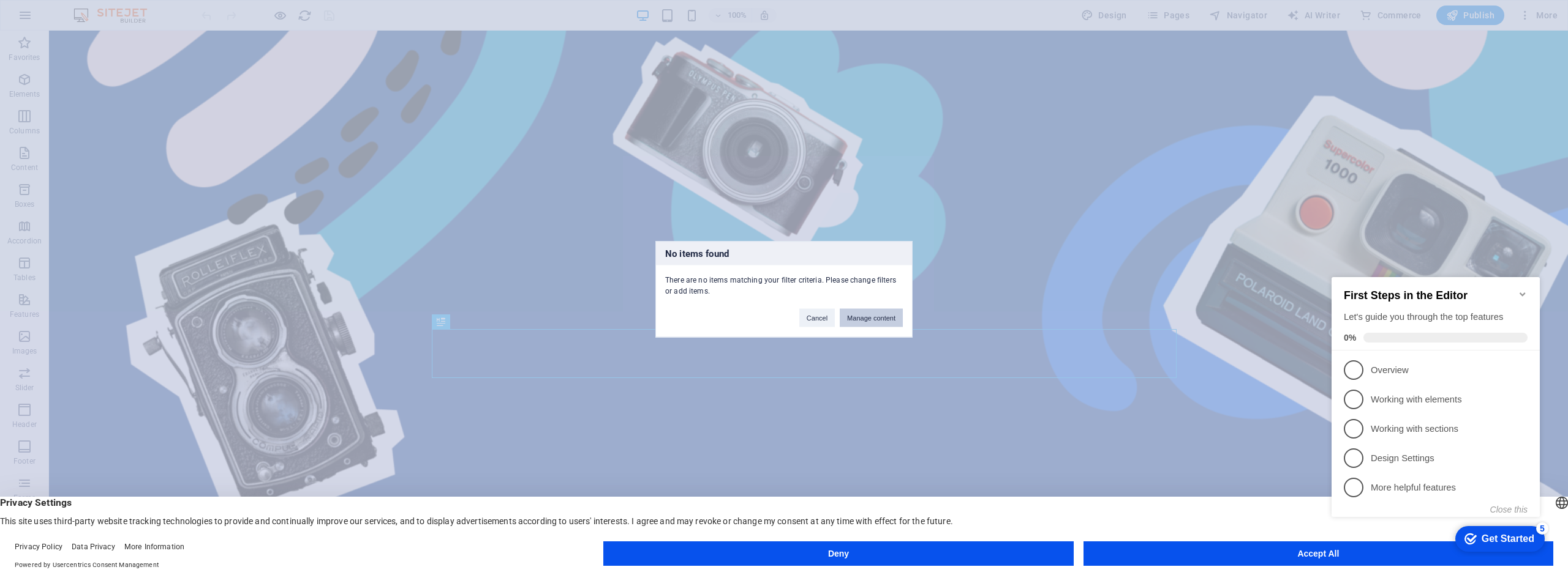
click at [853, 314] on button "Manage content" at bounding box center [871, 317] width 63 height 18
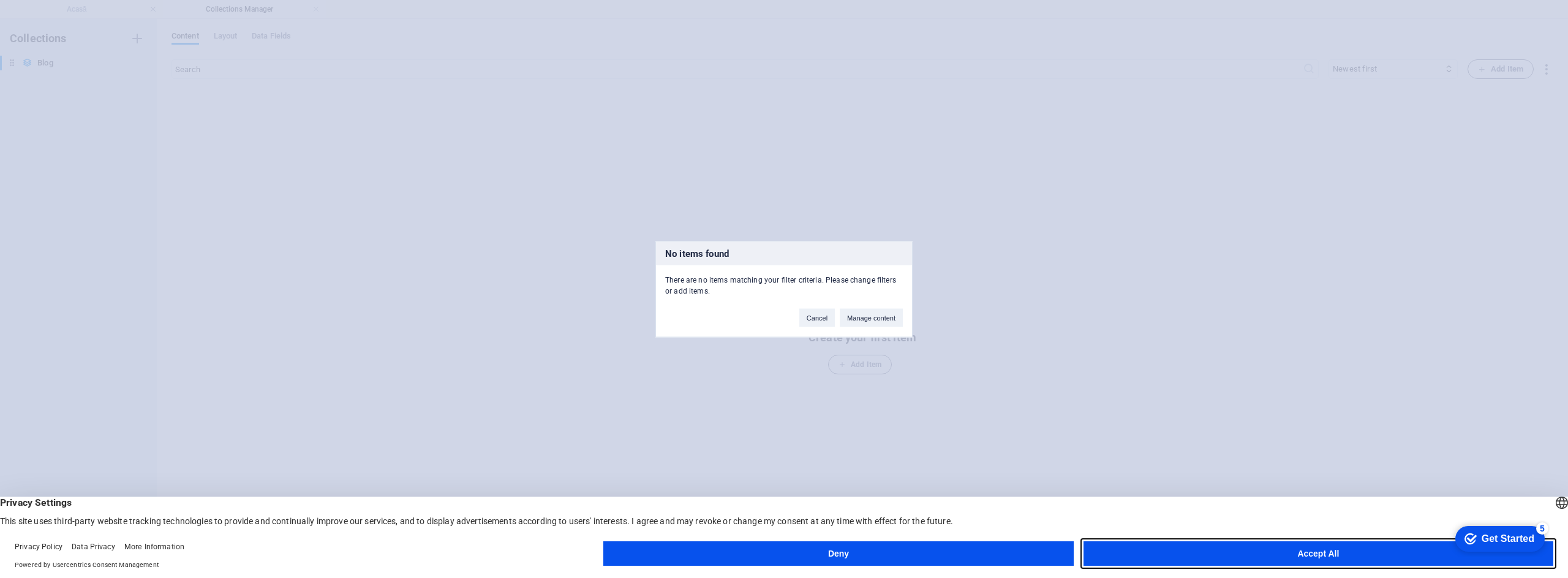
click at [0, 0] on button "Accept All" at bounding box center [0, 0] width 0 height 0
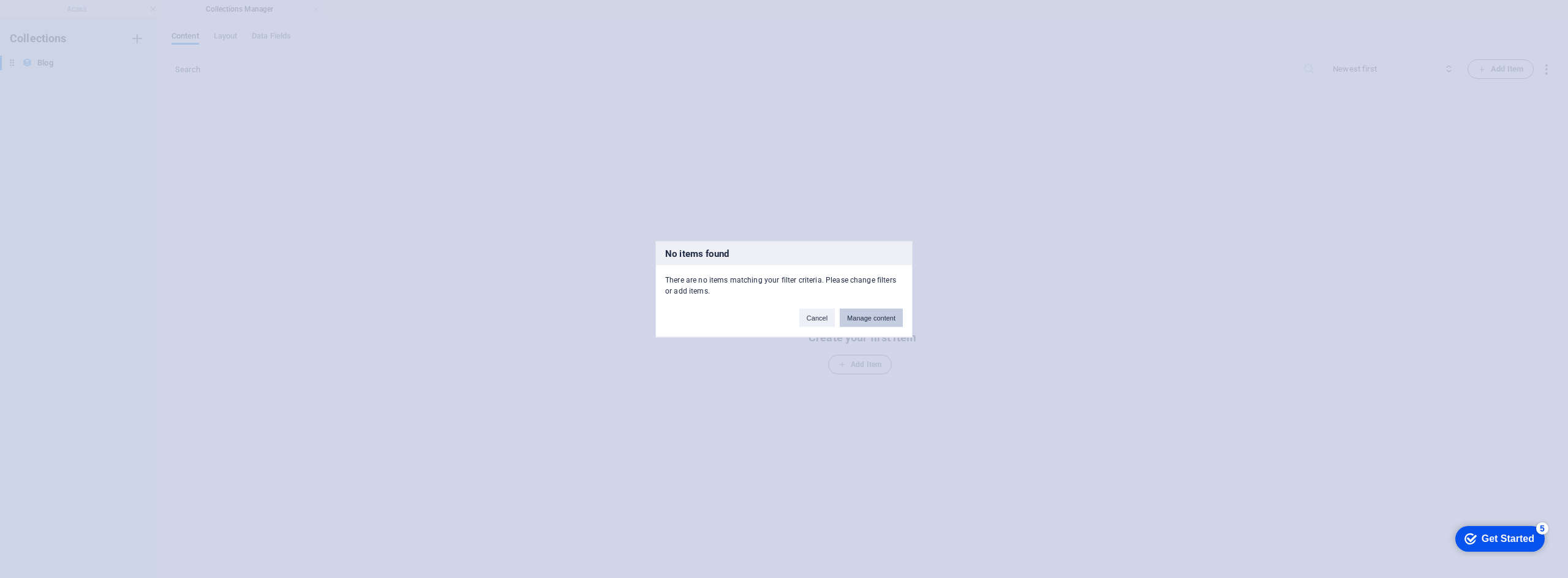
click at [853, 313] on button "Manage content" at bounding box center [871, 317] width 63 height 18
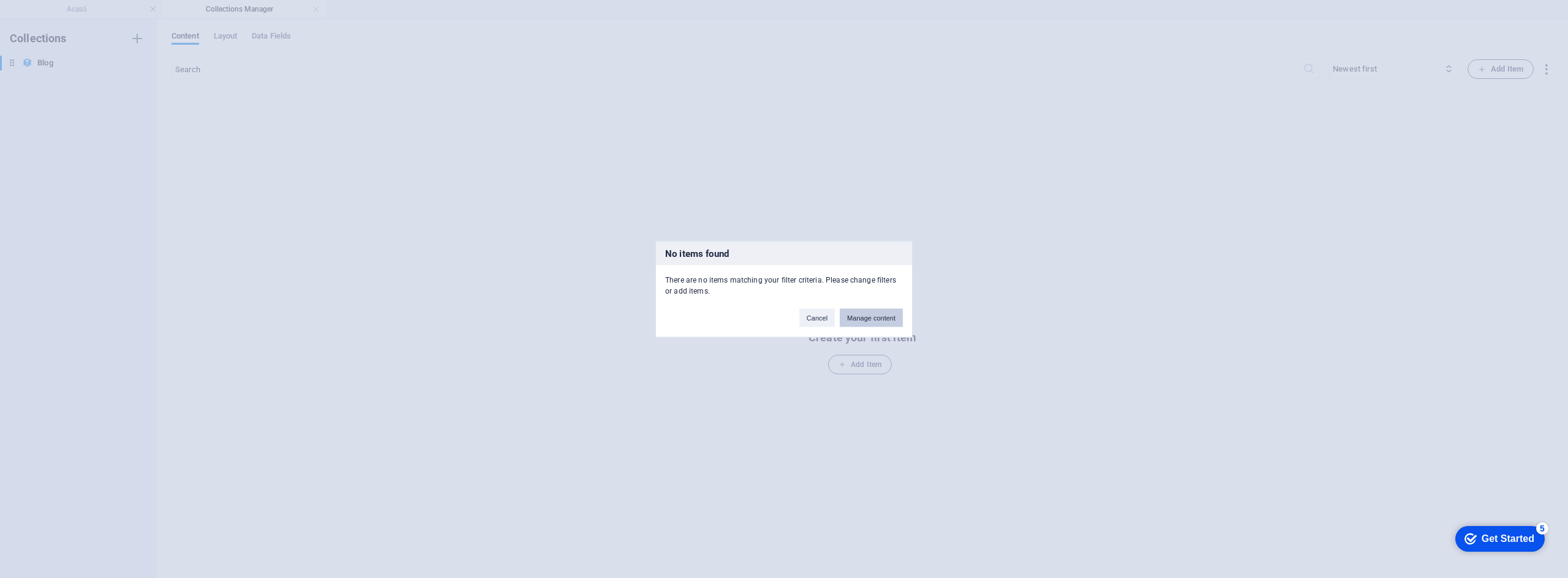
click at [853, 313] on button "Manage content" at bounding box center [871, 317] width 63 height 18
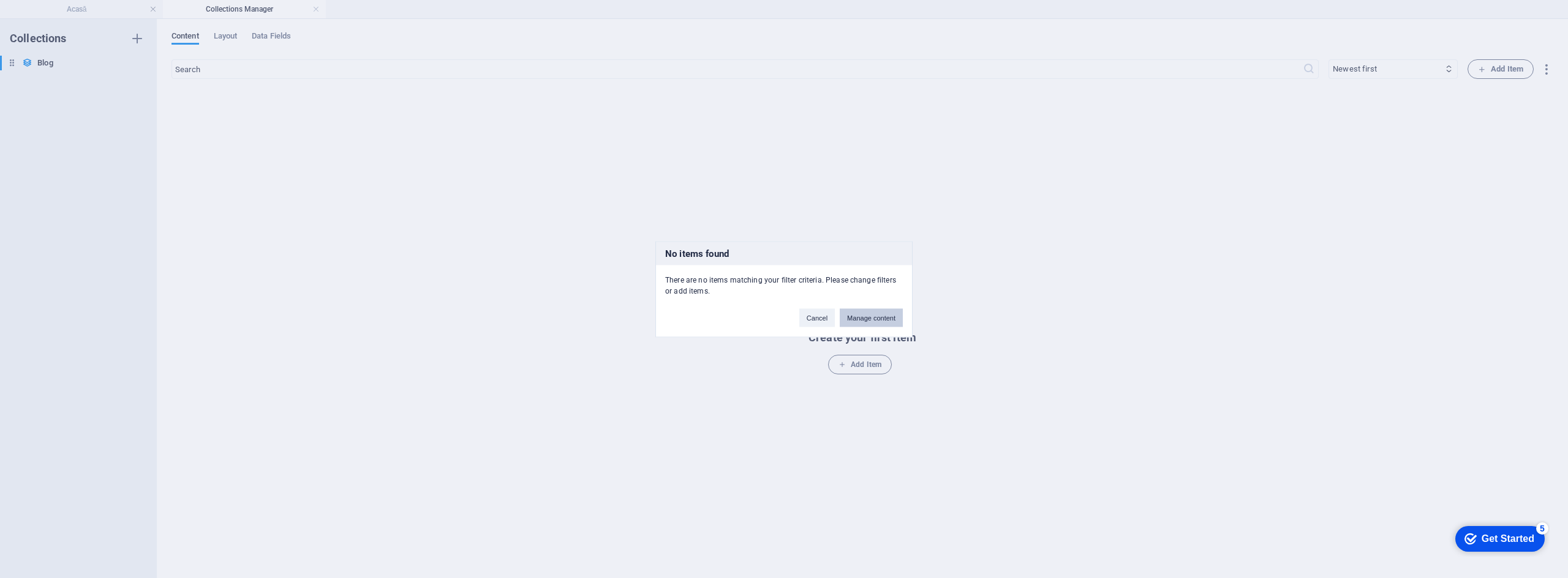
click at [0, 0] on button "Manage content" at bounding box center [0, 0] width 0 height 0
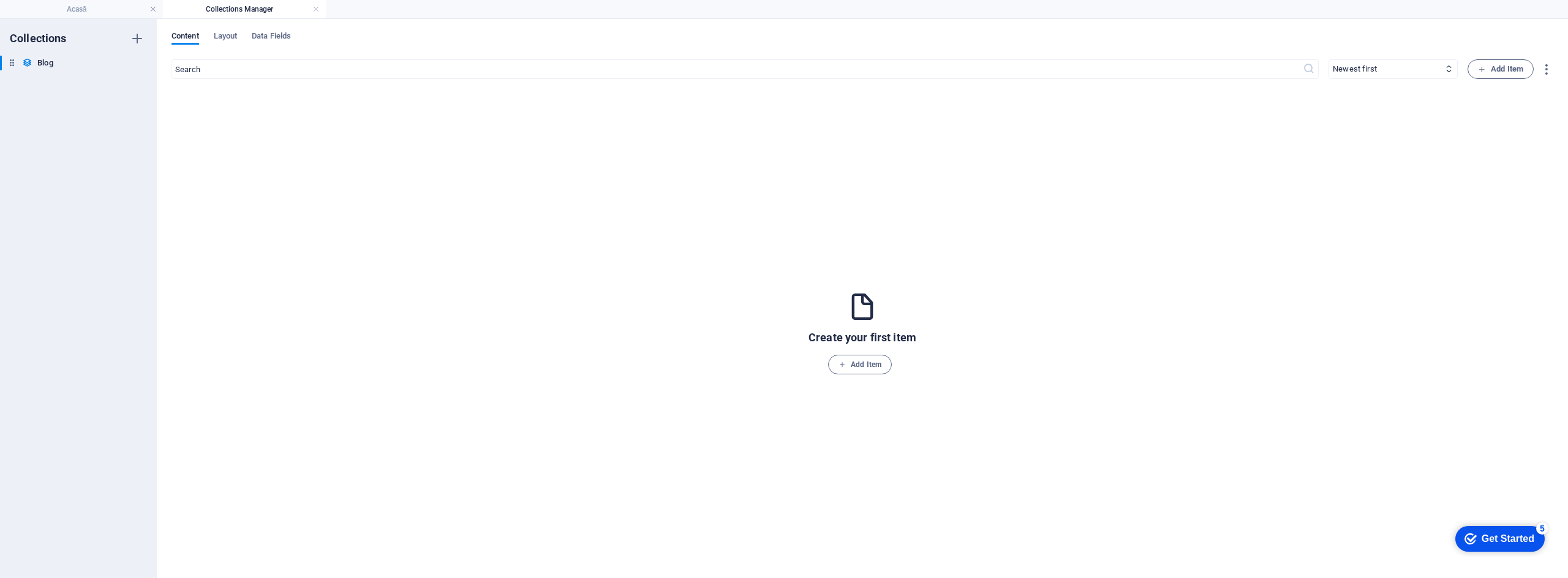
click at [853, 313] on icon at bounding box center [862, 306] width 31 height 31
click at [849, 360] on span "Add Item" at bounding box center [859, 364] width 43 height 14
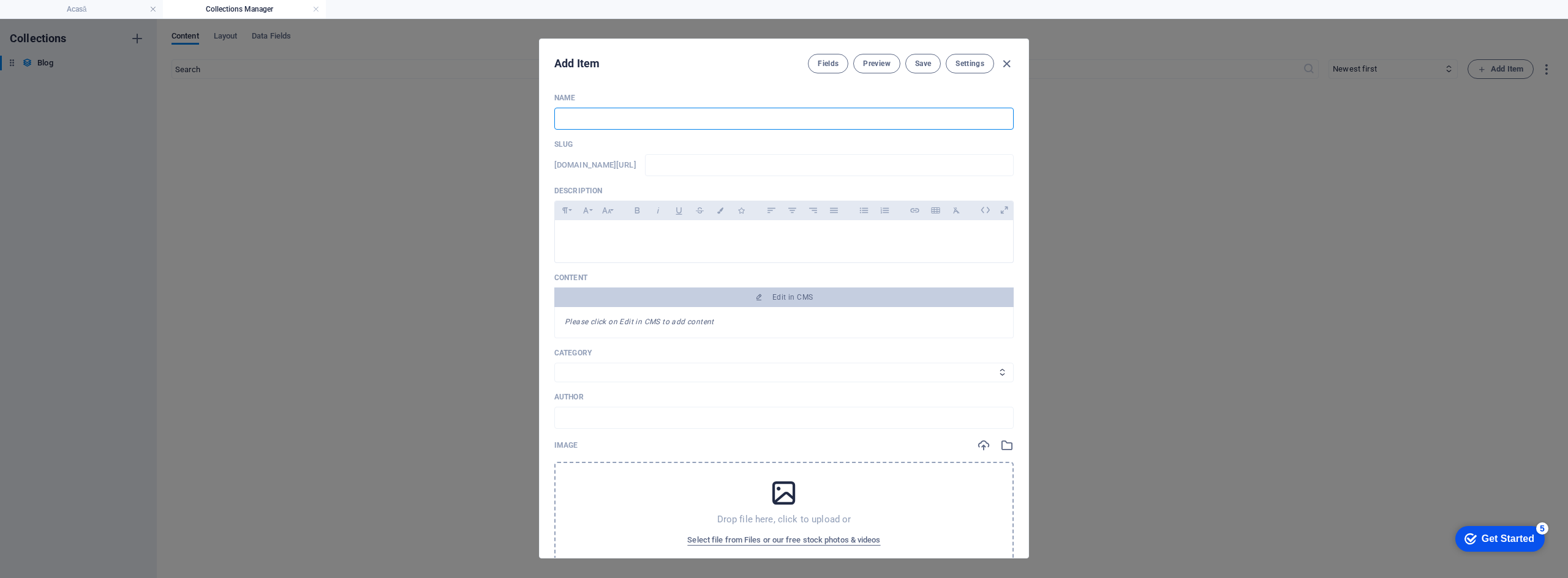
click at [600, 116] on input "text" at bounding box center [784, 118] width 460 height 22
type input "I"
type input "i"
type input "In"
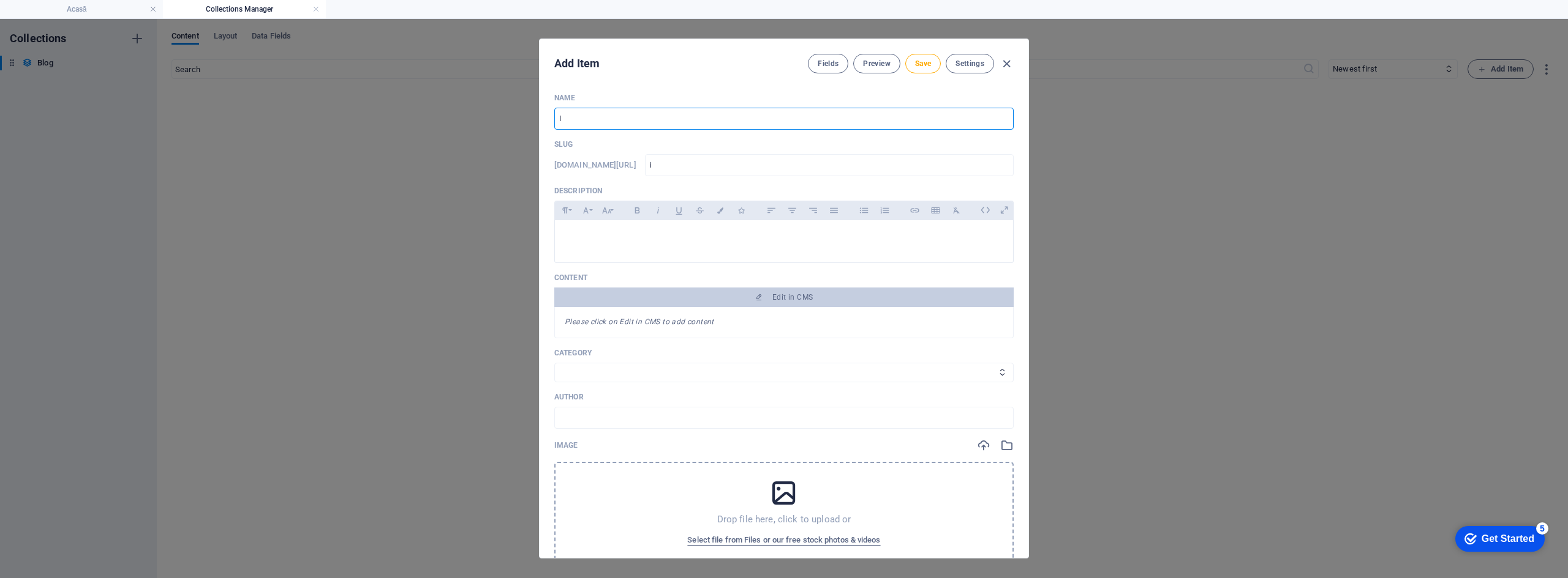
type input "in"
type input "Inc"
type input "inc"
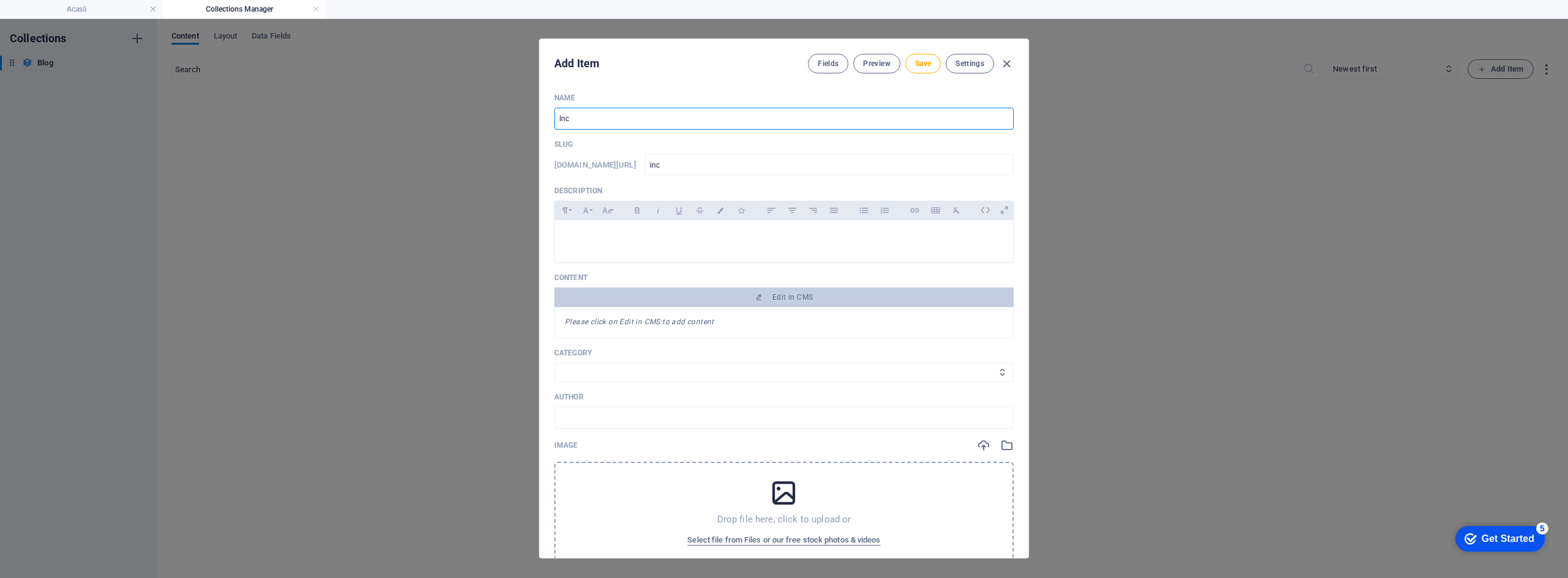
type input "Ince"
type input "ince"
type input "Incep"
type input "incep"
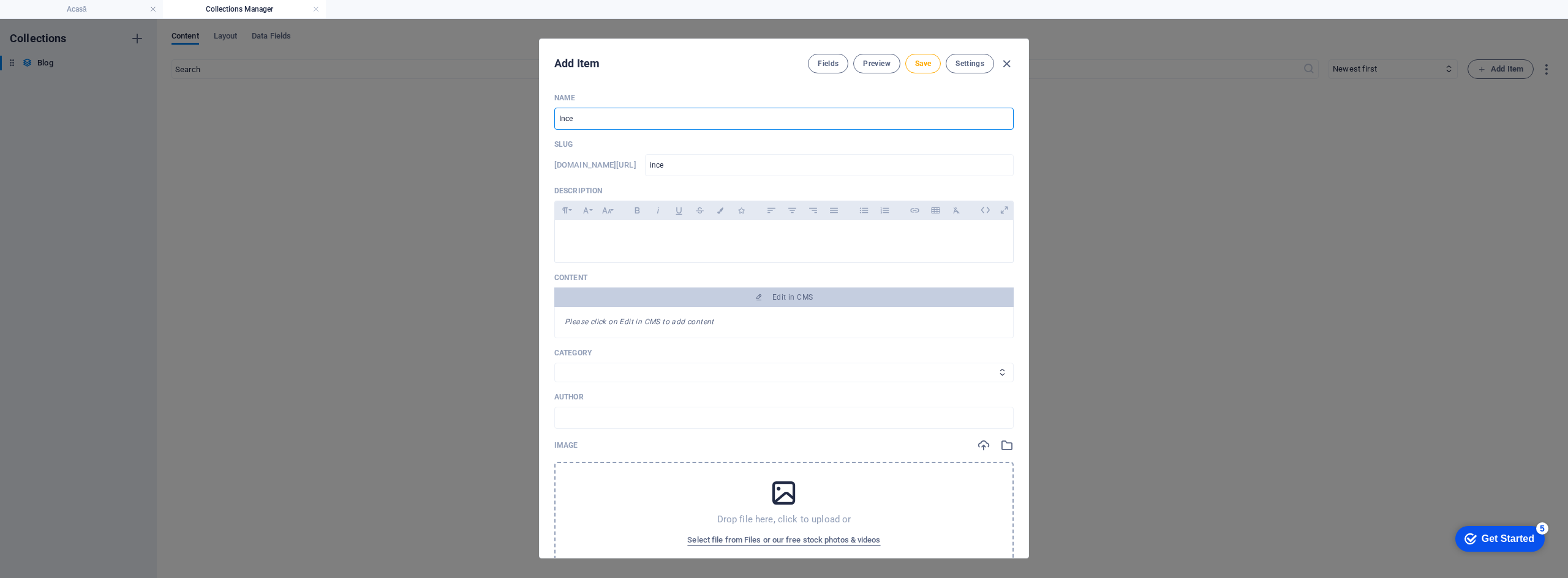
type input "incep"
type input "Incepu"
type input "incepu"
type input "Inceput"
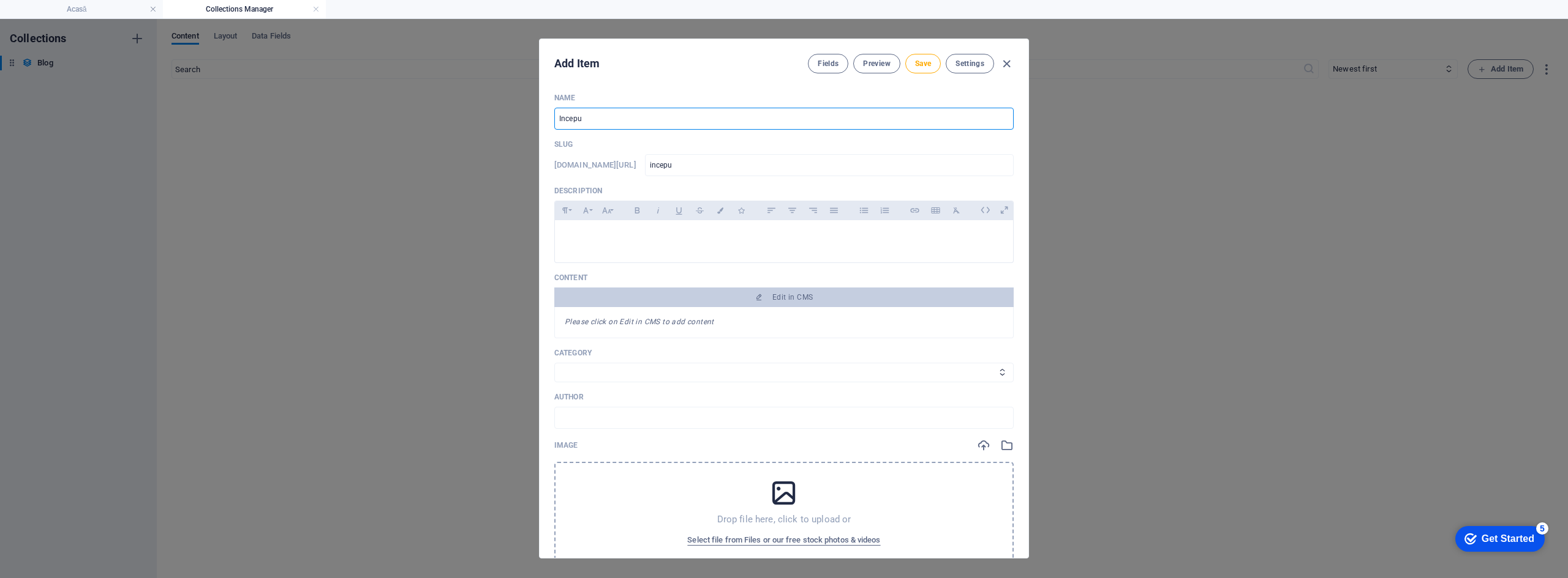
type input "inceput"
type input "Inceput d"
type input "inceput-d"
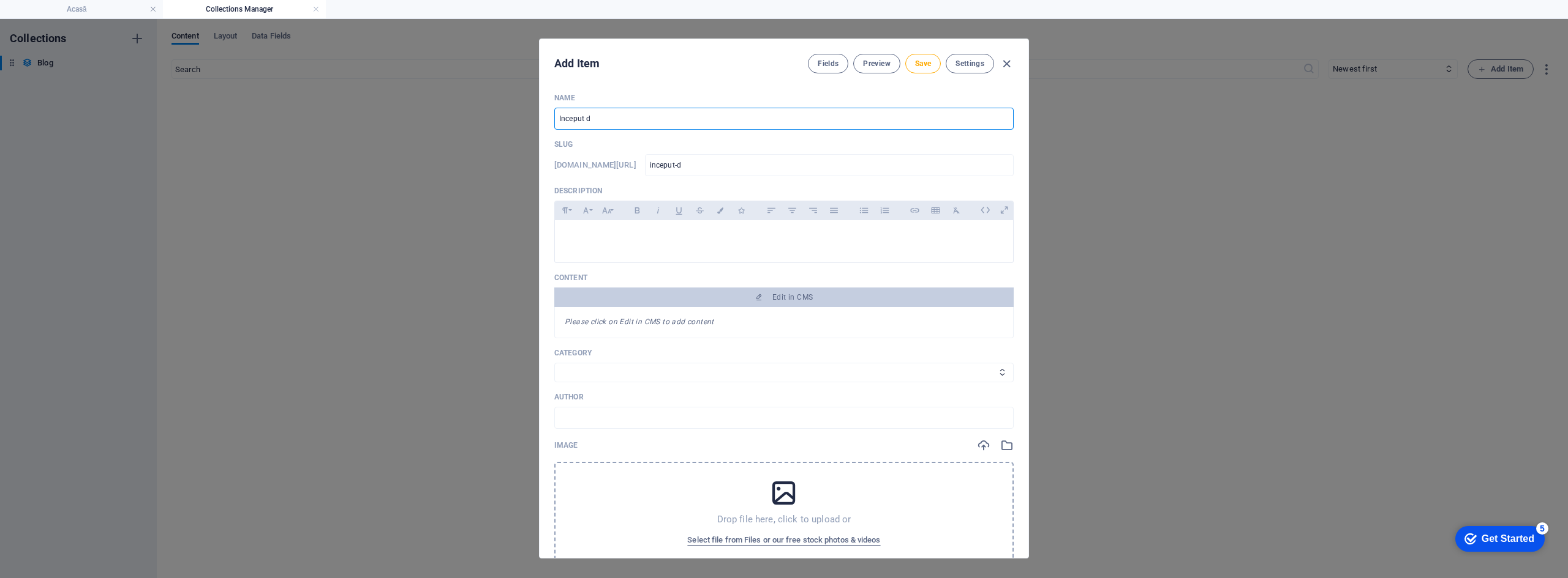
type input "Inceput de"
type input "inceput-de"
type input "Inceput de a"
type input "inceput-de-a"
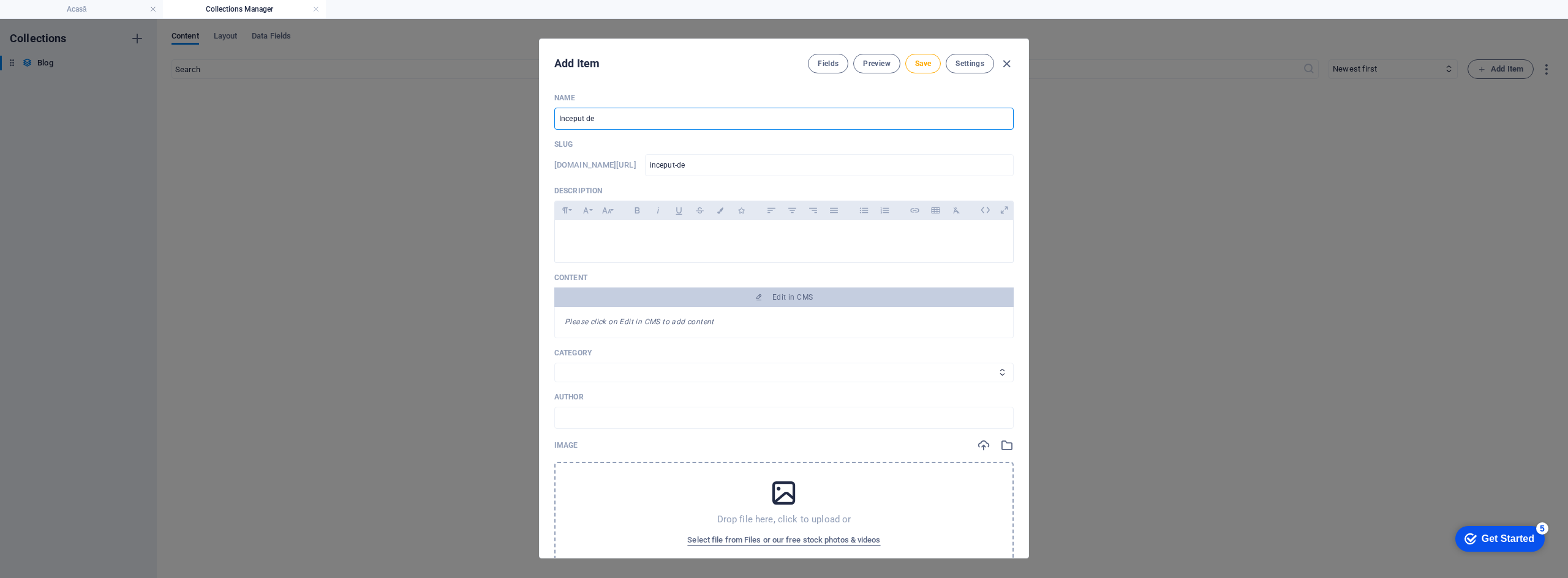
type input "inceput-de-a"
type input "Inceput de an"
type input "inceput-de-an"
type input "Inceput de an ș"
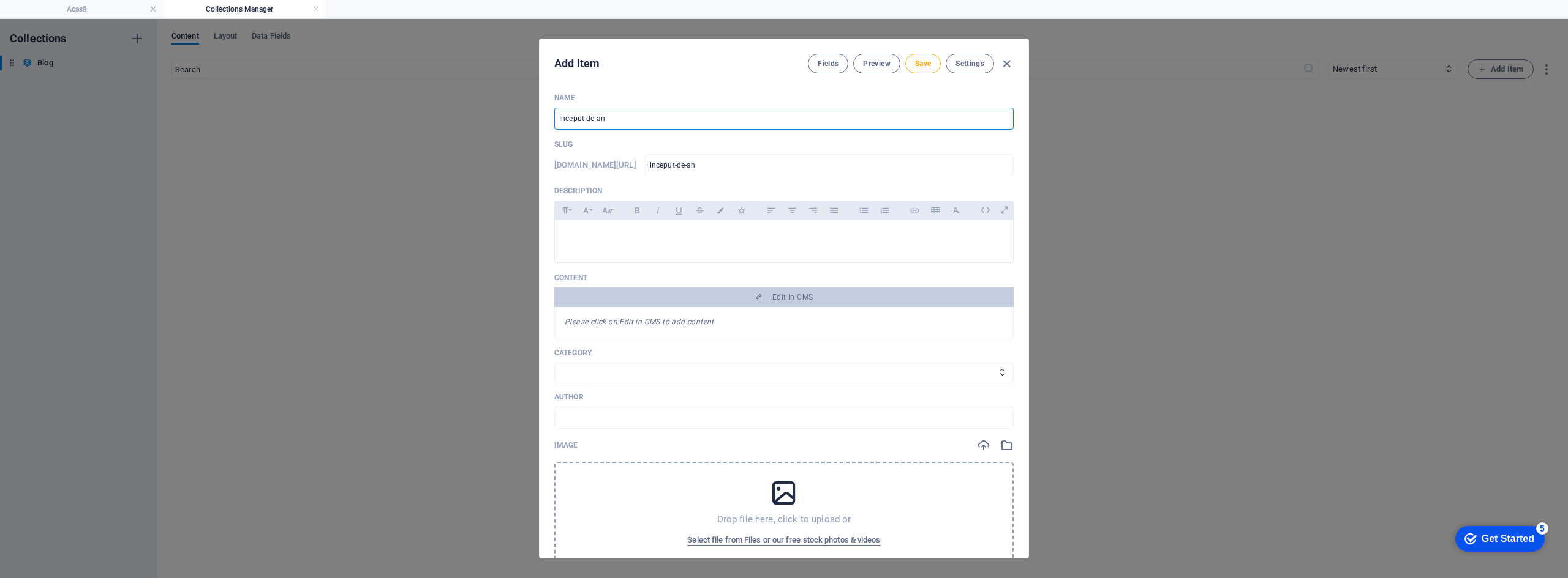
type input "inceput-de-an-s"
type input "Inceput de an șc"
type input "inceput-de-an-sc"
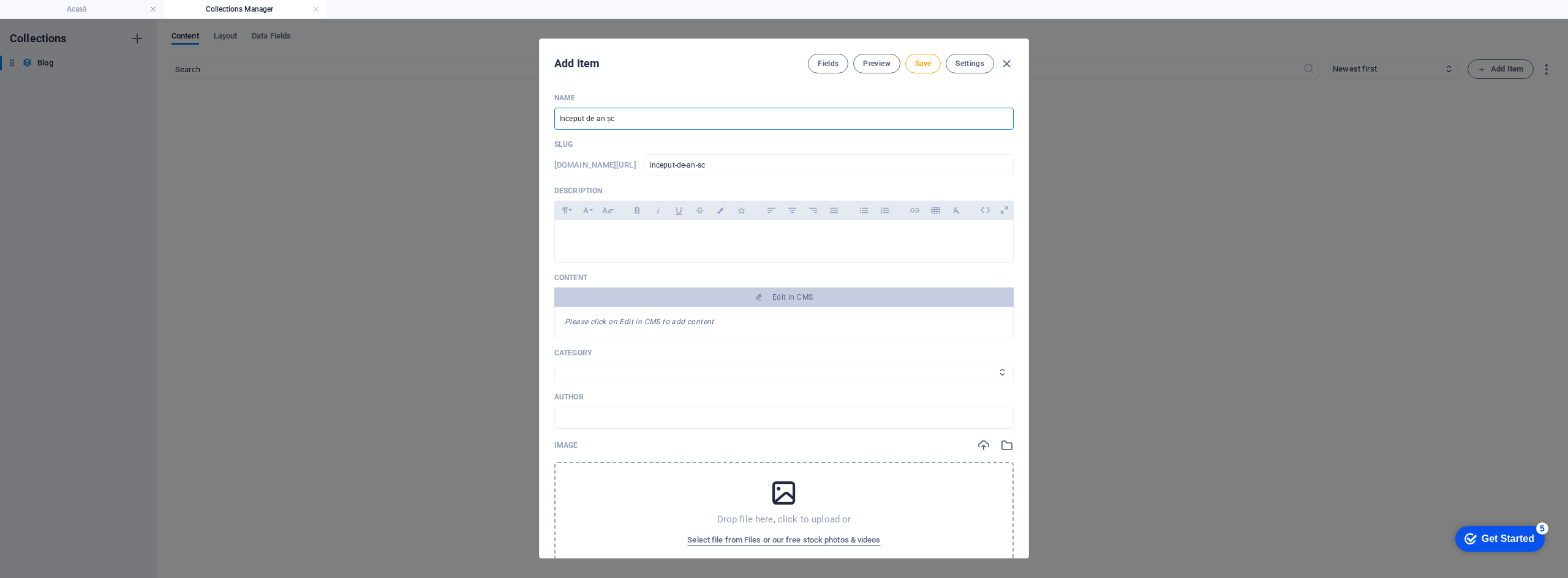
type input "Inceput de an șco"
type input "inceput-de-an-sco"
type input "Inceput de an școl"
type input "inceput-de-an-scol"
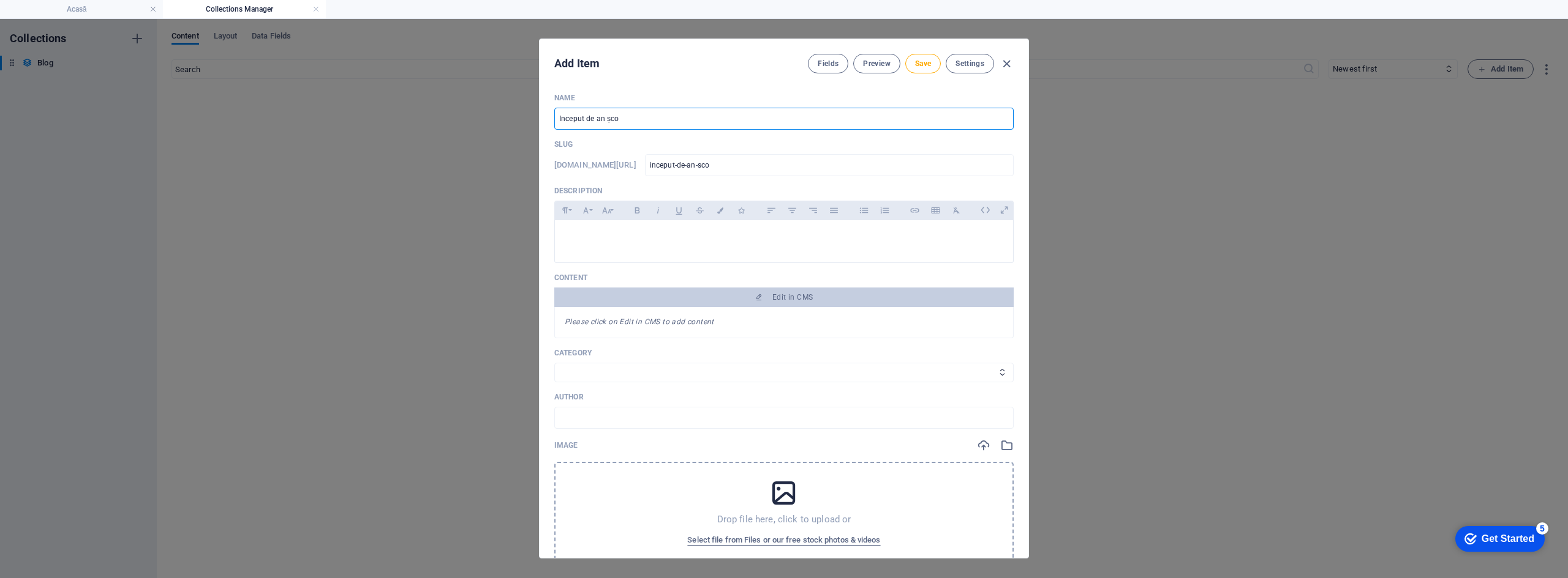
type input "inceput-de-an-scol"
type input "Inceput de an școla"
type input "inceput-de-an-scola"
type input "Inceput de an școlar"
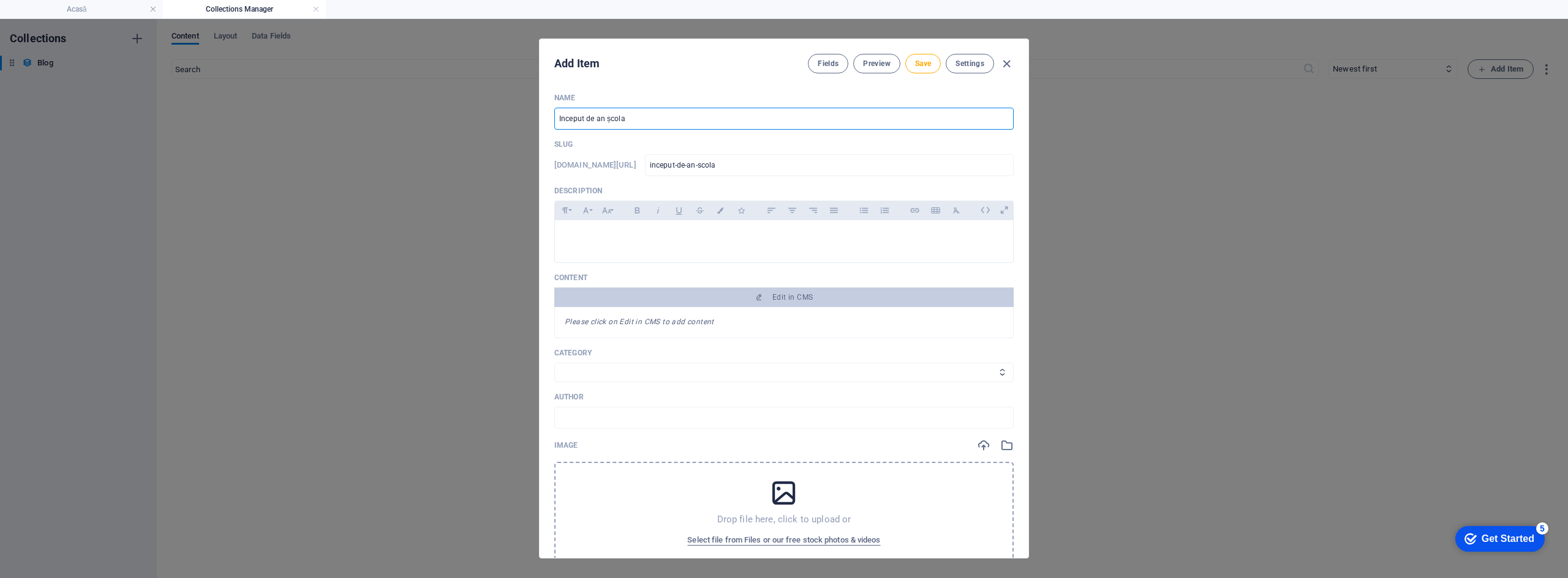
type input "inceput-de-an-scolar"
drag, startPoint x: 560, startPoint y: 120, endPoint x: 549, endPoint y: 116, distance: 11.7
click at [549, 116] on div "Name Inceput de an școlar ​ Slug www.example.com/postare-blog/ inceput-de-an-sc…" at bounding box center [784, 321] width 489 height 475
type input "Lnceput de an școlar"
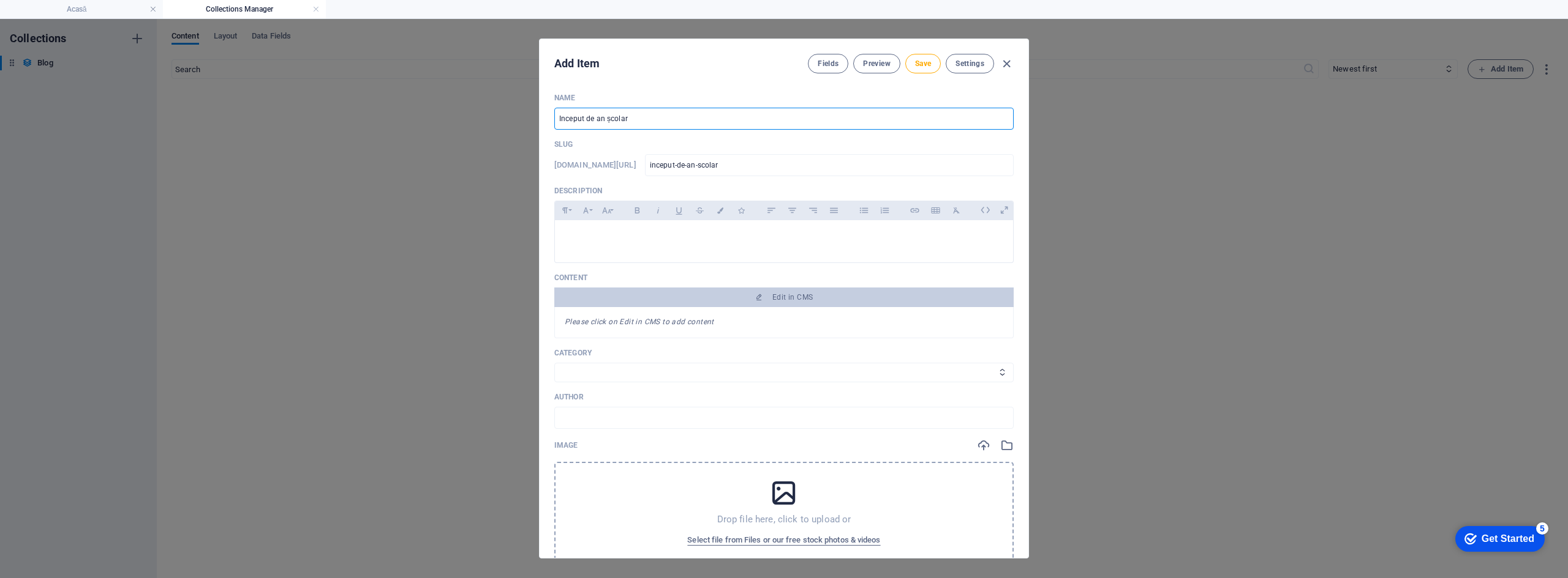
type input "lnceput-de-an-scolar"
type input "Lanceput de an școlar"
type input "lanceput-de-an-scolar"
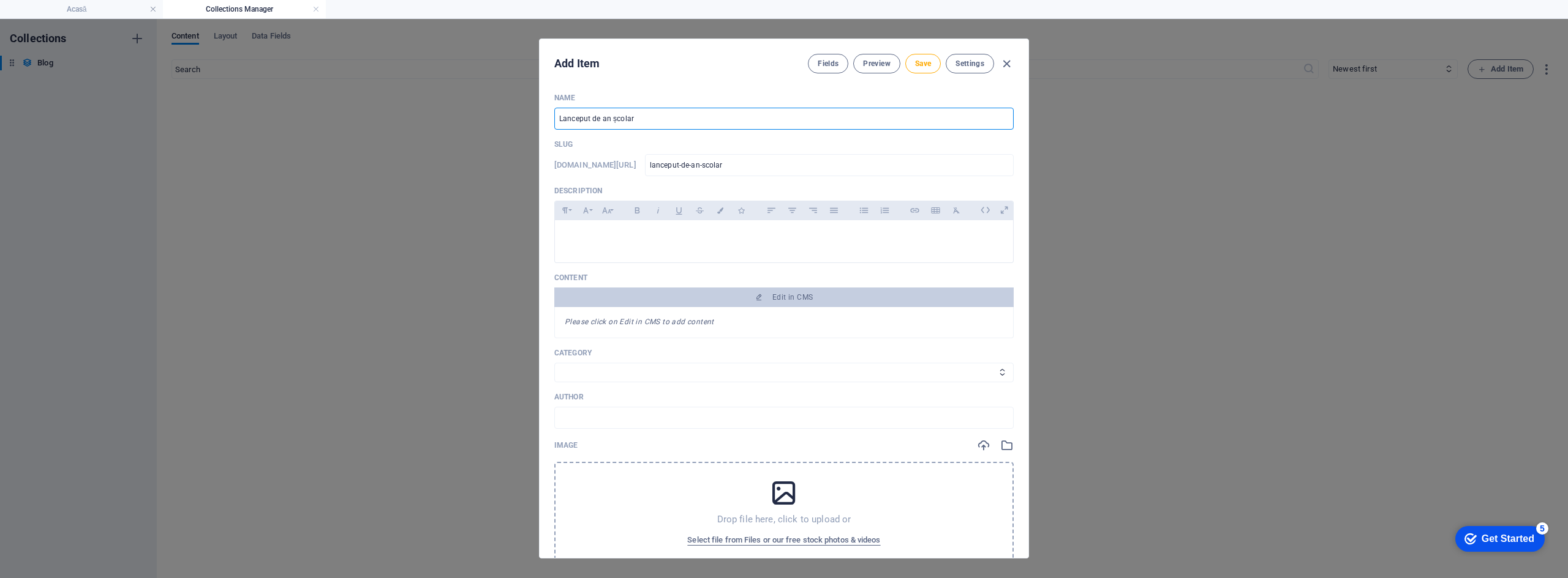
type input "La nceput de an școlar"
type input "la-nceput-de-an-scolar"
type input "La inceput de an școlar"
type input "la-inceput-de-an-scolar"
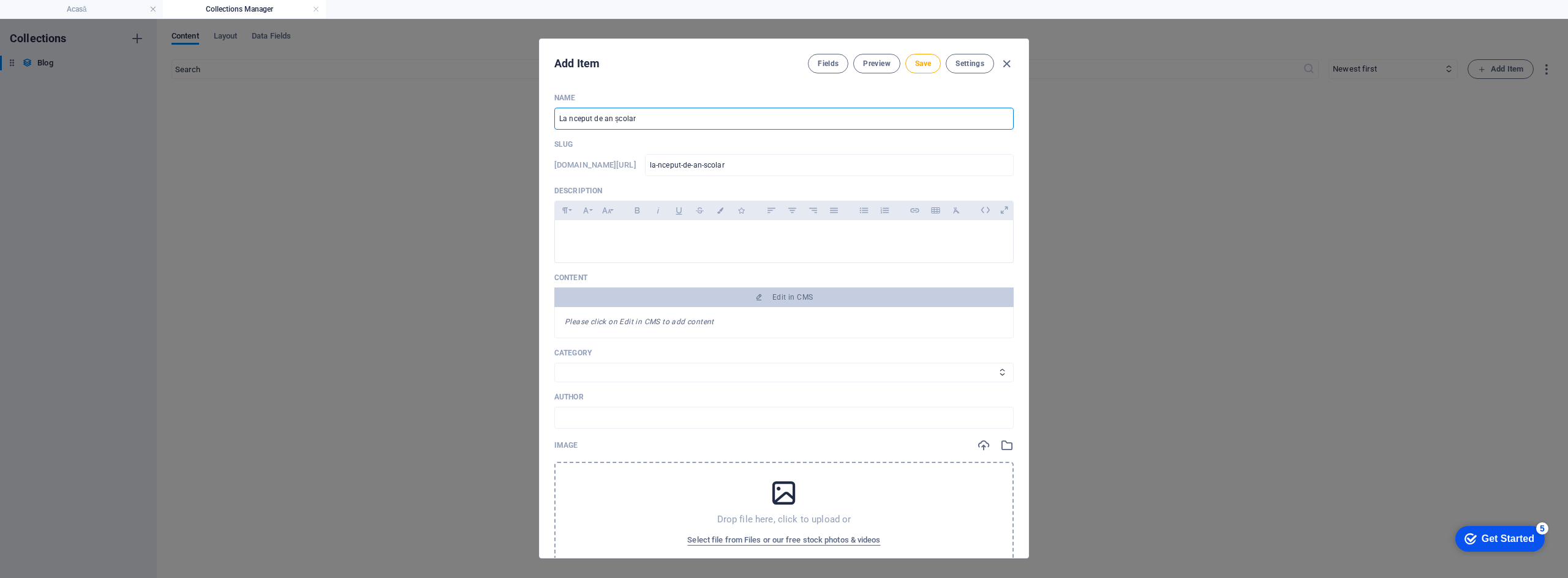
type input "la-inceput-de-an-scolar"
type input "La nceput de an școlar"
type input "la-nceput-de-an-scolar"
type input "La început de an școlar"
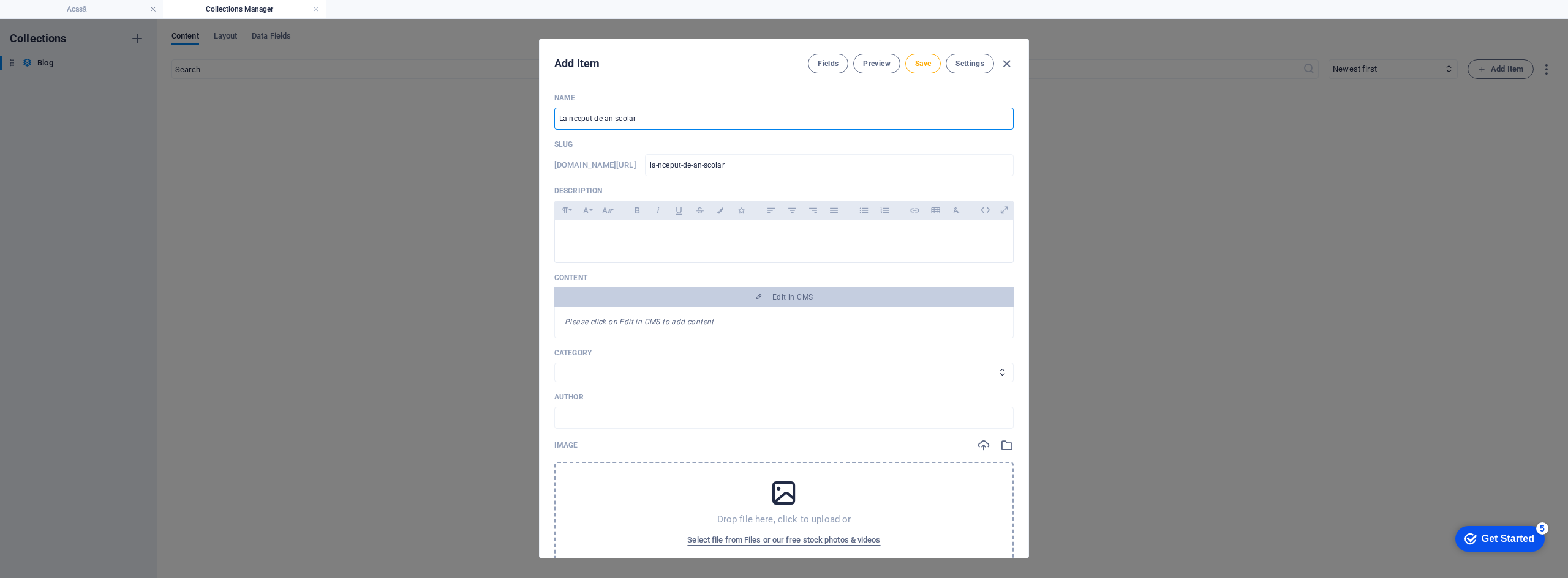
type input "la-inceput-de-an-scolar"
click at [642, 118] on input "La început de an școlar" at bounding box center [784, 118] width 460 height 22
type input "La început de an școlar (2"
type input "la-inceput-de-an-scolar-2"
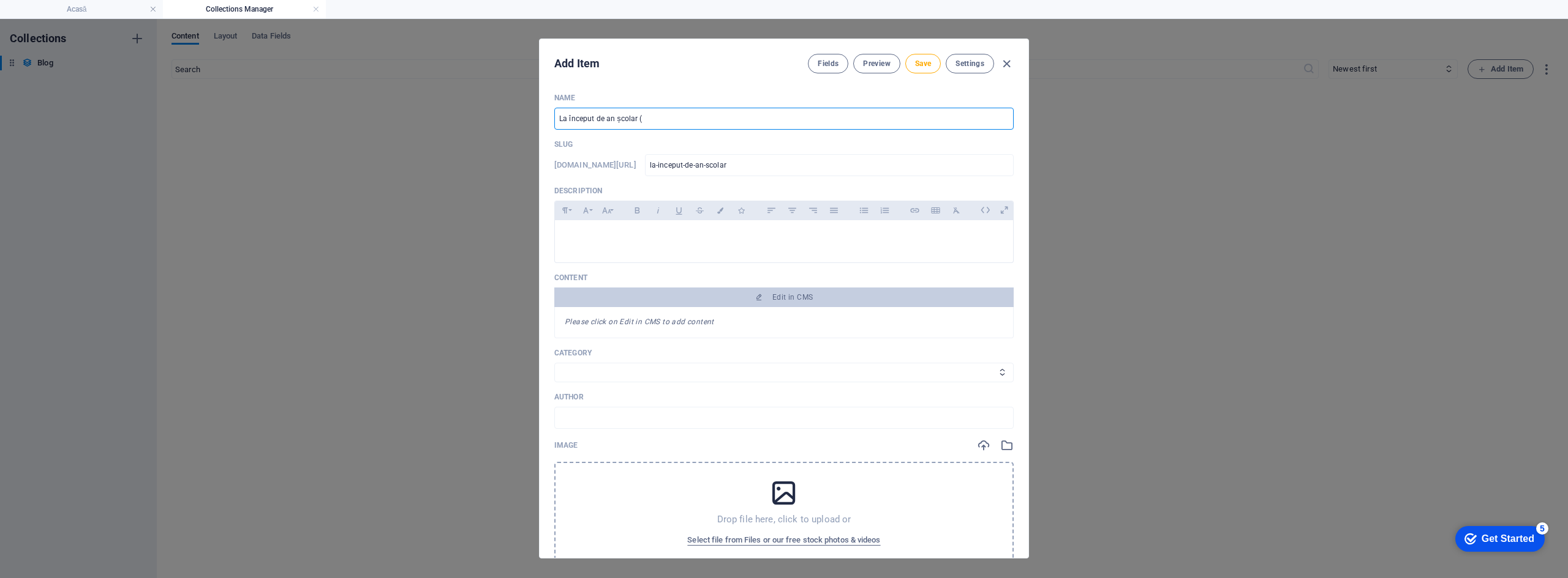
type input "la-inceput-de-an-scolar-2"
type input "La început de an școlar (20"
type input "la-inceput-de-an-scolar-20"
type input "La început de an școlar (202"
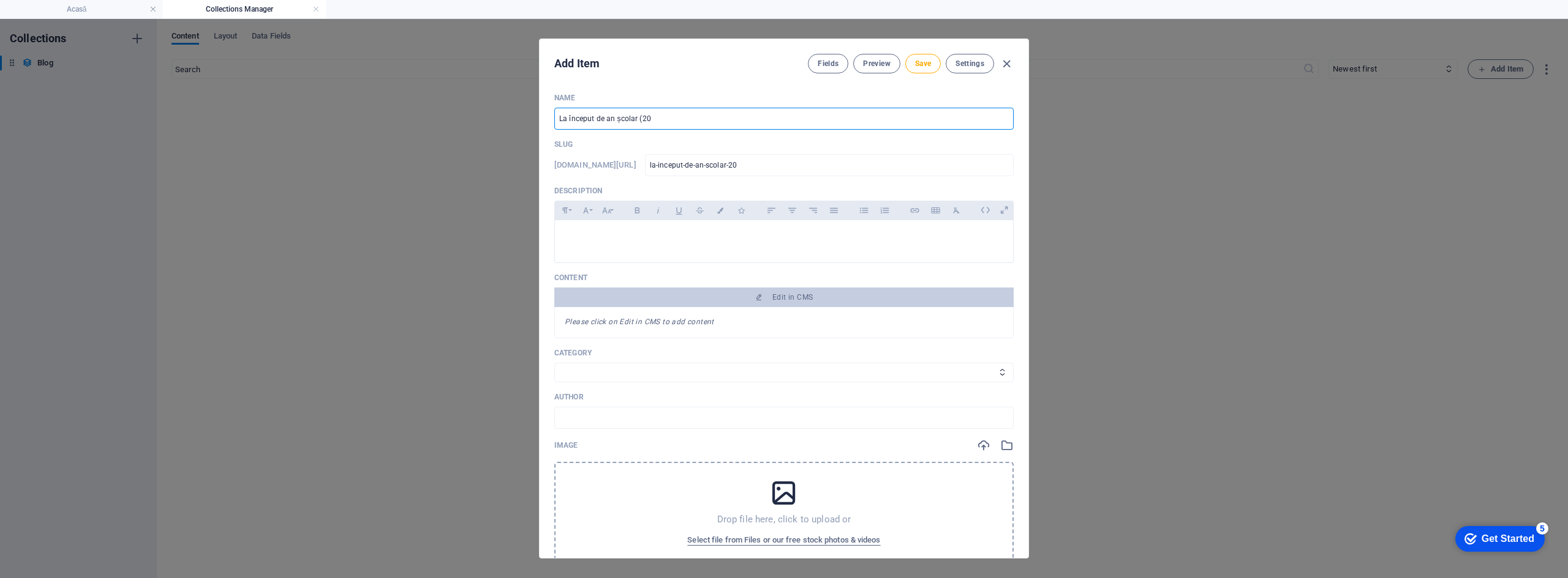
type input "la-inceput-de-an-scolar-202"
type input "La început de an școlar (2024"
type input "la-inceput-de-an-scolar-2024"
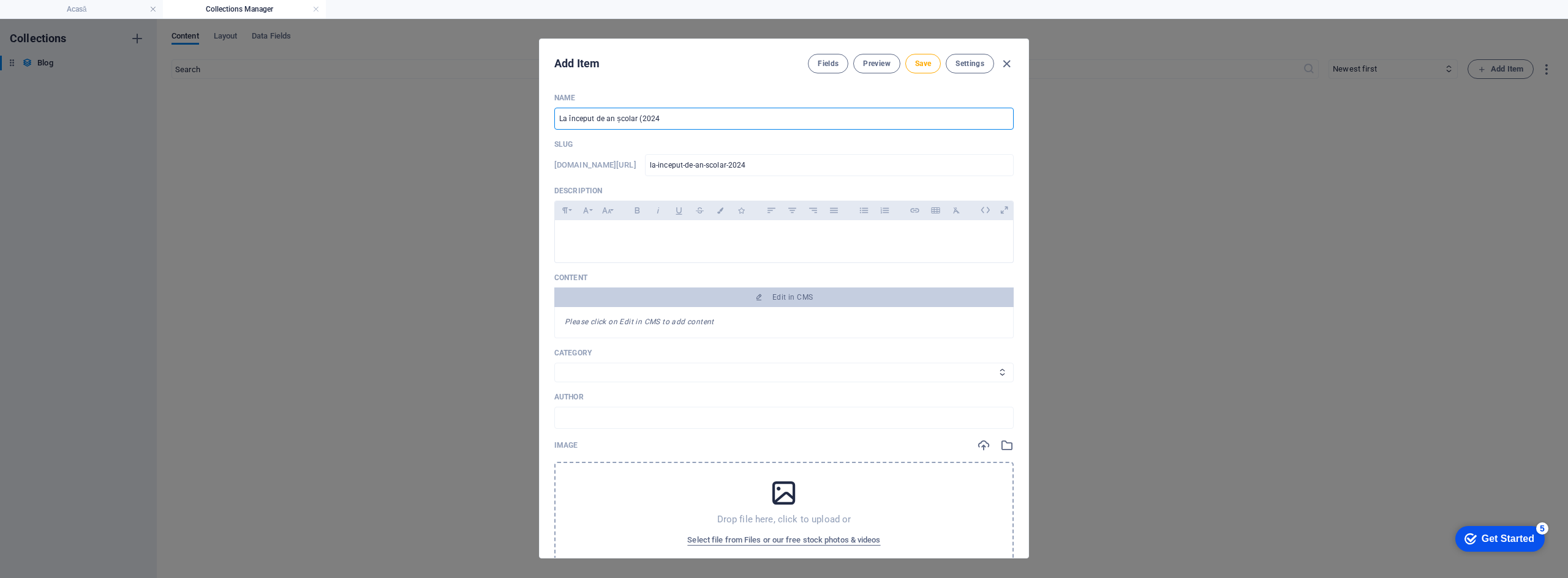
type input "La început de an școlar (202"
type input "la-inceput-de-an-scolar-202"
type input "La început de an școlar (2025"
type input "la-inceput-de-an-scolar-2025"
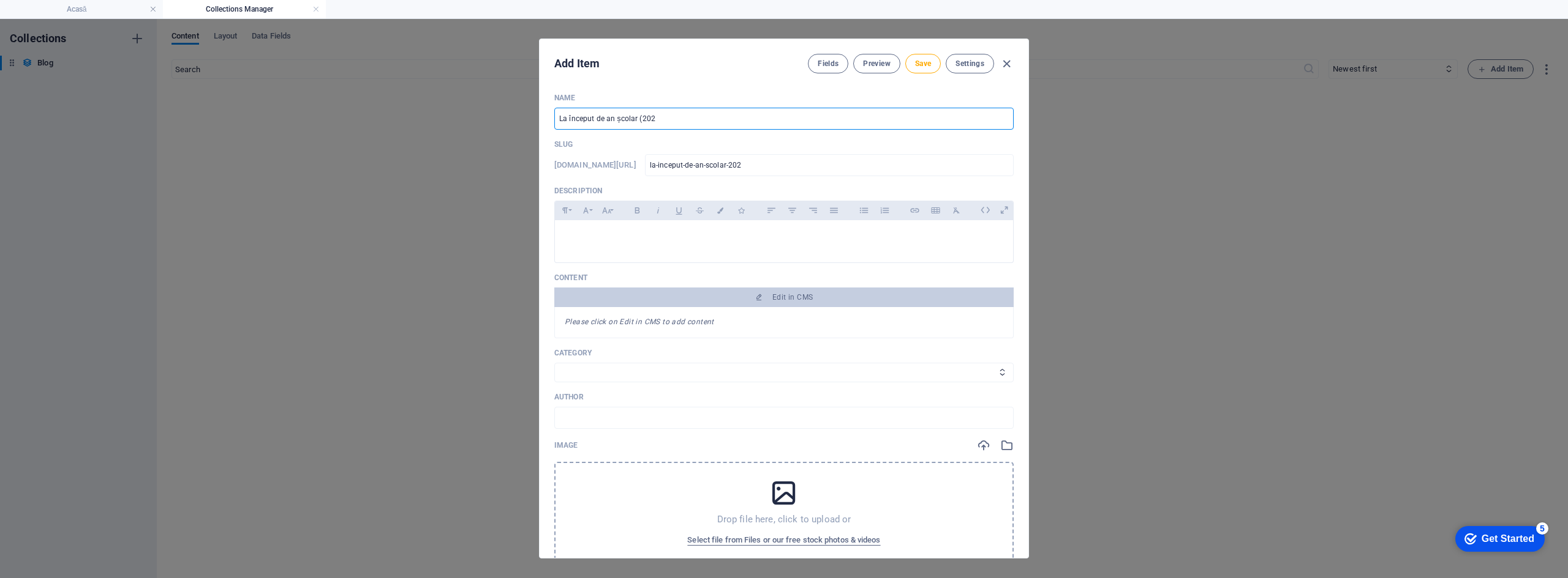
type input "la-inceput-de-an-scolar-2025"
type input "La început de an școlar (2025-2"
type input "la-inceput-de-an-scolar-2025-2"
type input "La început de an școlar (2025-20"
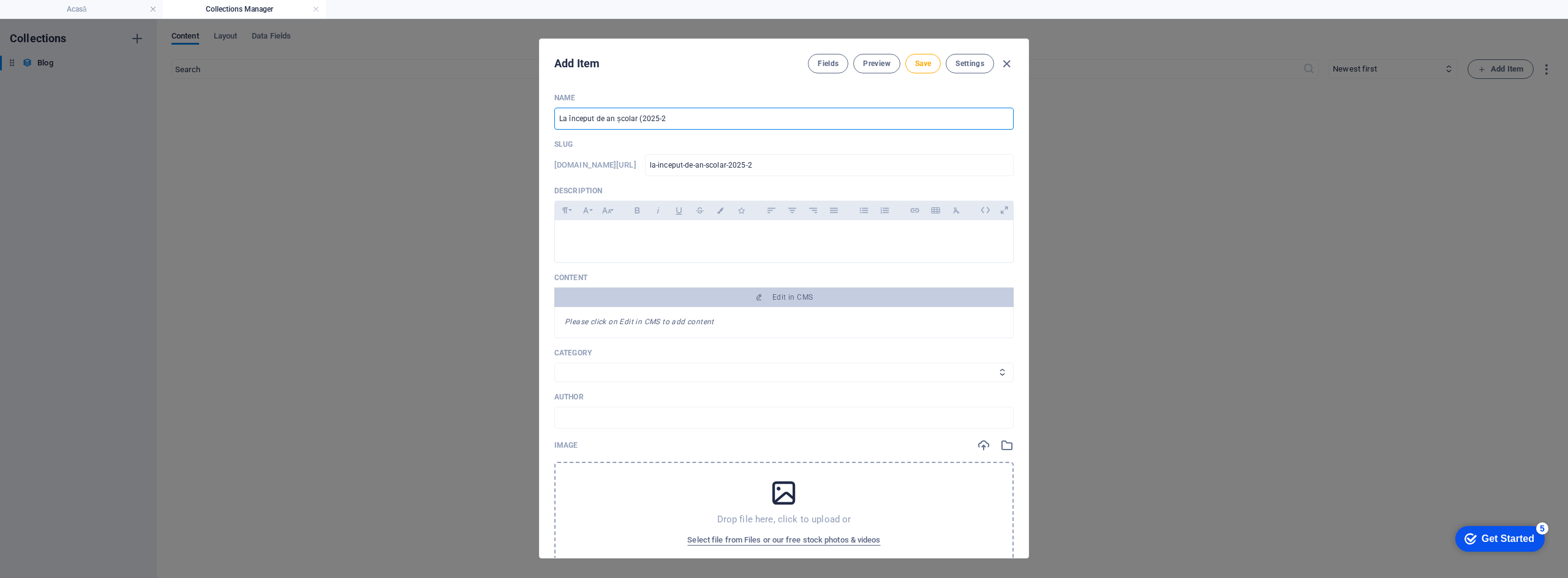
type input "la-inceput-de-an-scolar-2025-20"
type input "La început de an școlar (2025-202"
type input "la-inceput-de-an-scolar-2025-202"
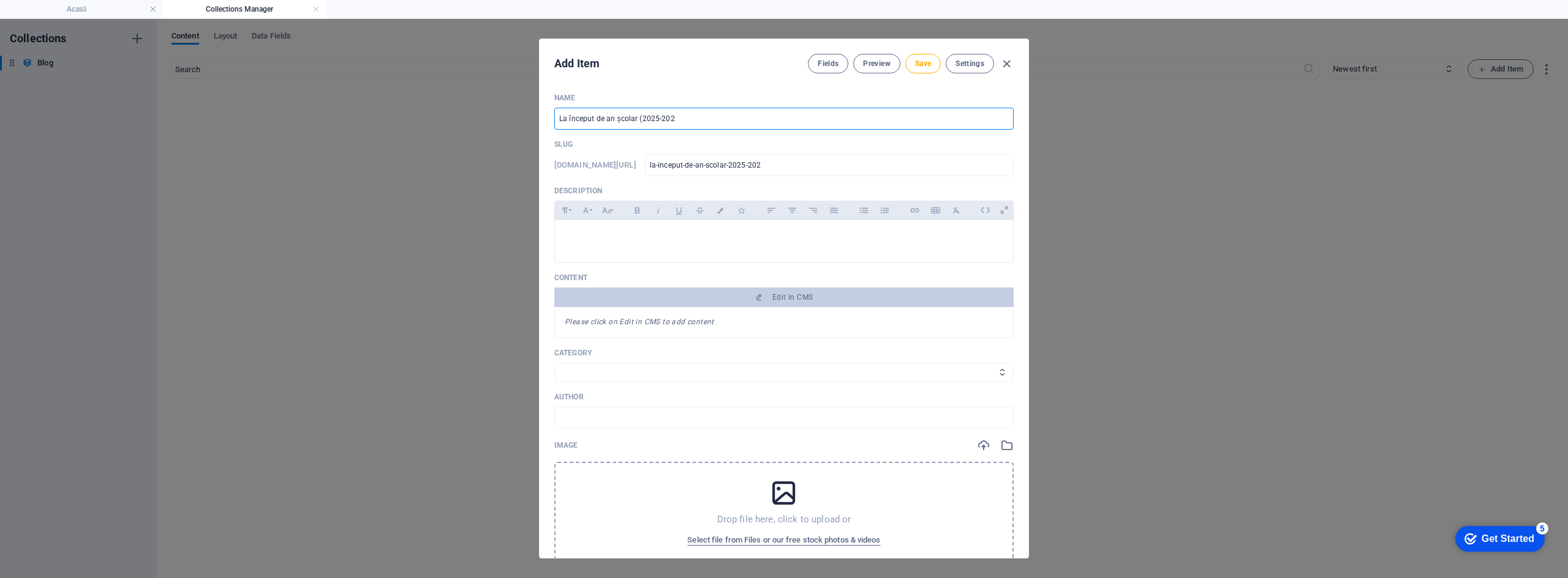
type input "La început de an școlar (2025-2026"
type input "la-inceput-de-an-scolar-2025-2026"
type input "La început de an școlar ([DATE]-[DATE])"
click at [644, 374] on select "EDUCAȚIE PASIUNI TEHNOLOGIE CĂLĂTORII" at bounding box center [784, 373] width 460 height 20
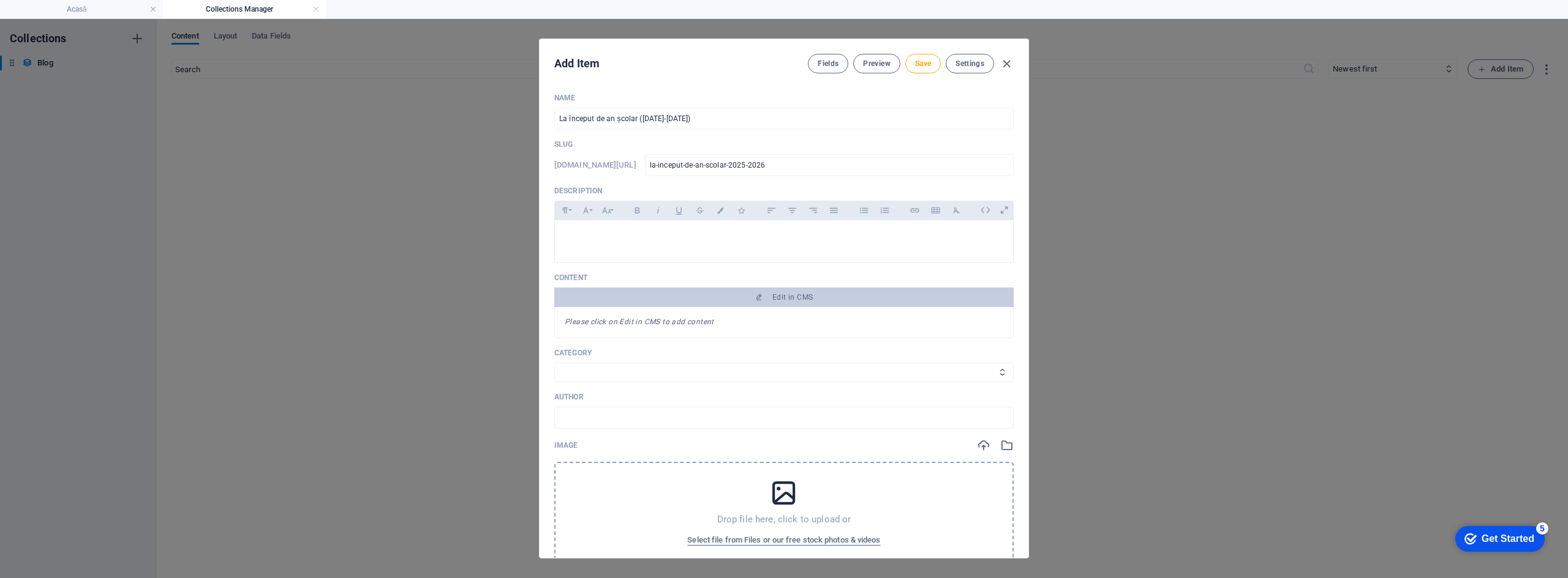
select select "EDUCAȚIE"
click at [555, 363] on select "EDUCAȚIE PASIUNI TEHNOLOGIE CĂLĂTORII" at bounding box center [784, 373] width 460 height 20
click at [620, 416] on input "text" at bounding box center [784, 417] width 460 height 22
type input "Alexandru B"
click at [602, 240] on p at bounding box center [783, 236] width 439 height 11
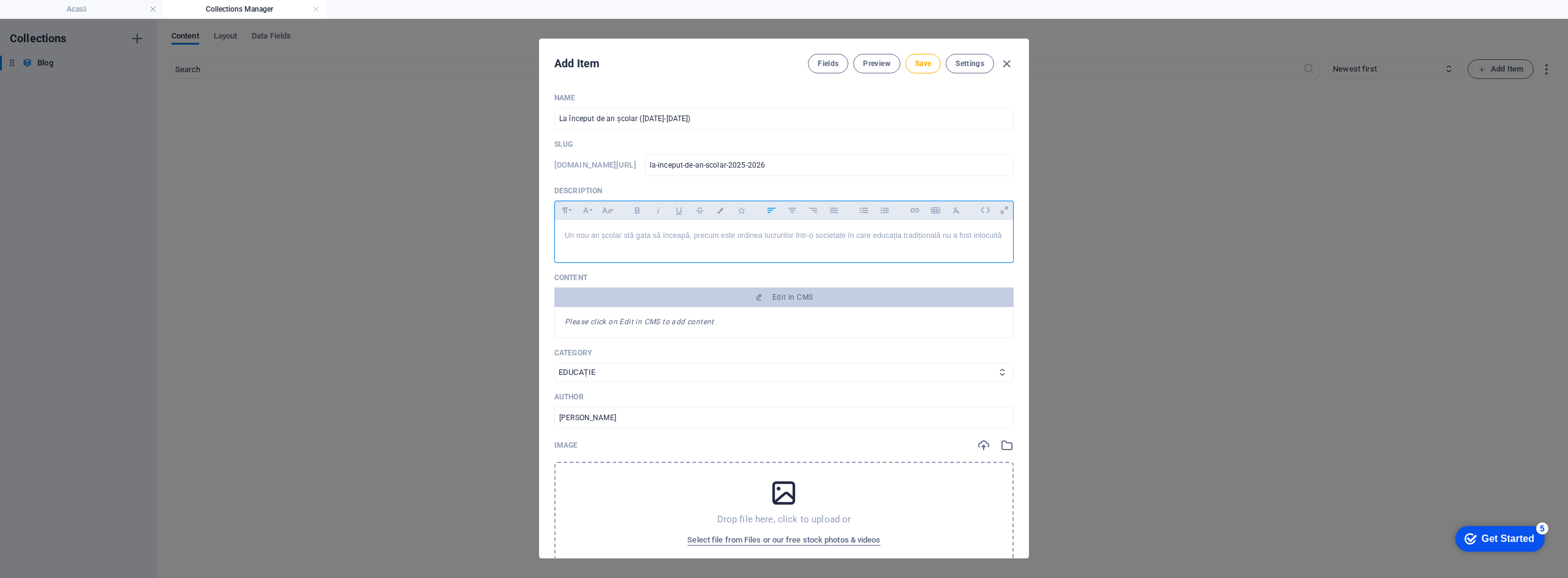
click at [568, 241] on p "Un nou an școlar stă gata să înceapă, precum este ordinea lucrurilor într-o soc…" at bounding box center [783, 236] width 439 height 11
click at [617, 241] on p "Un nou an școlar stă gata să înceapă, precum este ordinea lucrurilor într-o soc…" at bounding box center [783, 236] width 439 height 11
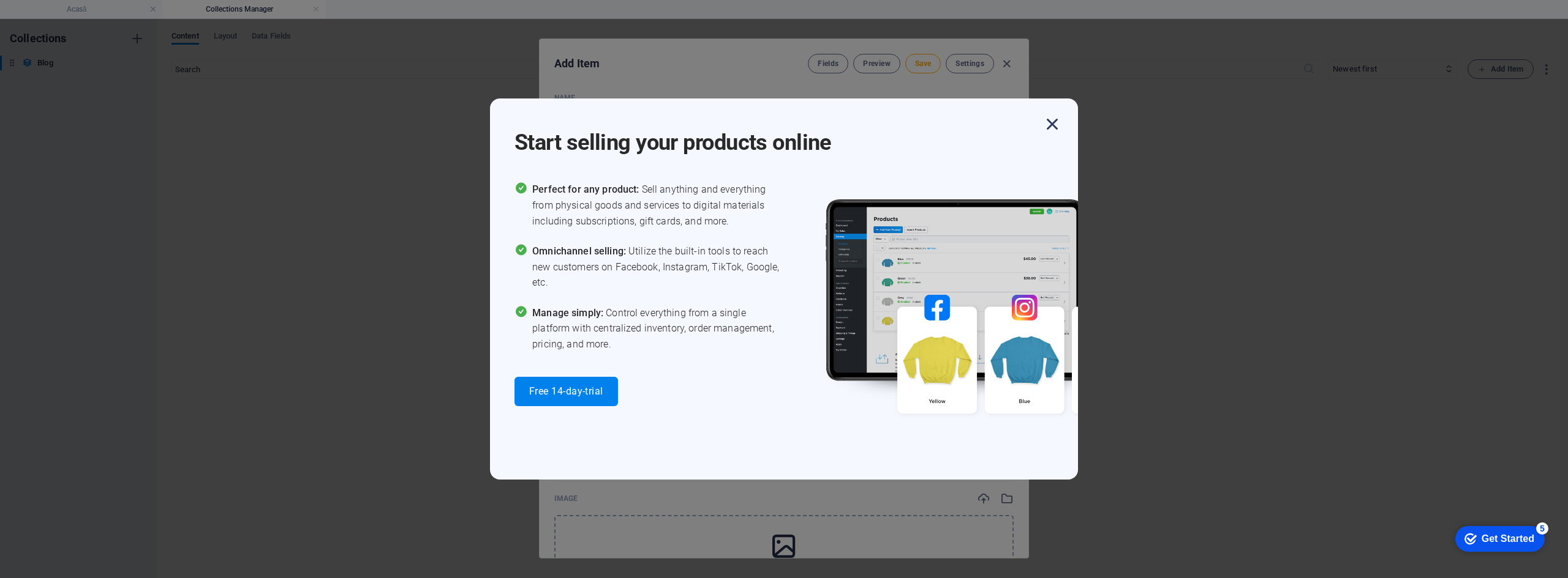
click at [1052, 125] on icon "button" at bounding box center [1051, 124] width 22 height 22
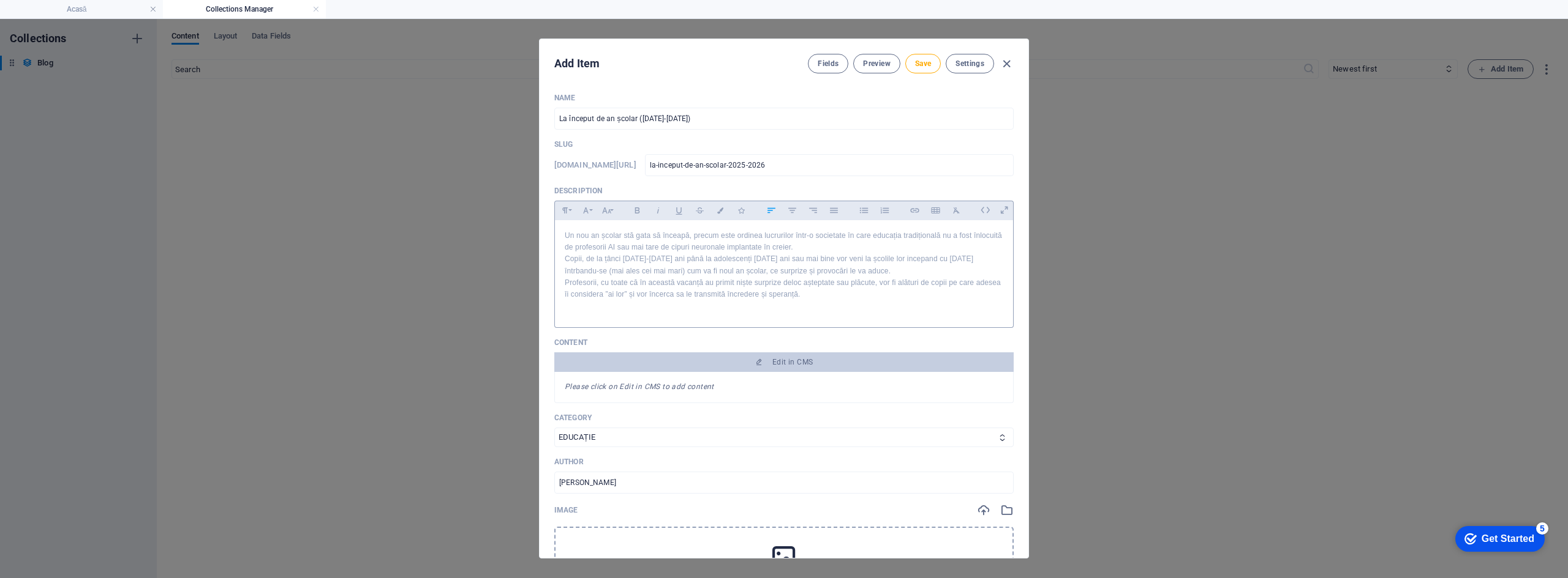
click at [727, 546] on div "Drop file here, click to upload or Select file from Files or our free stock pho…" at bounding box center [784, 578] width 460 height 104
click at [850, 297] on p "Profesorii, cu toate că în această vacanță au primit niște surprize deloc aștep…" at bounding box center [783, 289] width 439 height 23
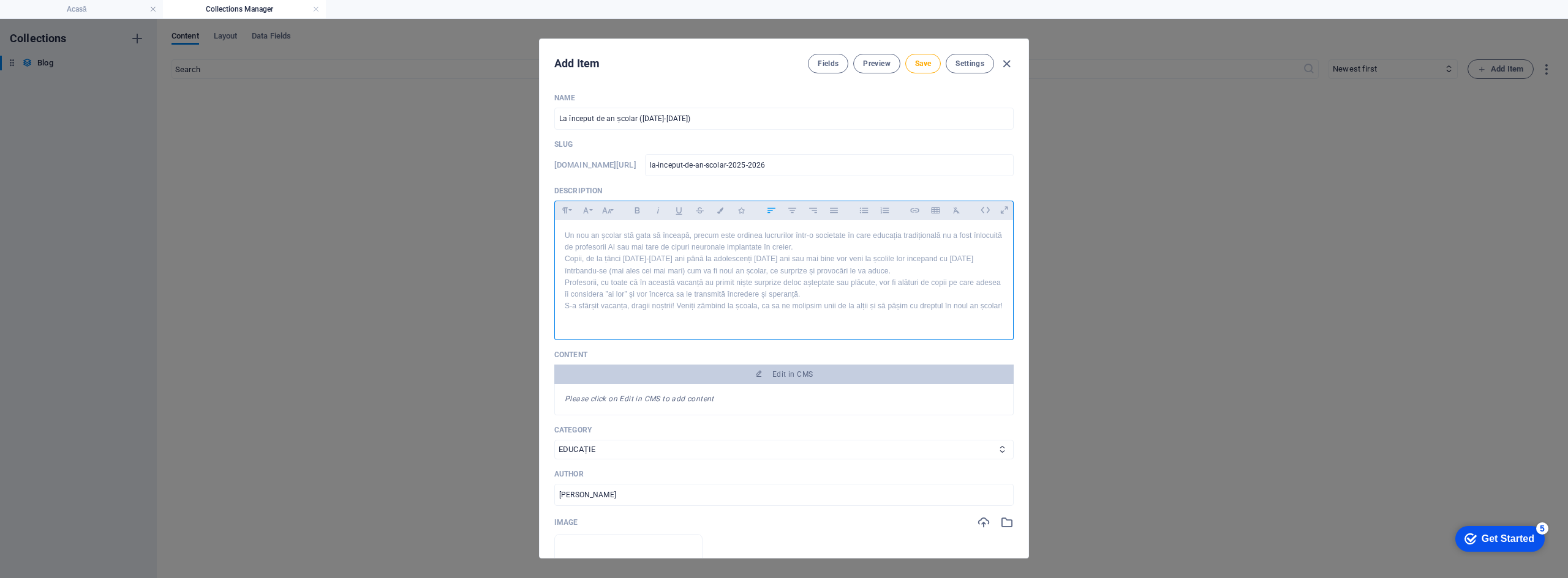
click at [990, 238] on p "Un nou an școlar stă gata să înceapă, precum este ordinea lucrurilor într-o soc…" at bounding box center [783, 241] width 439 height 23
click at [564, 235] on div "Un nou an școlar stă gata să înceapă, precum este ordinea lucrurilor într-o soc…" at bounding box center [783, 278] width 458 height 114
click at [564, 234] on p "Un nou an școlar stă gata să înceapă, precum este ordinea lucrurilor într-o soc…" at bounding box center [783, 241] width 439 height 23
click at [564, 259] on div "Un nou an școlar stă gata să înceapă, precum este ordinea lucrurilor într-o soc…" at bounding box center [783, 278] width 458 height 114
click at [564, 280] on p "Profesorii, cu toate că în această vacanță au primit niște surprize deloc aștep…" at bounding box center [783, 289] width 439 height 23
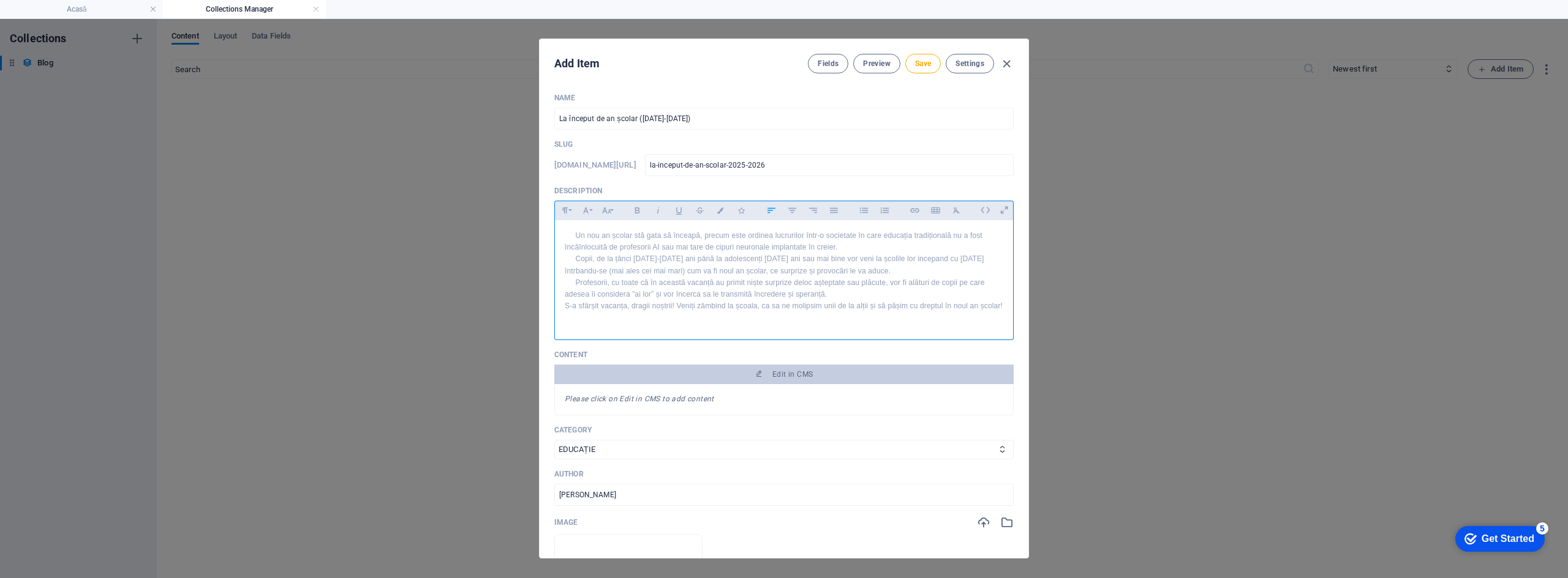
click at [562, 305] on div "Un nou an școlar stă gata să înceapă, precum este ordinea lucrurilor într-o soc…" at bounding box center [783, 278] width 458 height 114
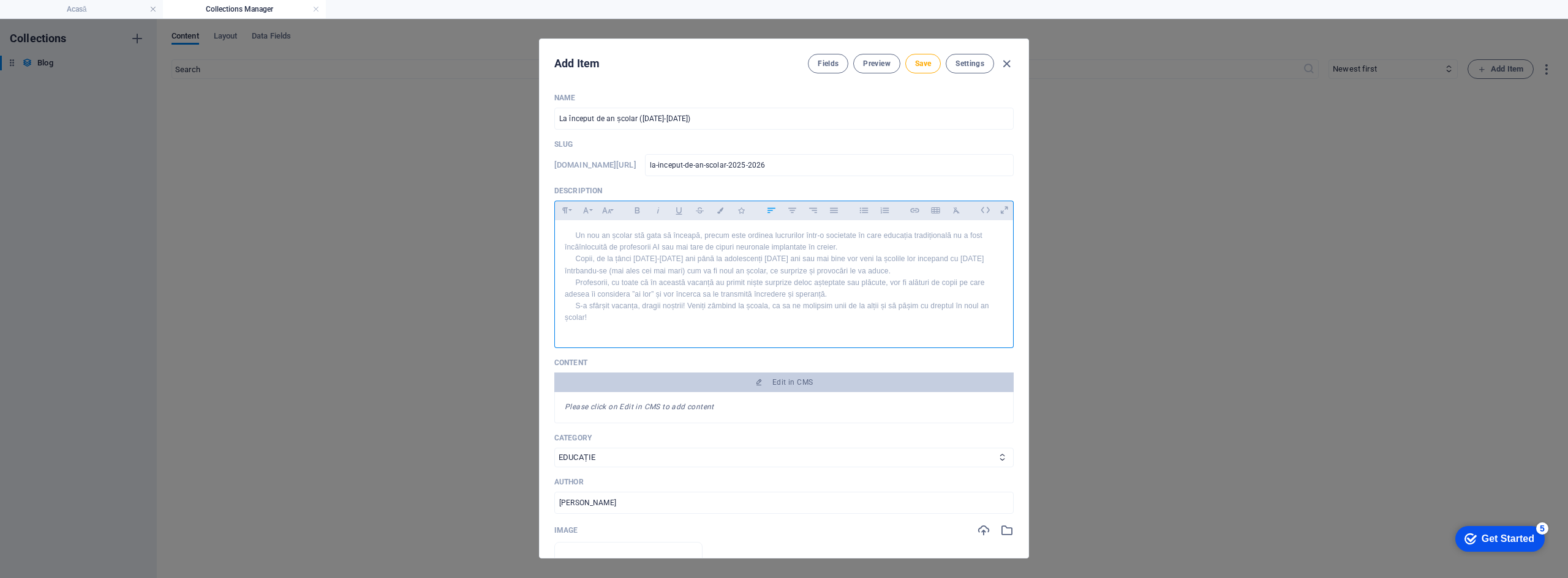
click at [655, 259] on p "Copii, de la țânci de 5-5 ani până la adolescenți de 18 ani sau mai bine vor ve…" at bounding box center [783, 264] width 439 height 23
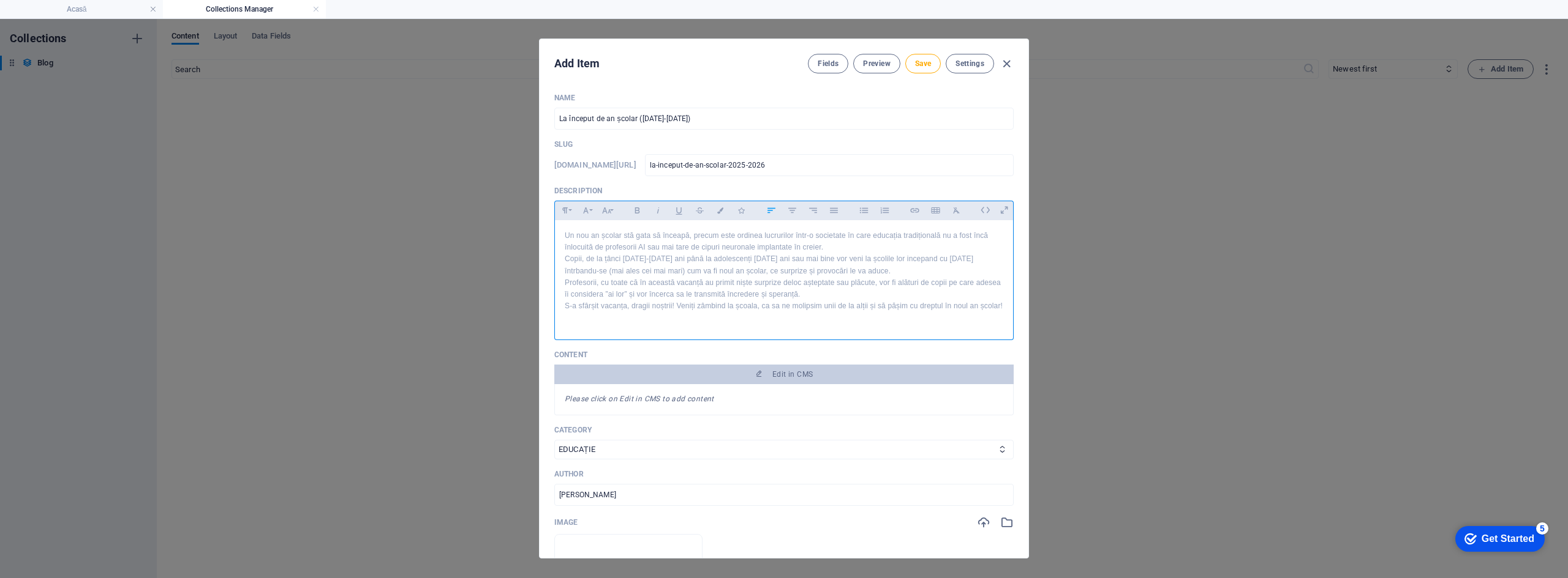
click at [853, 260] on p "Copii, de la țânci de 5-6 ani până la adolescenți de 18 ani sau mai bine vor ve…" at bounding box center [783, 264] width 439 height 23
click at [915, 66] on span "Save" at bounding box center [923, 64] width 16 height 10
click at [1009, 67] on icon "button" at bounding box center [1007, 64] width 14 height 14
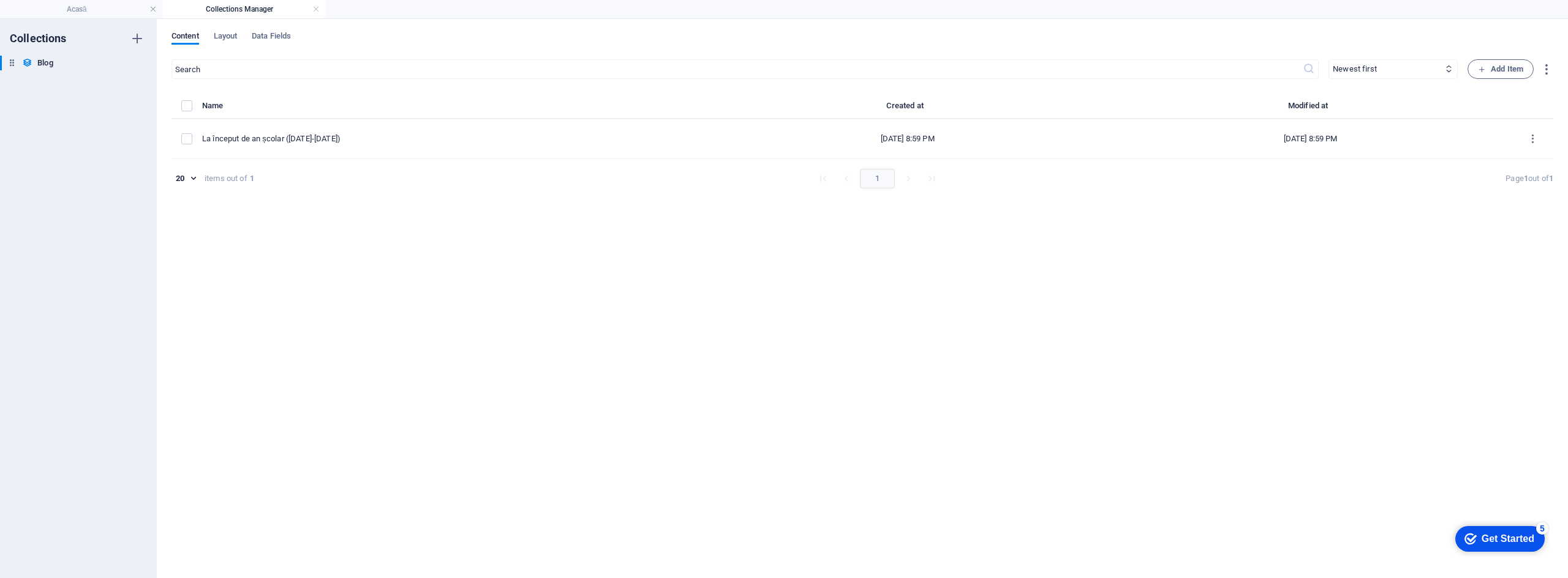
type input "la-inceput-de-an-scolar-2025-2026"
click at [67, 10] on h4 "Acasă" at bounding box center [81, 10] width 163 height 13
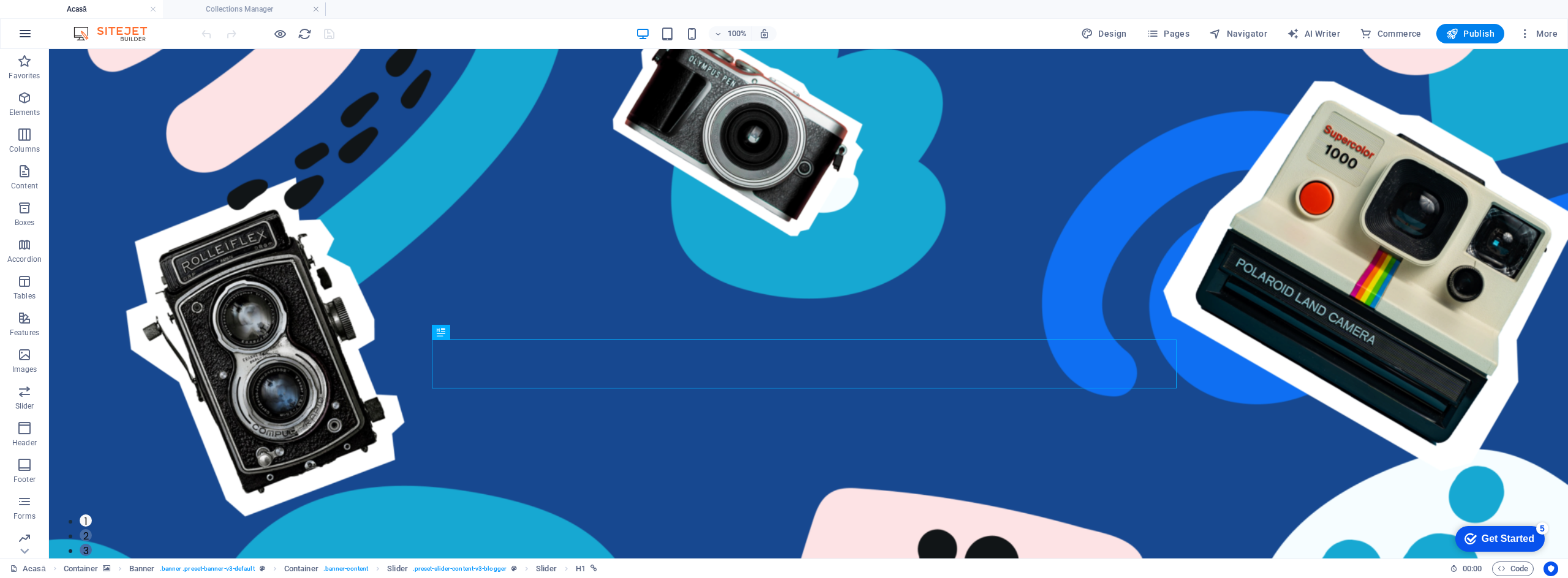
click at [30, 466] on icon "button" at bounding box center [772, 472] width 1482 height 14
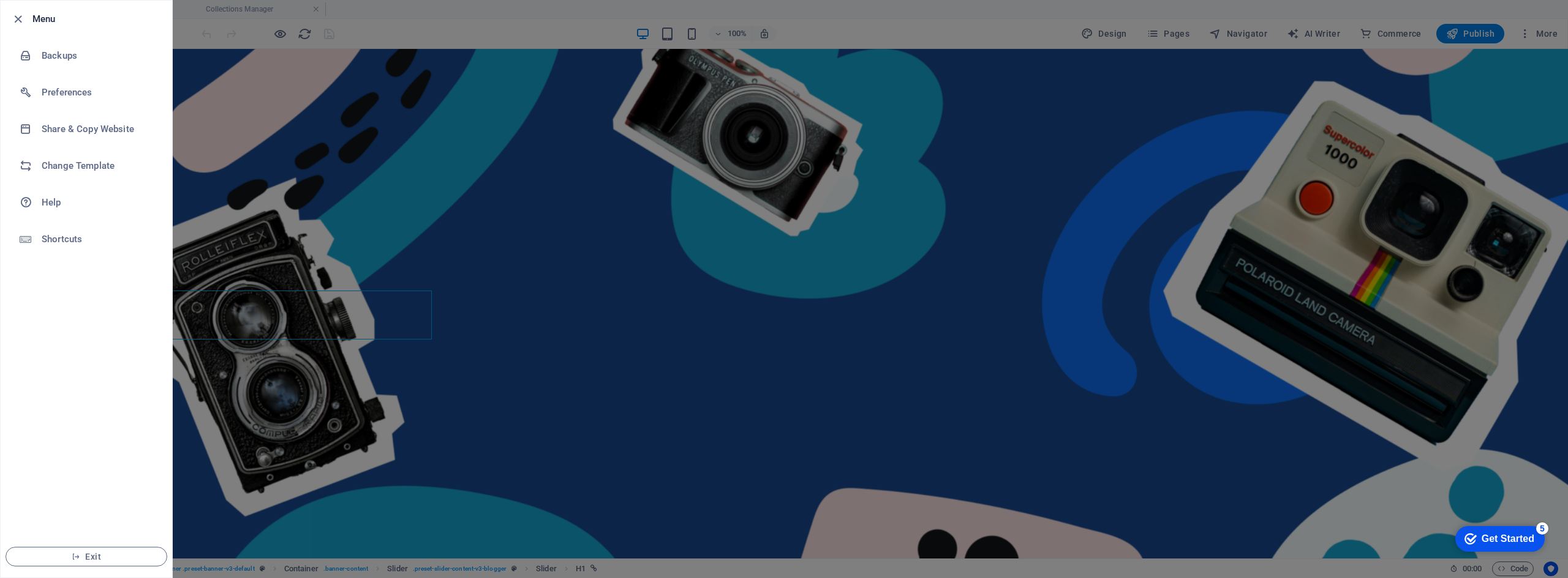
click at [871, 29] on div at bounding box center [784, 289] width 1568 height 578
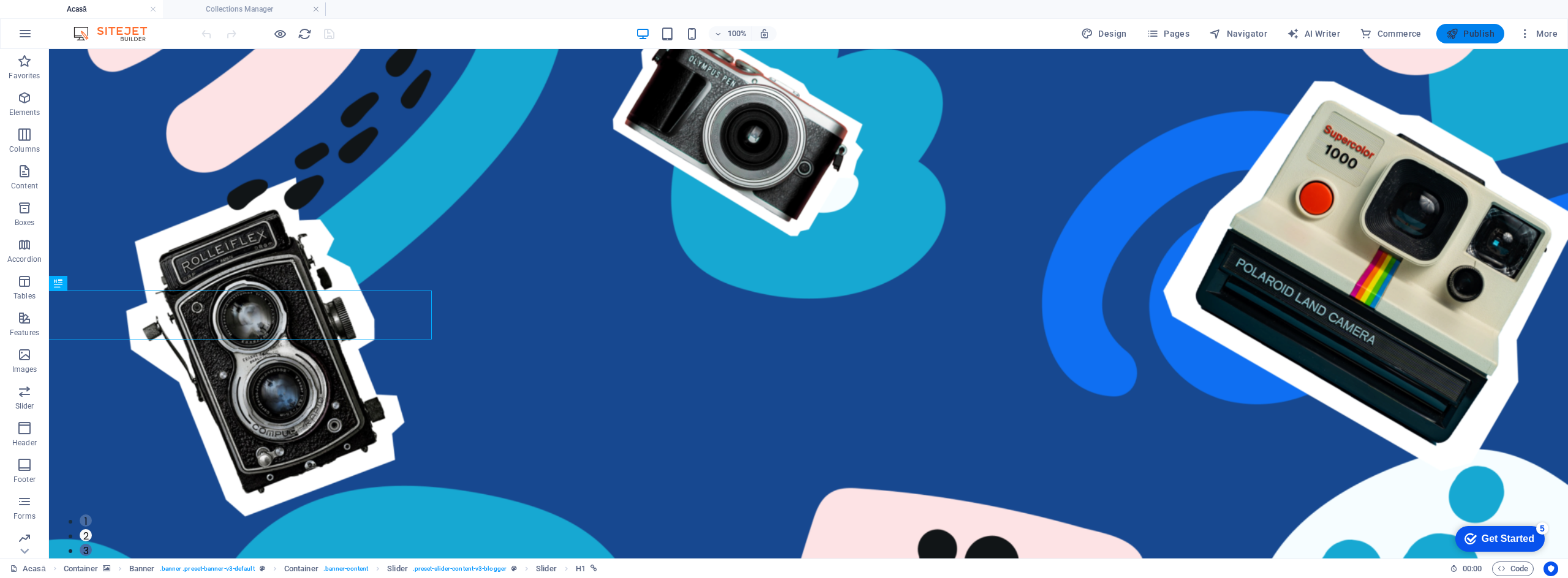
click at [1464, 31] on span "Publish" at bounding box center [1470, 33] width 49 height 12
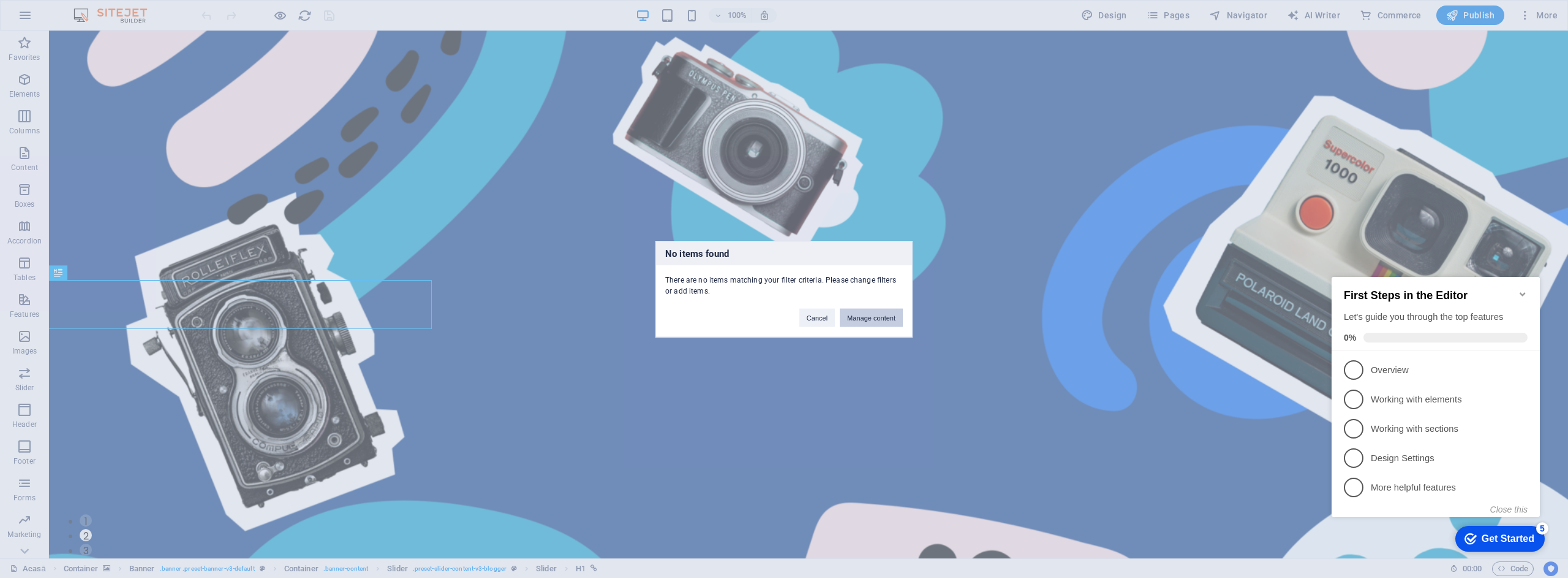
click at [0, 0] on button "Manage content" at bounding box center [0, 0] width 0 height 0
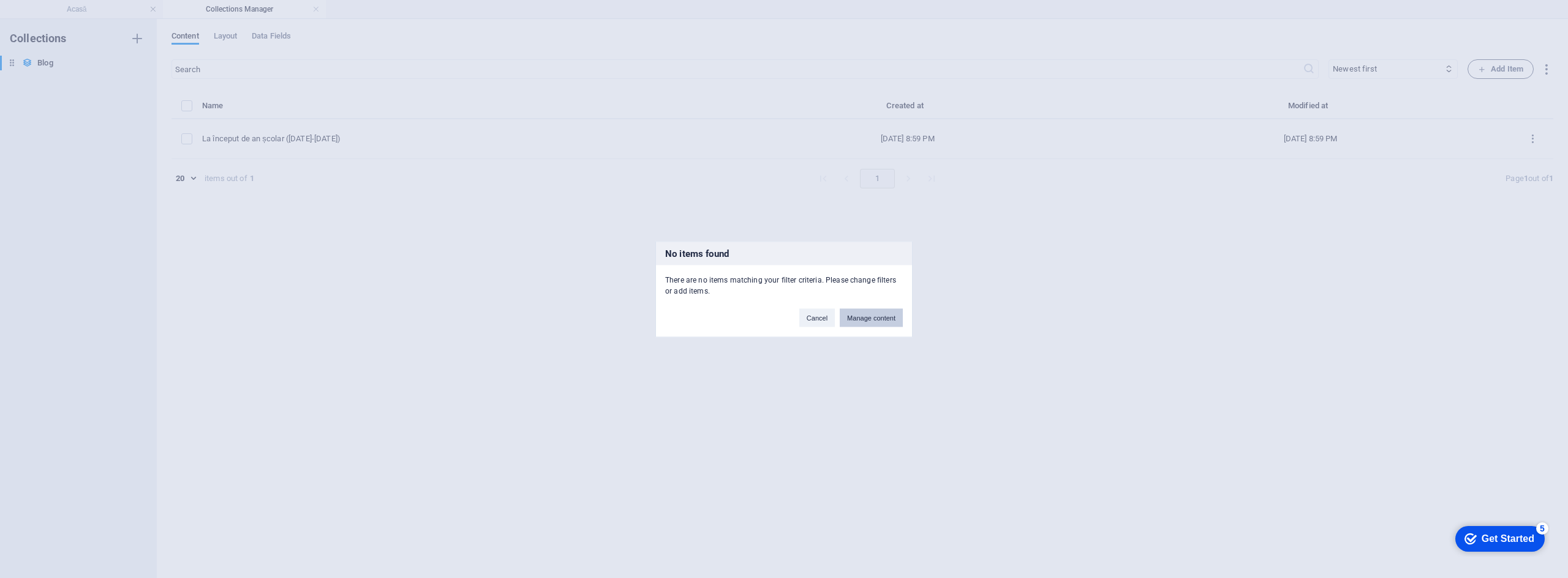
click at [846, 317] on button "Manage content" at bounding box center [871, 317] width 63 height 18
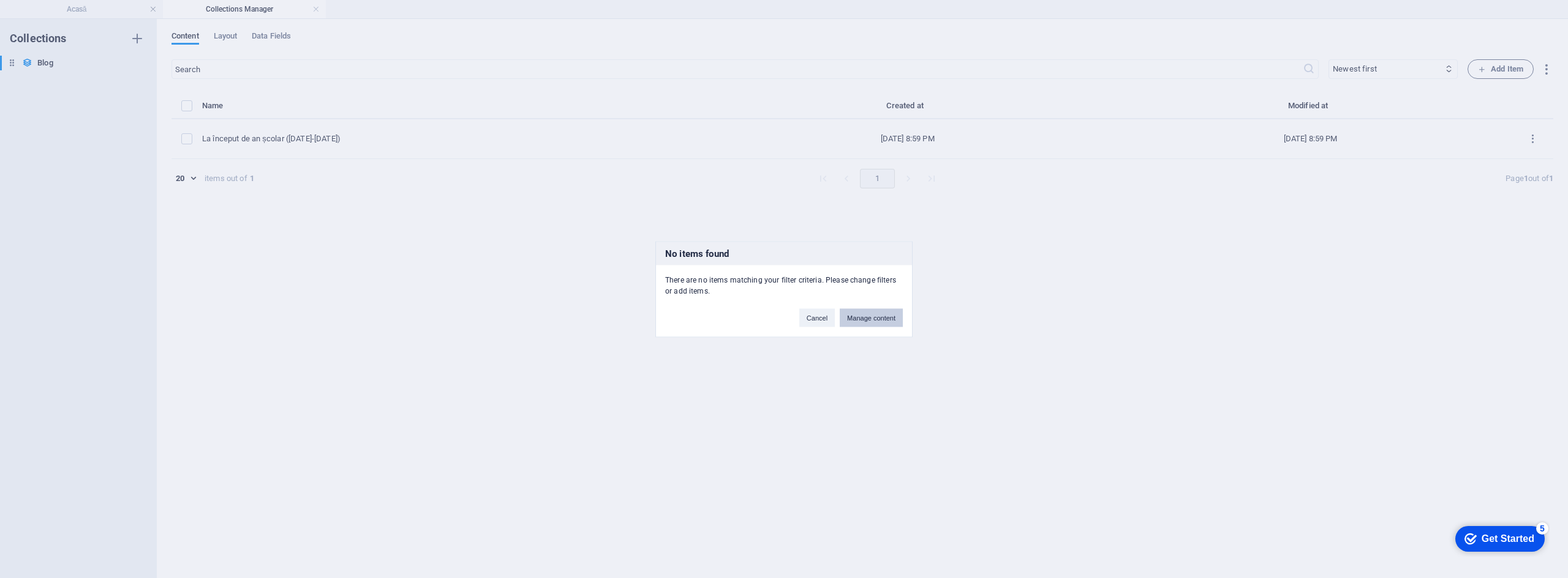
click at [0, 0] on button "Manage content" at bounding box center [0, 0] width 0 height 0
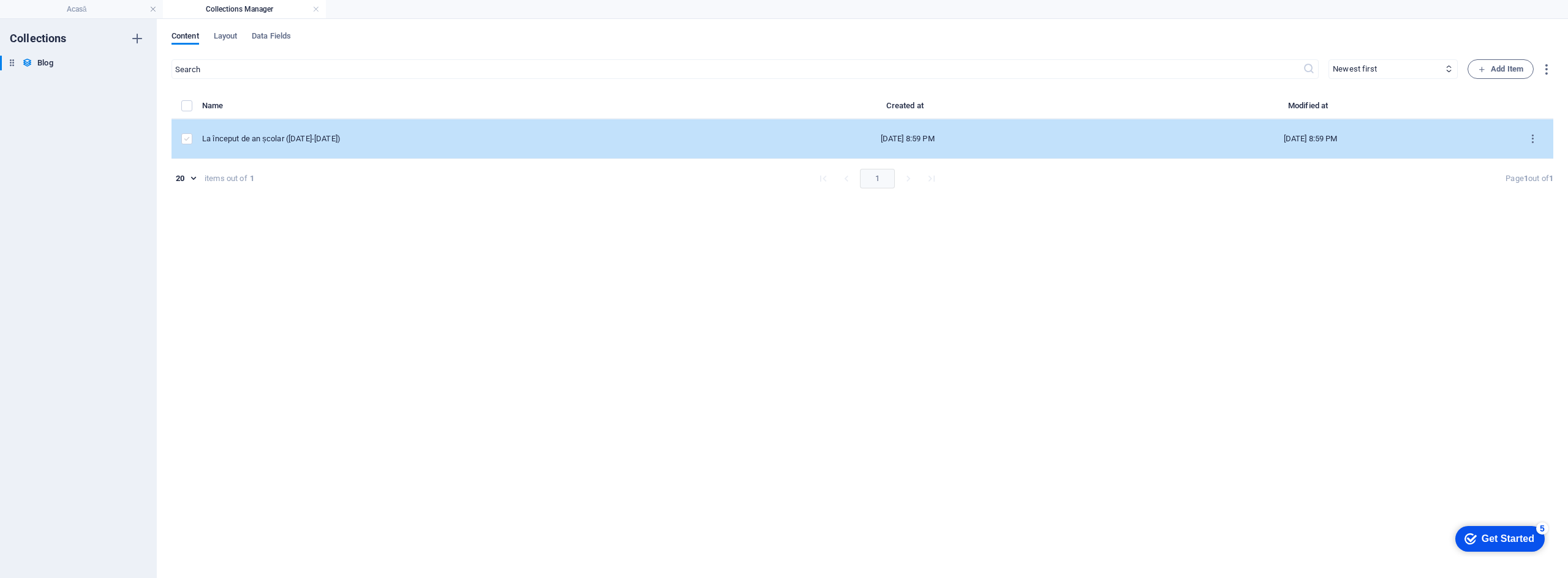
click at [187, 138] on label "items list" at bounding box center [187, 139] width 11 height 11
click at [0, 0] on input "items list" at bounding box center [0, 0] width 0 height 0
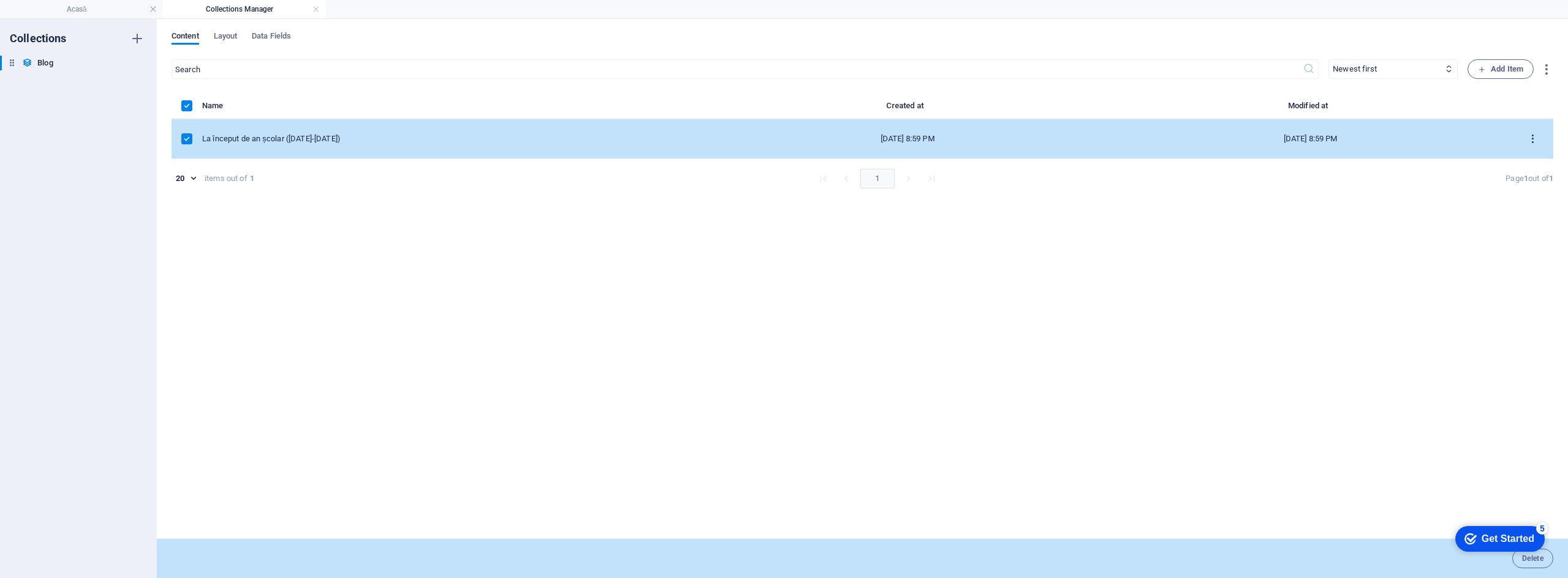
click at [1532, 137] on icon "items list" at bounding box center [1533, 139] width 11 height 11
click at [1338, 263] on div at bounding box center [784, 289] width 1568 height 578
click at [50, 10] on h4 "Acasă" at bounding box center [81, 10] width 163 height 13
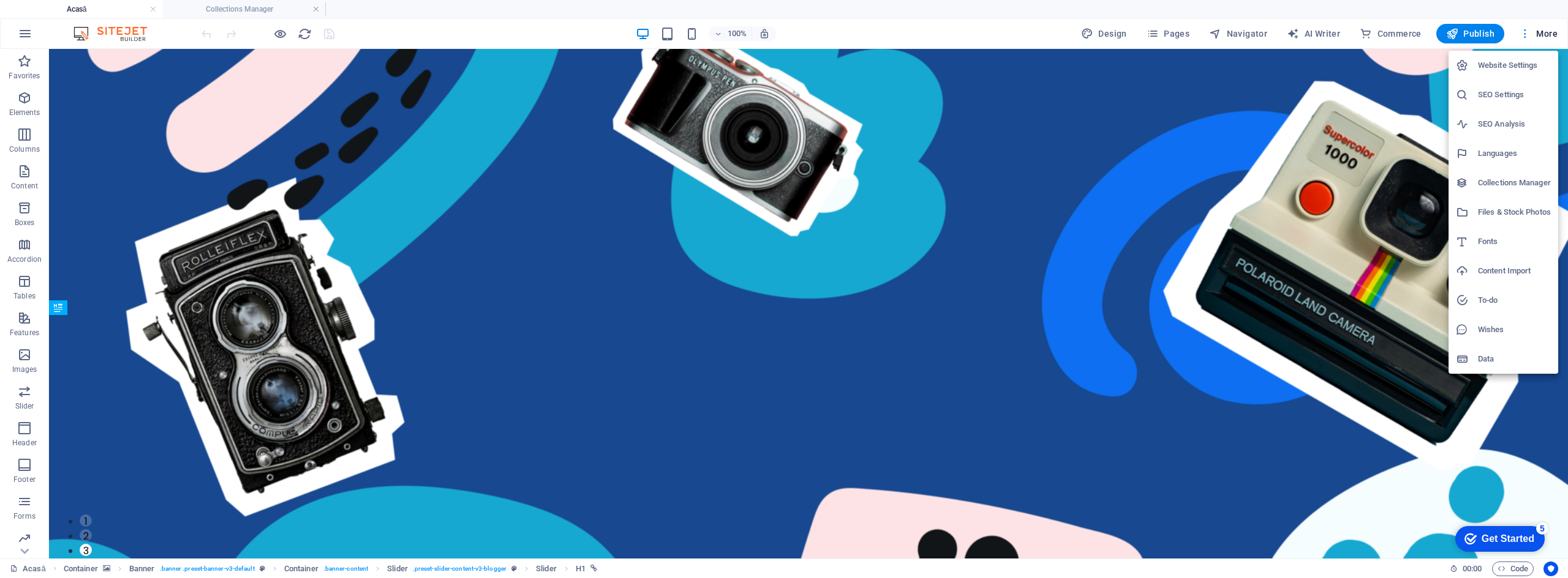
click at [1530, 29] on div at bounding box center [784, 289] width 1568 height 578
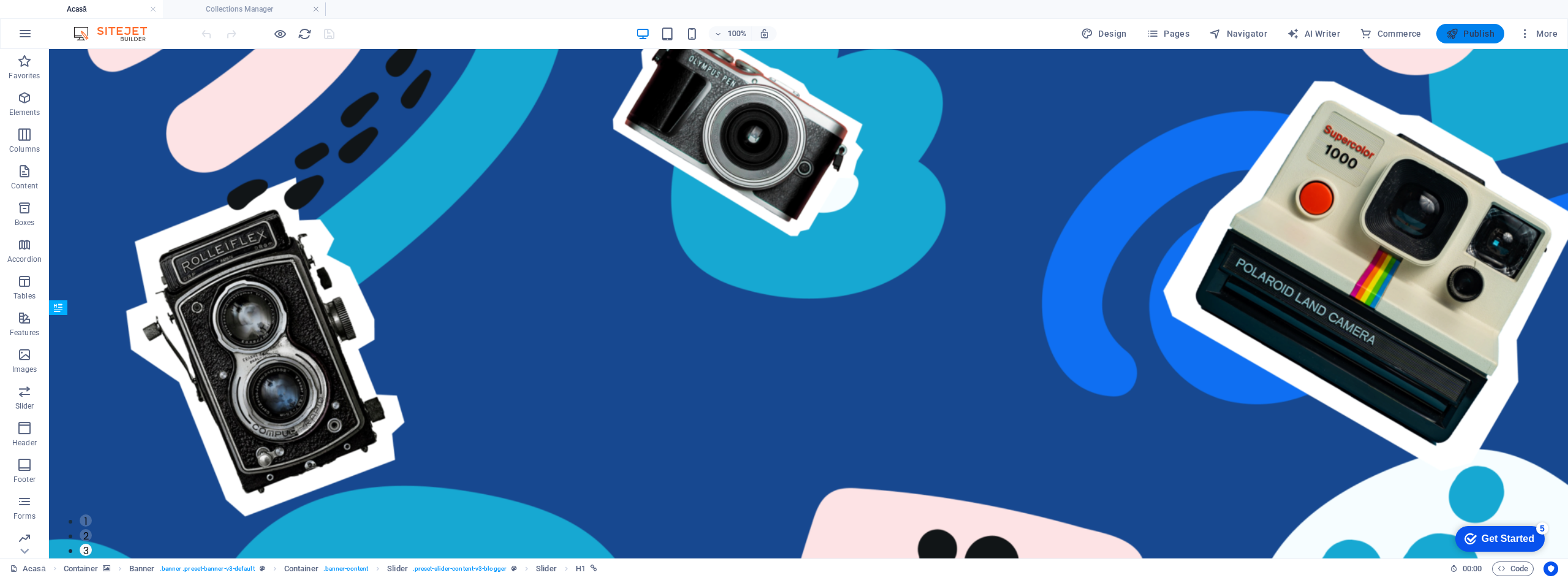
click at [1458, 26] on button "Publish" at bounding box center [1469, 33] width 68 height 20
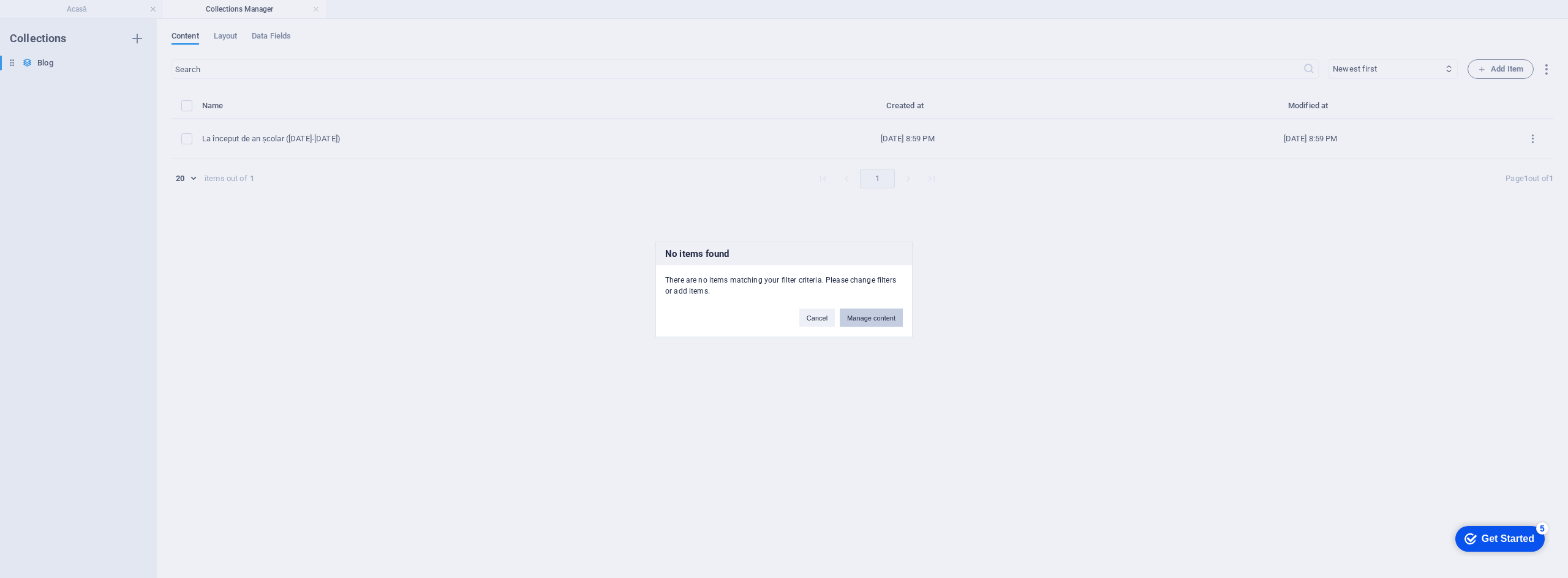
click at [0, 0] on button "Manage content" at bounding box center [0, 0] width 0 height 0
click at [811, 317] on button "Cancel" at bounding box center [816, 317] width 35 height 18
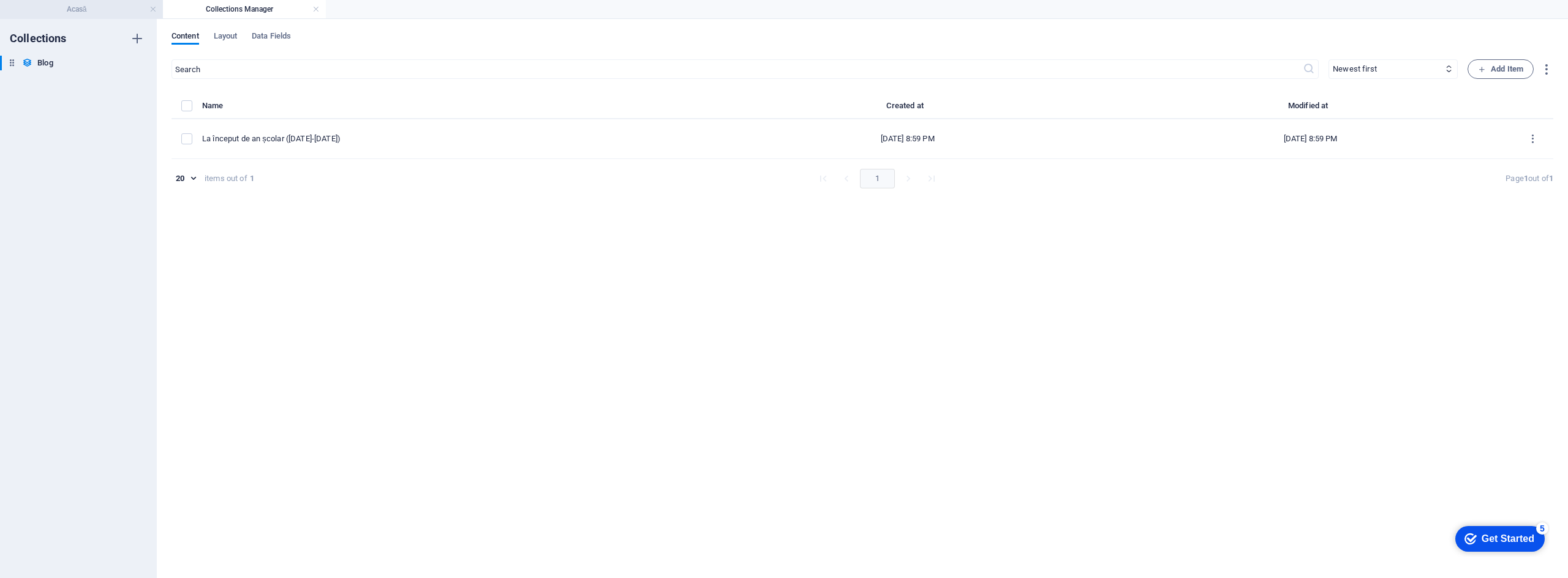
click at [57, 7] on h4 "Acasă" at bounding box center [81, 10] width 163 height 13
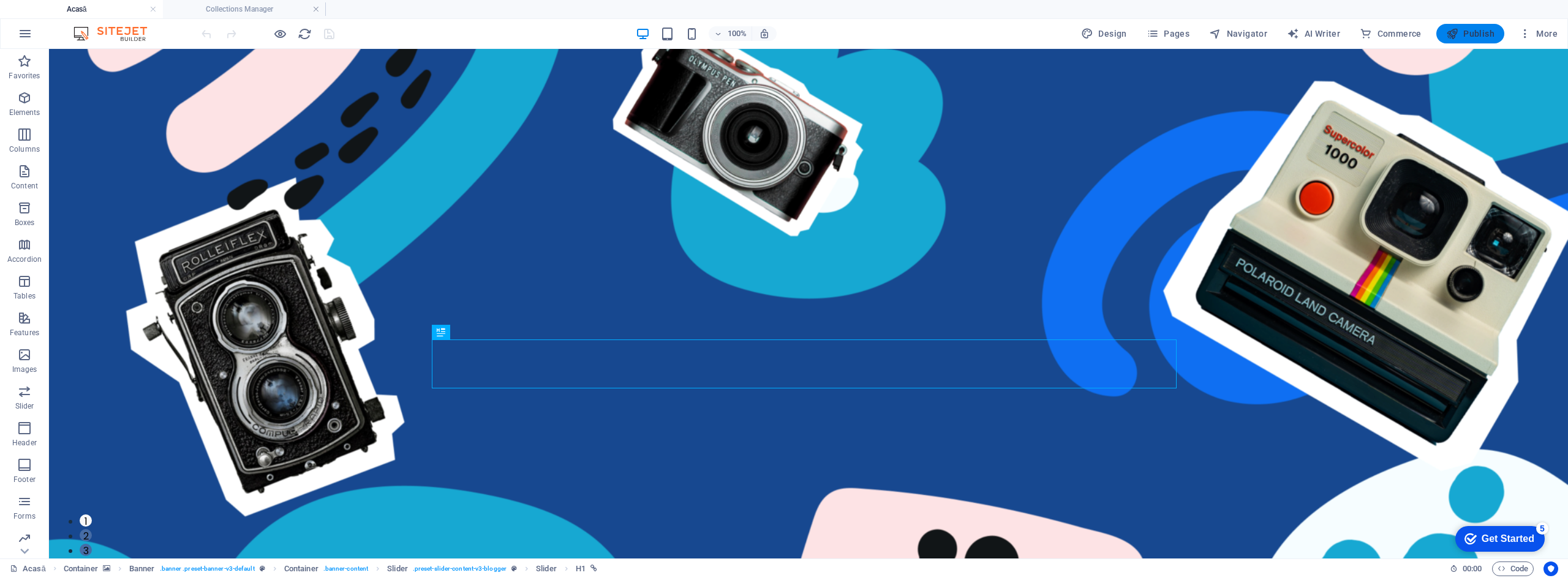
click at [1443, 32] on button "Publish" at bounding box center [1469, 33] width 68 height 20
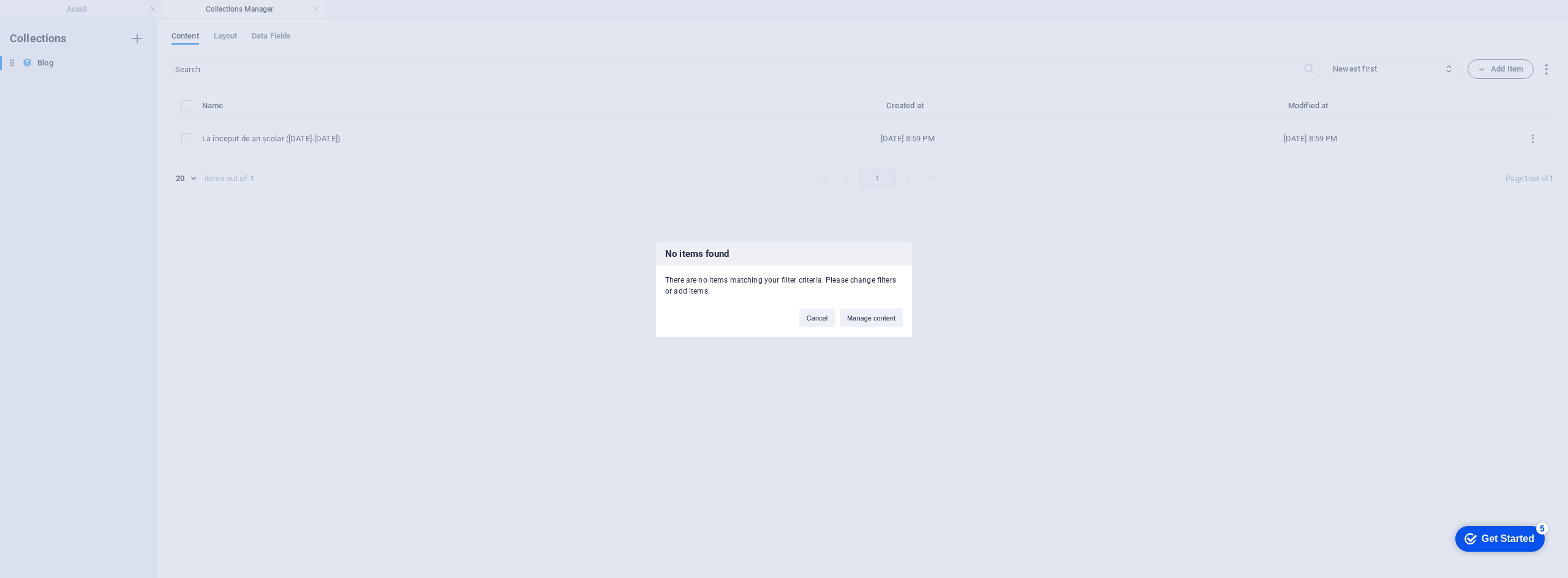
click at [849, 314] on button "Manage content" at bounding box center [871, 317] width 63 height 18
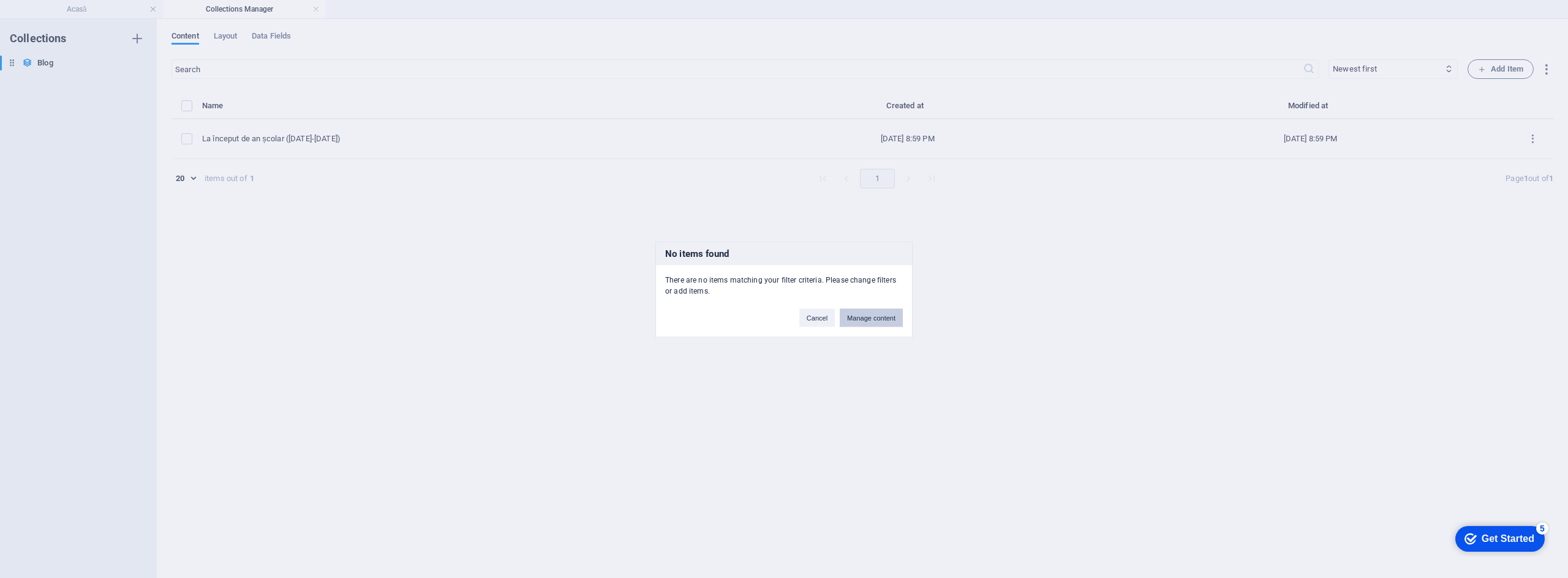
click at [849, 314] on button "Manage content" at bounding box center [871, 317] width 63 height 18
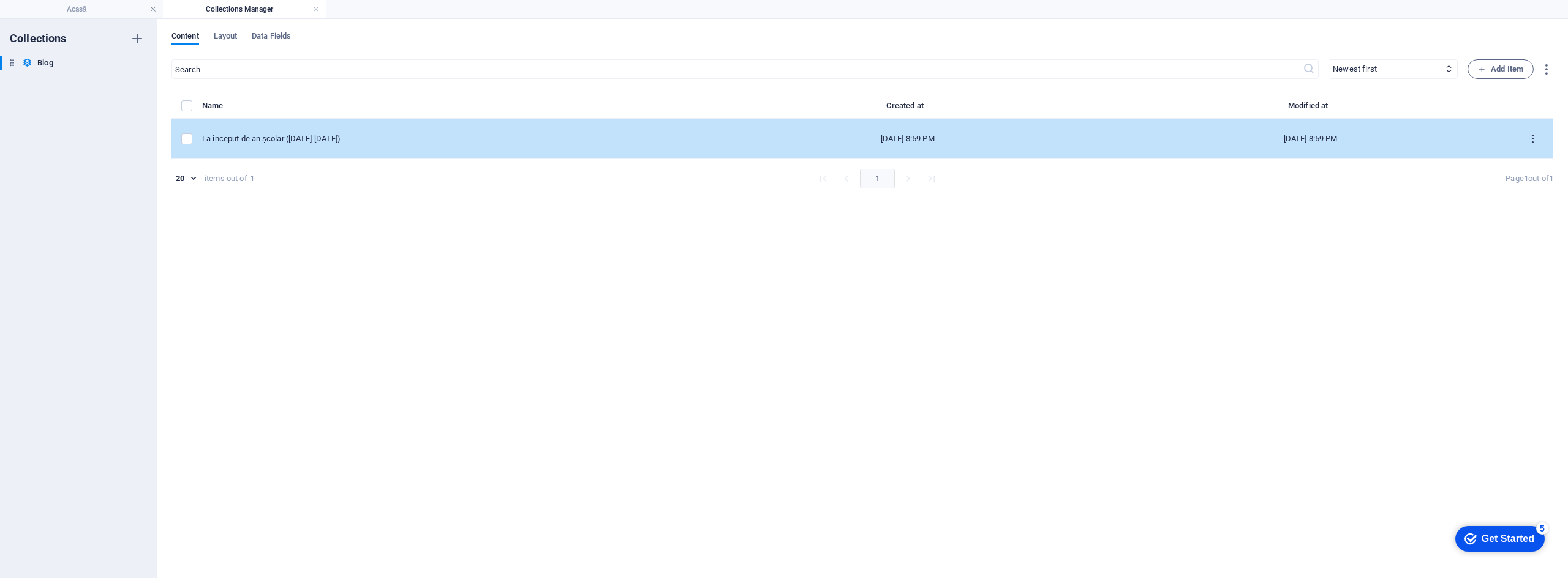
click at [1533, 137] on icon "items list" at bounding box center [1533, 139] width 11 height 11
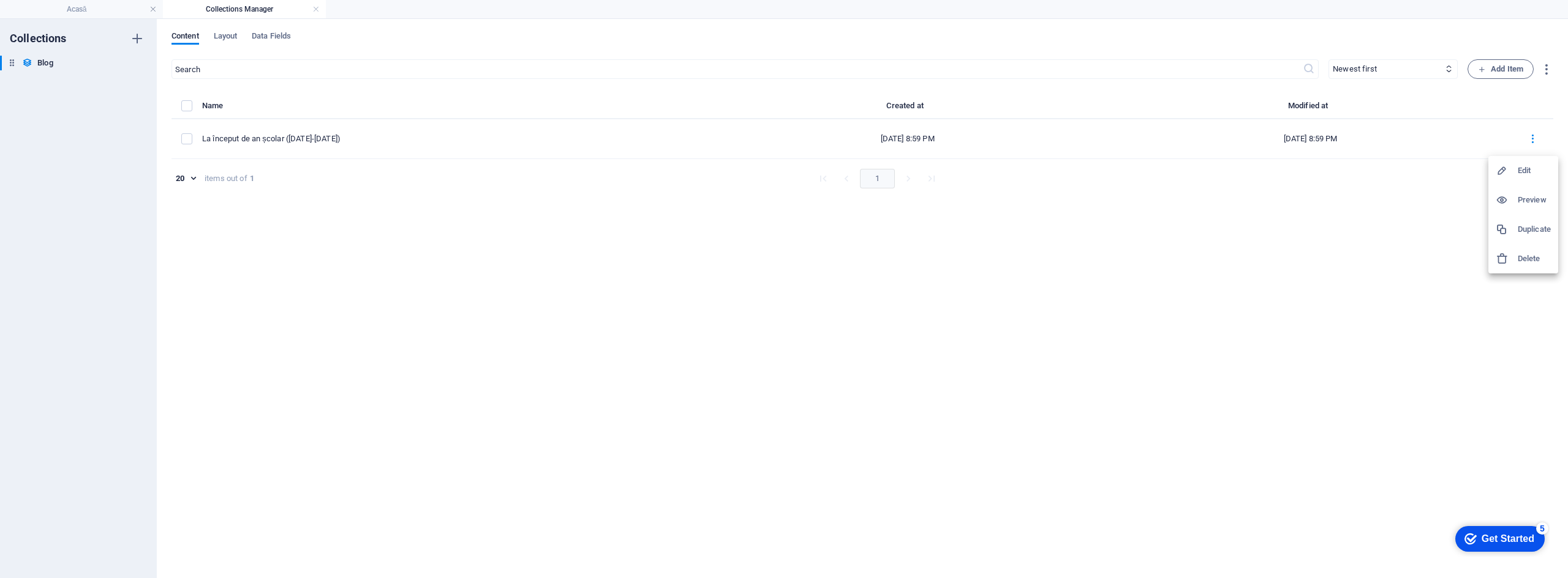
click at [1513, 165] on div at bounding box center [1506, 170] width 22 height 12
select select "EDUCAȚIE"
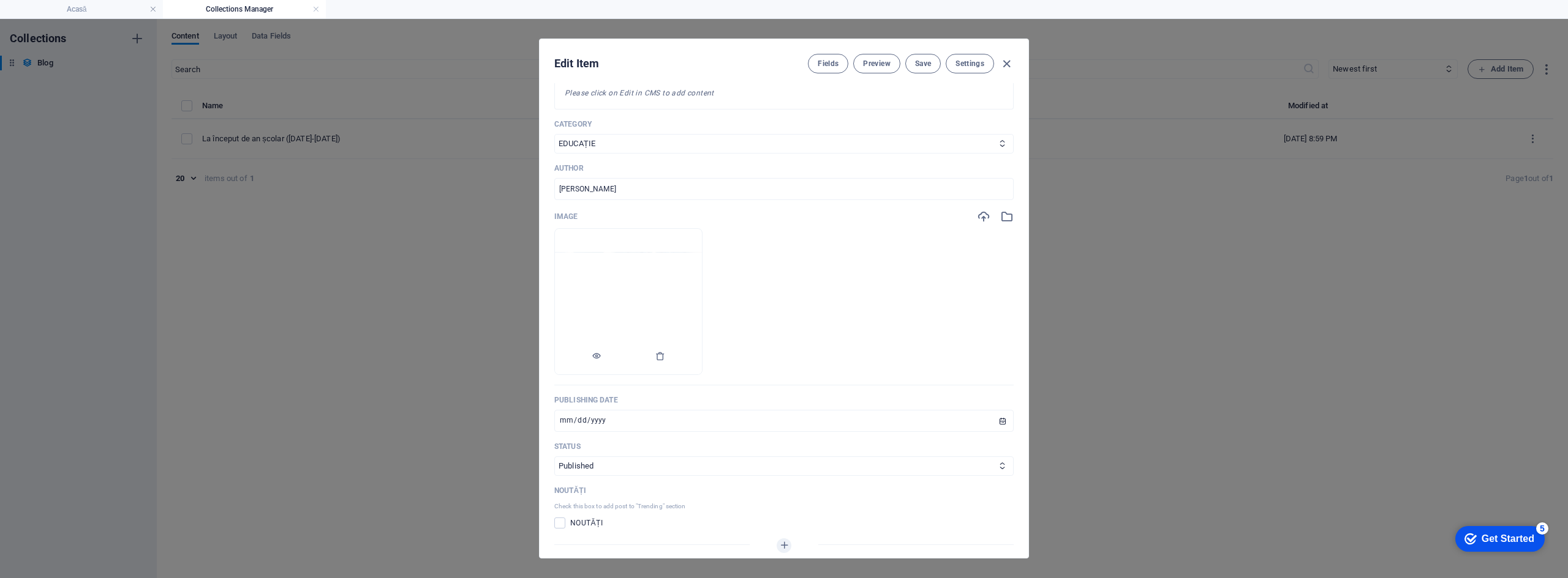
scroll to position [490, 0]
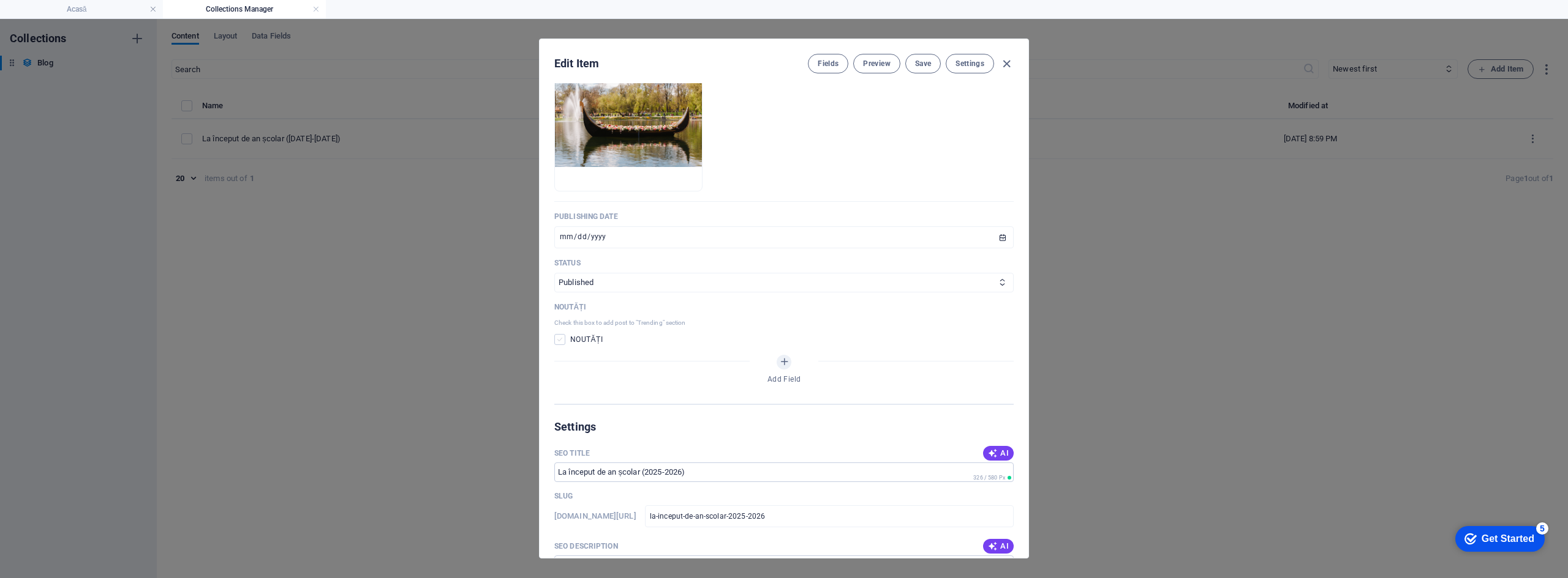
click at [561, 345] on span at bounding box center [560, 339] width 11 height 11
click at [561, 345] on input "checkbox" at bounding box center [562, 339] width 16 height 11
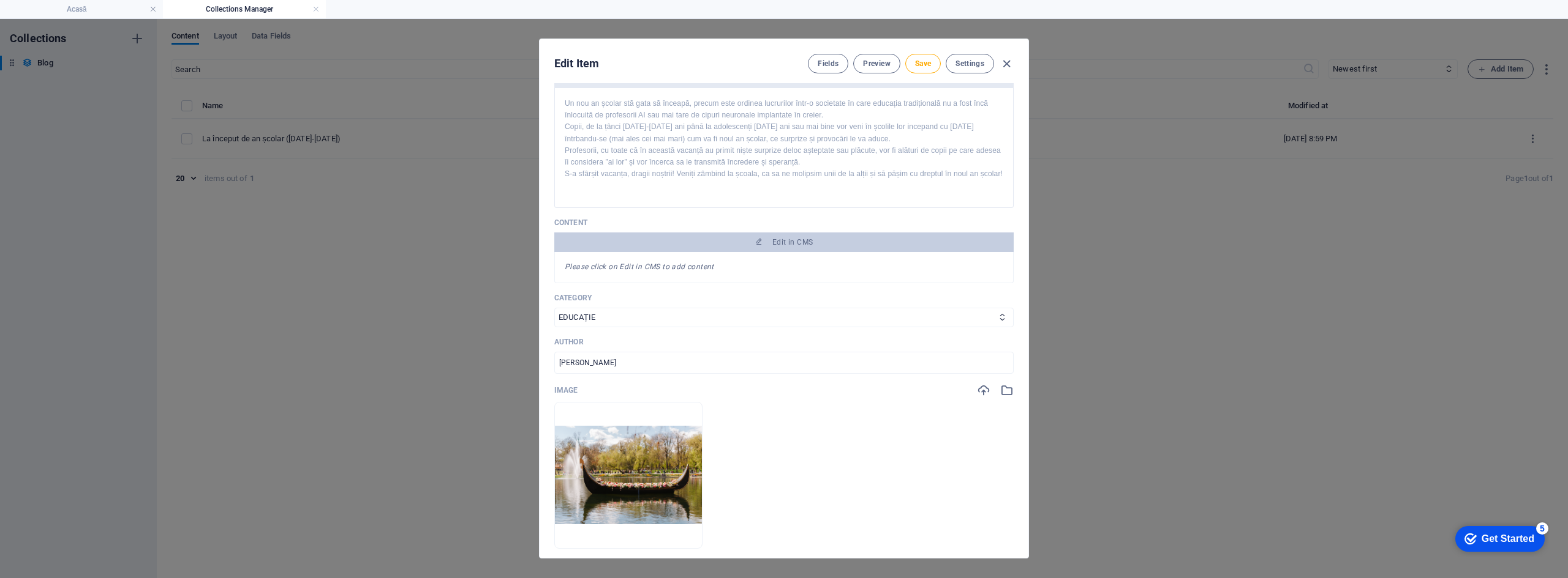
scroll to position [0, 0]
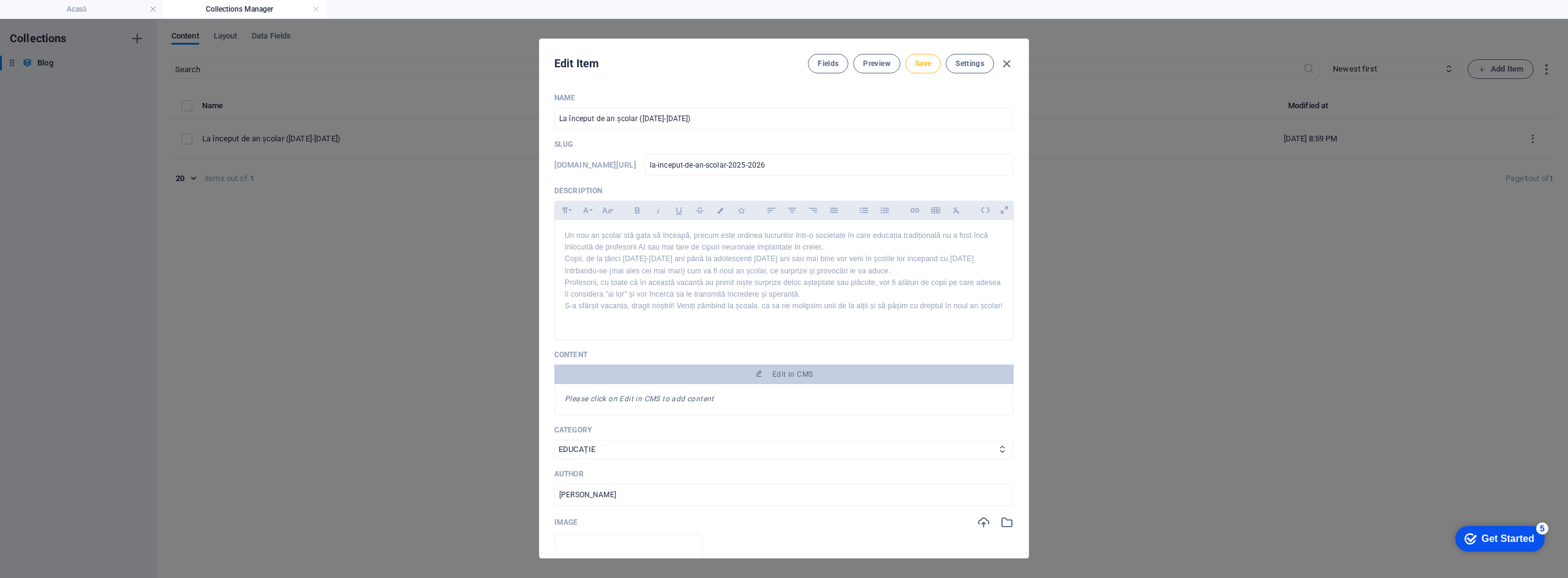
click at [912, 60] on button "Save" at bounding box center [922, 64] width 35 height 20
click at [1004, 61] on icon "button" at bounding box center [1007, 64] width 14 height 14
checkbox input "false"
type input "la-inceput-de-an-scolar-2025-2026"
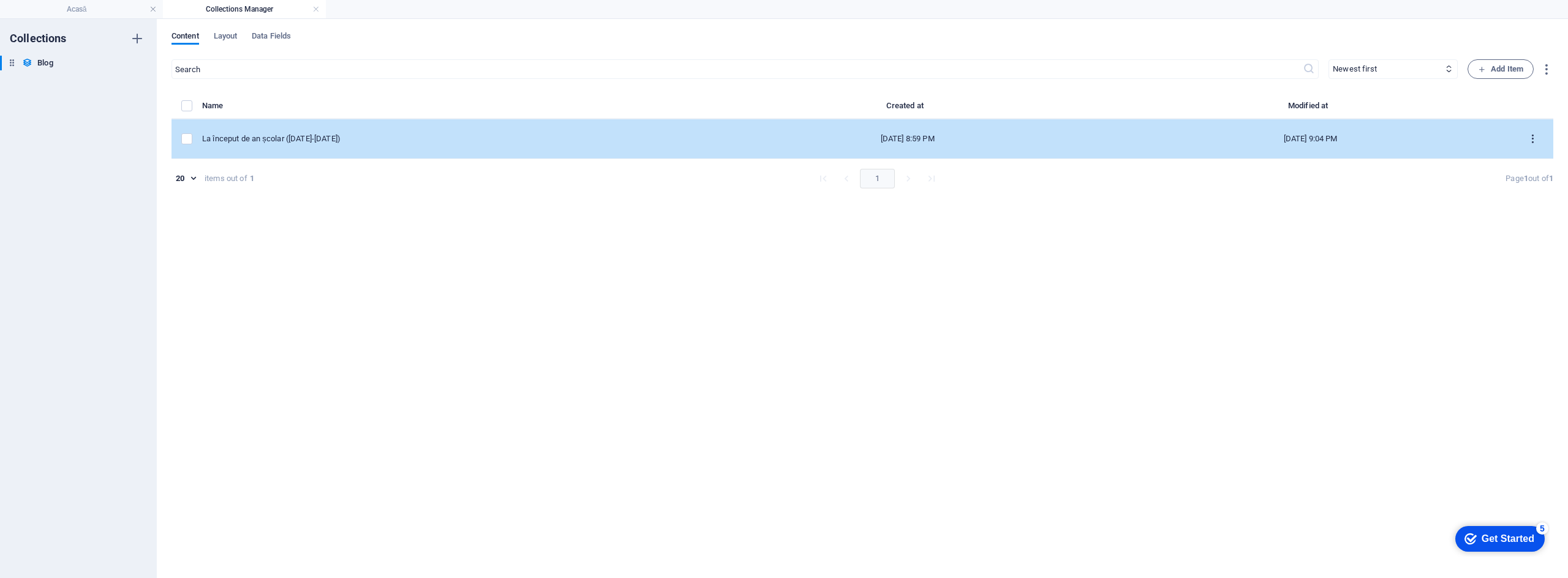
click at [1531, 135] on icon "items list" at bounding box center [1533, 139] width 11 height 11
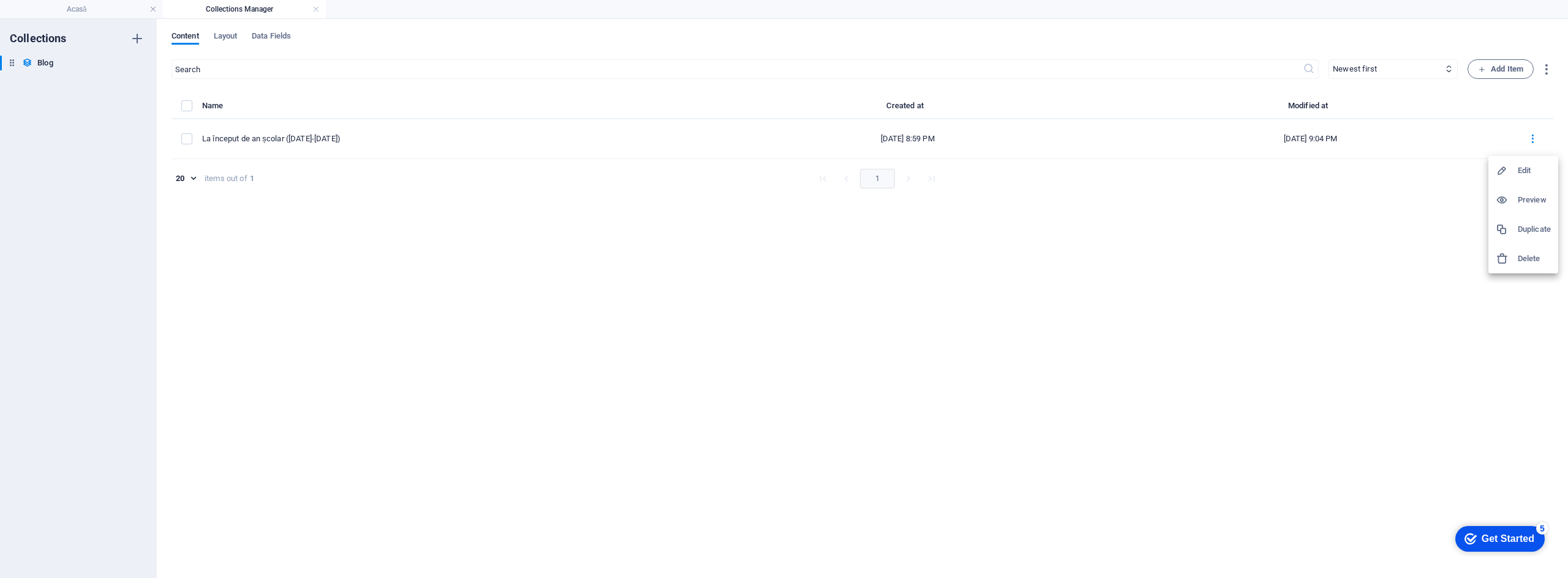
click at [1517, 167] on div at bounding box center [1506, 170] width 22 height 12
select select "EDUCAȚIE"
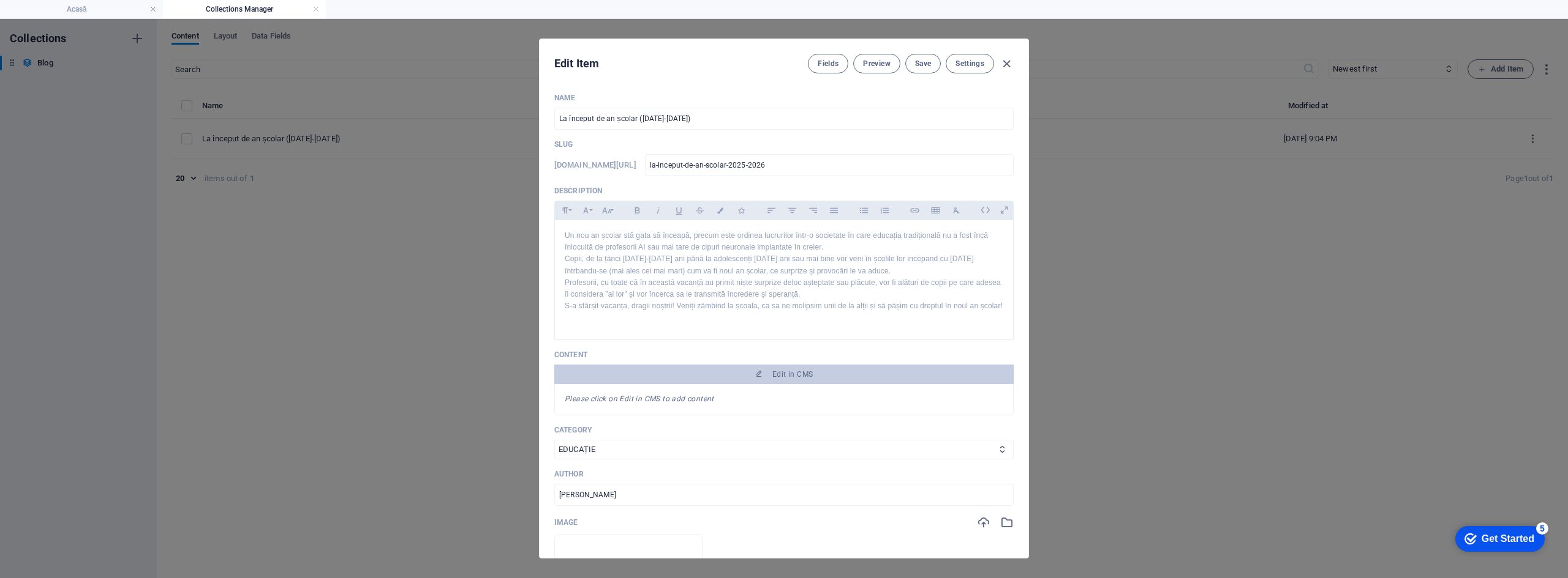
scroll to position [4, 0]
click at [725, 379] on span "Edit in CMS" at bounding box center [784, 375] width 449 height 10
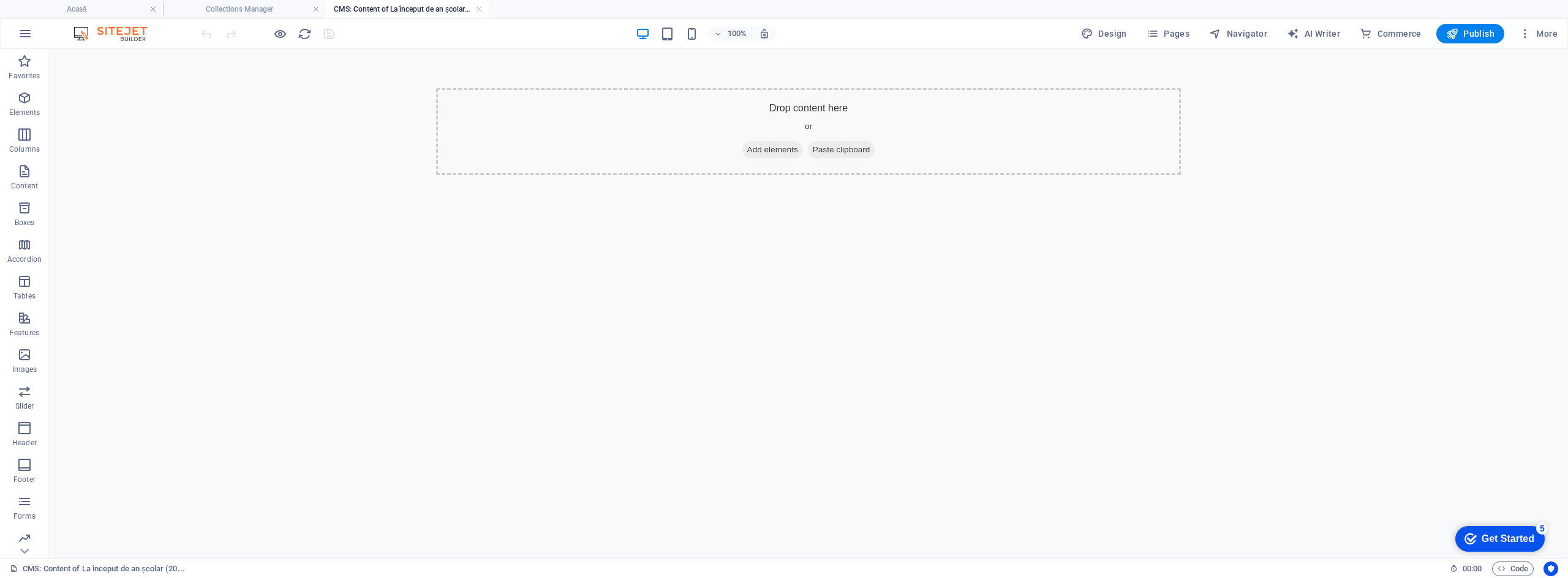
scroll to position [0, 0]
click at [1149, 34] on icon "button" at bounding box center [1152, 33] width 12 height 12
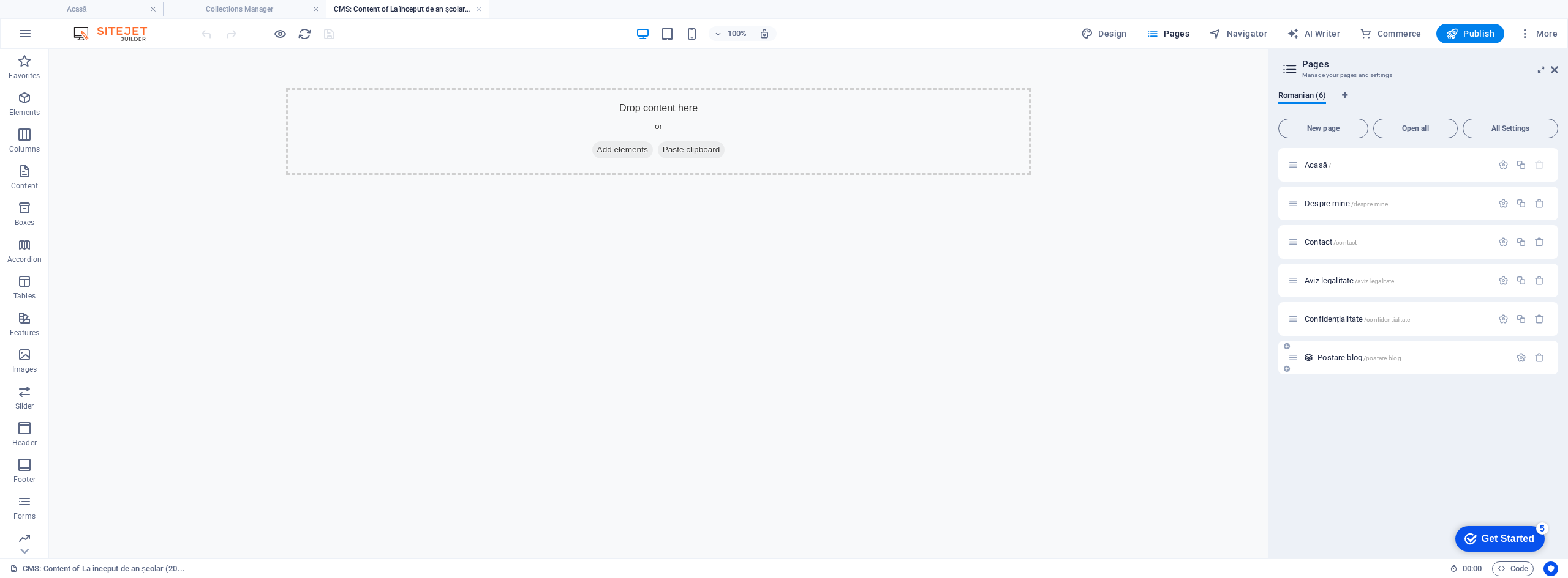
click at [1335, 357] on span "Postare blog /postare-blog" at bounding box center [1360, 357] width 84 height 10
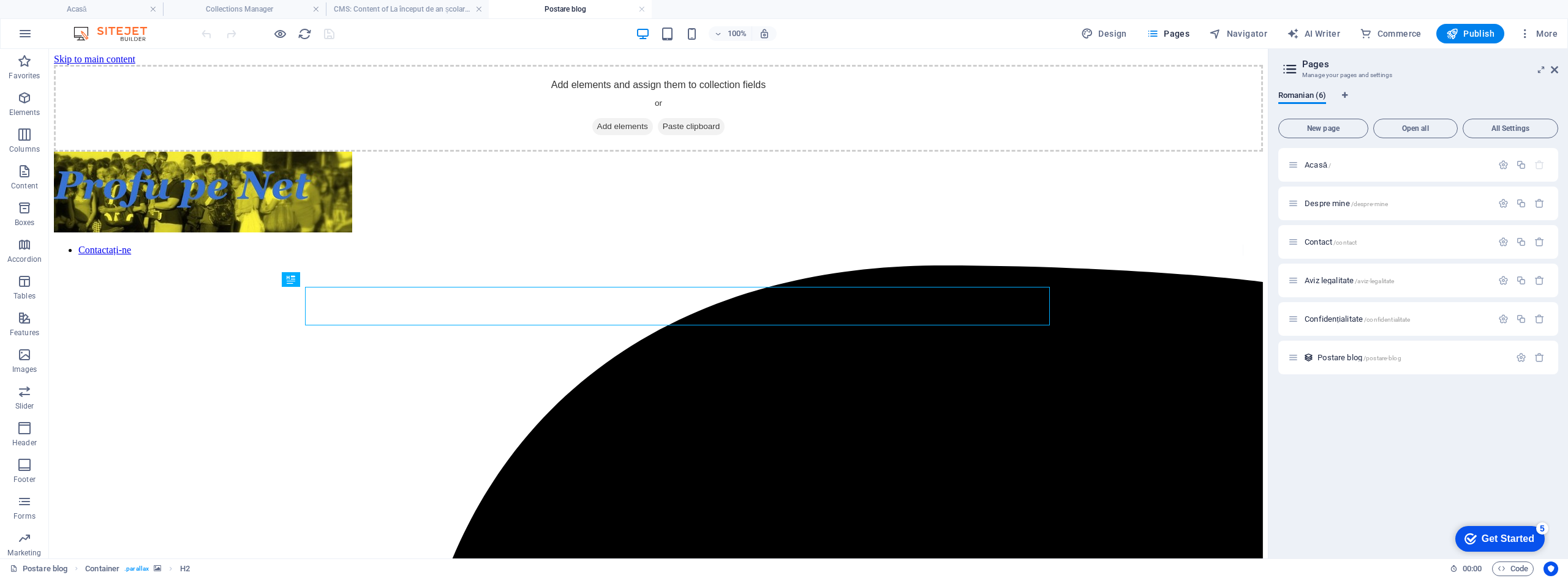
scroll to position [345, 0]
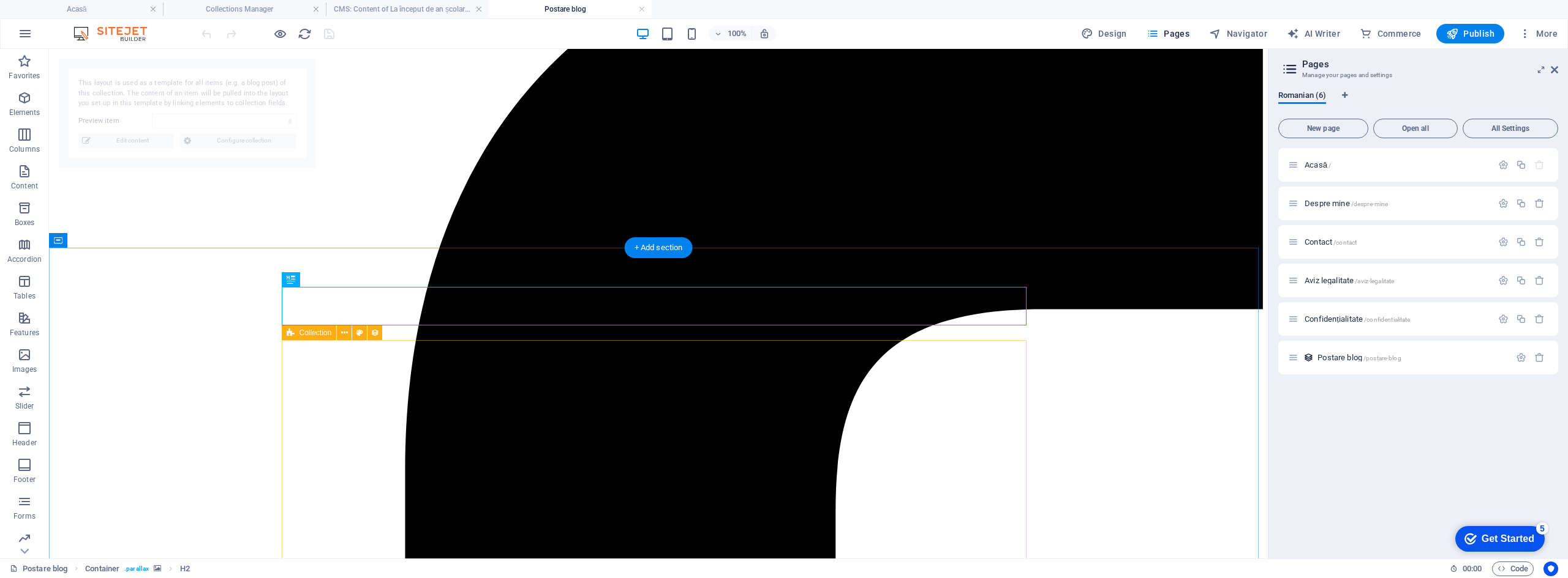
select select "68b9d3678357df013103a34a"
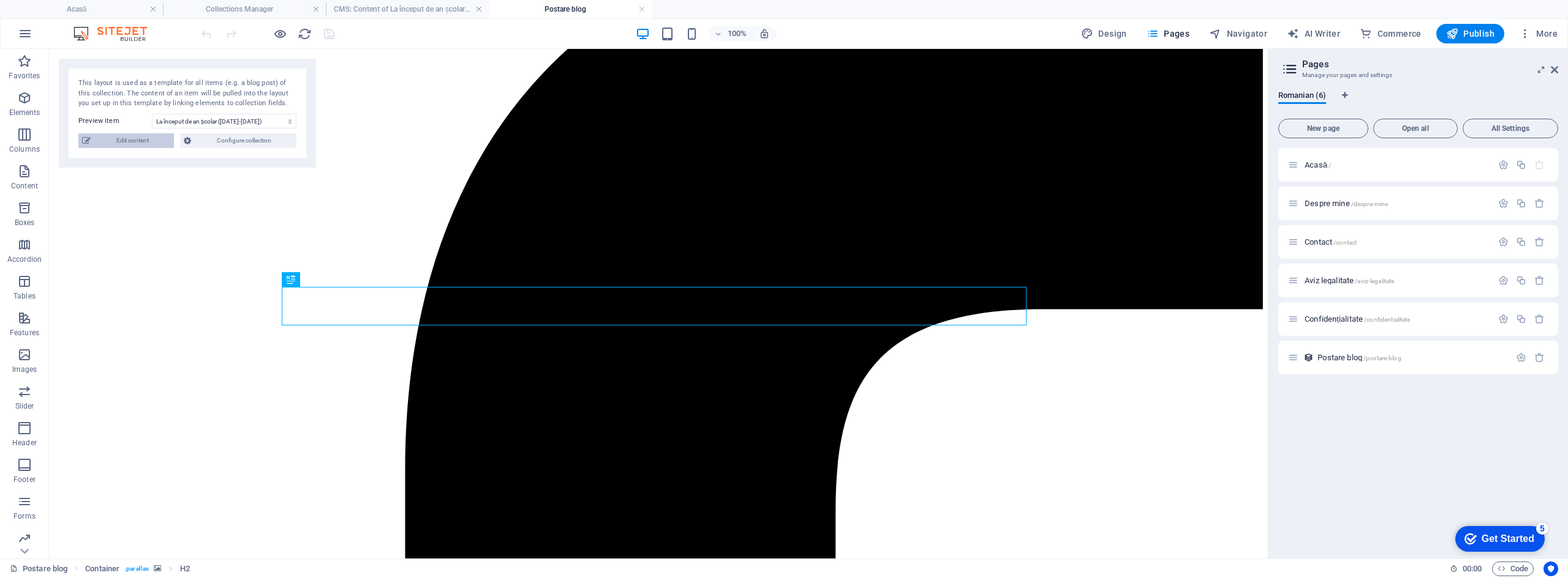
click at [109, 138] on span "Edit content" at bounding box center [132, 140] width 76 height 14
checkbox input "true"
type input "la-inceput-de-an-scolar-2025-2026"
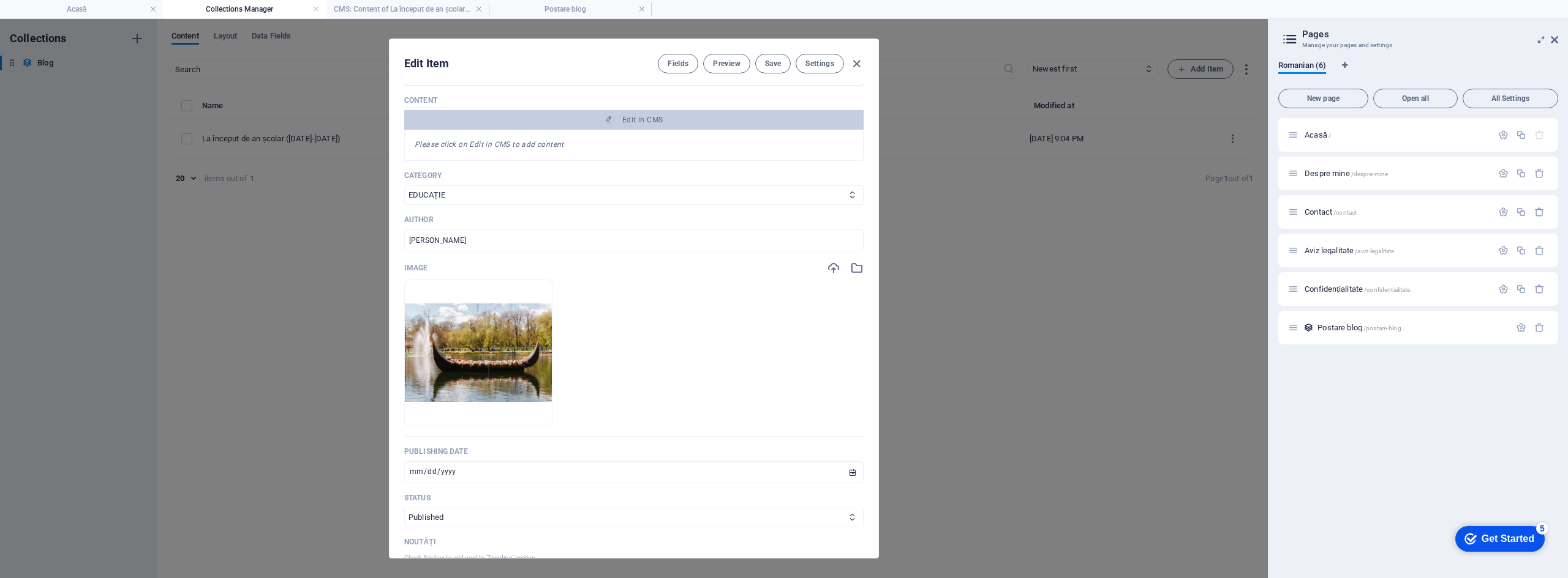
scroll to position [0, 0]
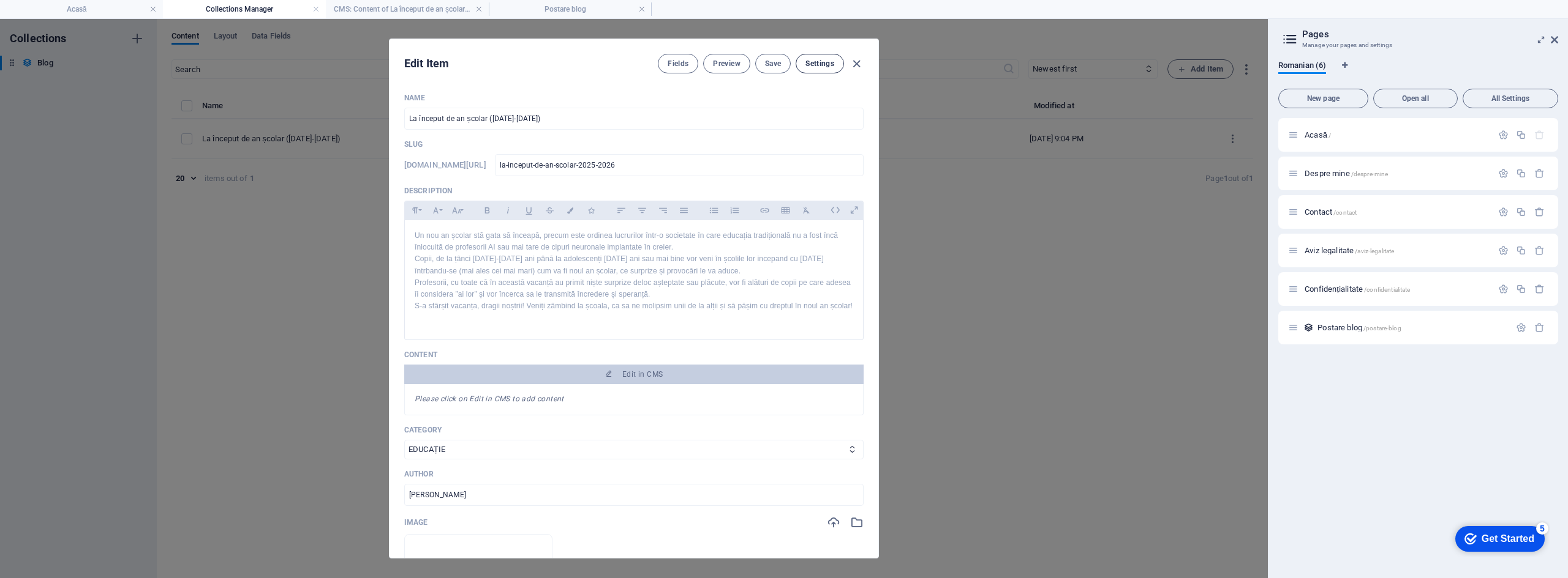
click at [811, 63] on span "Settings" at bounding box center [819, 64] width 29 height 10
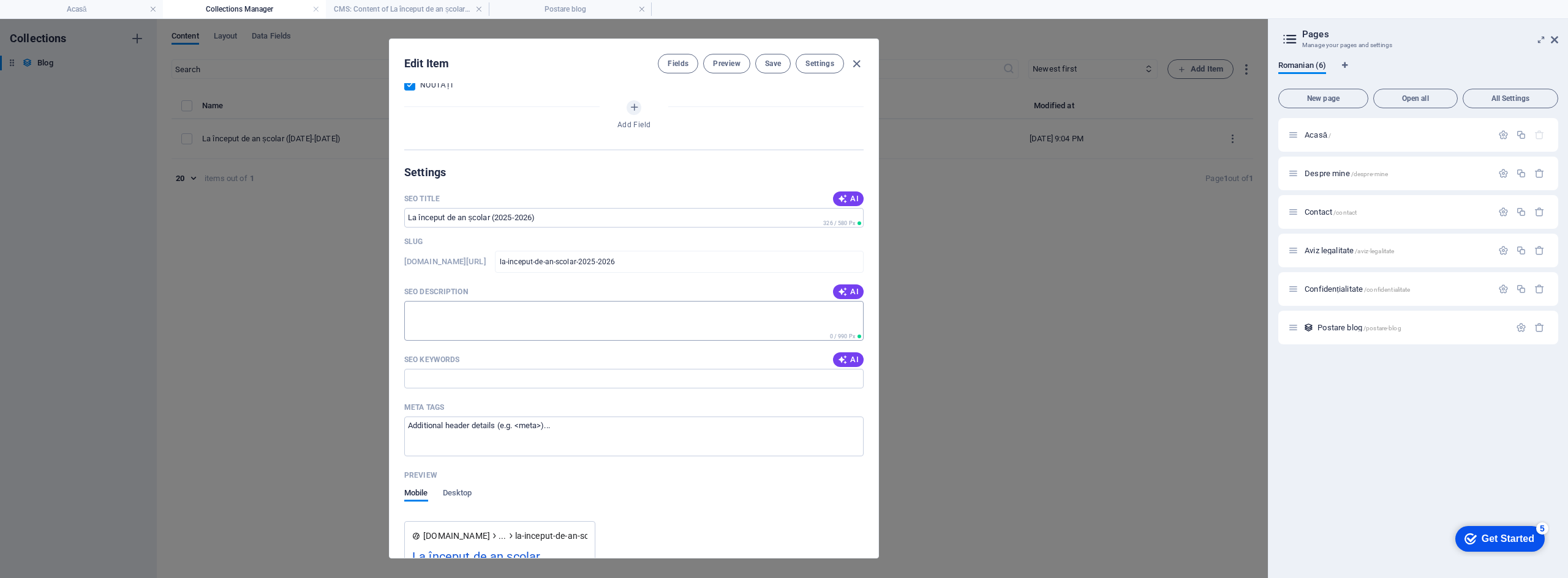
scroll to position [438, 0]
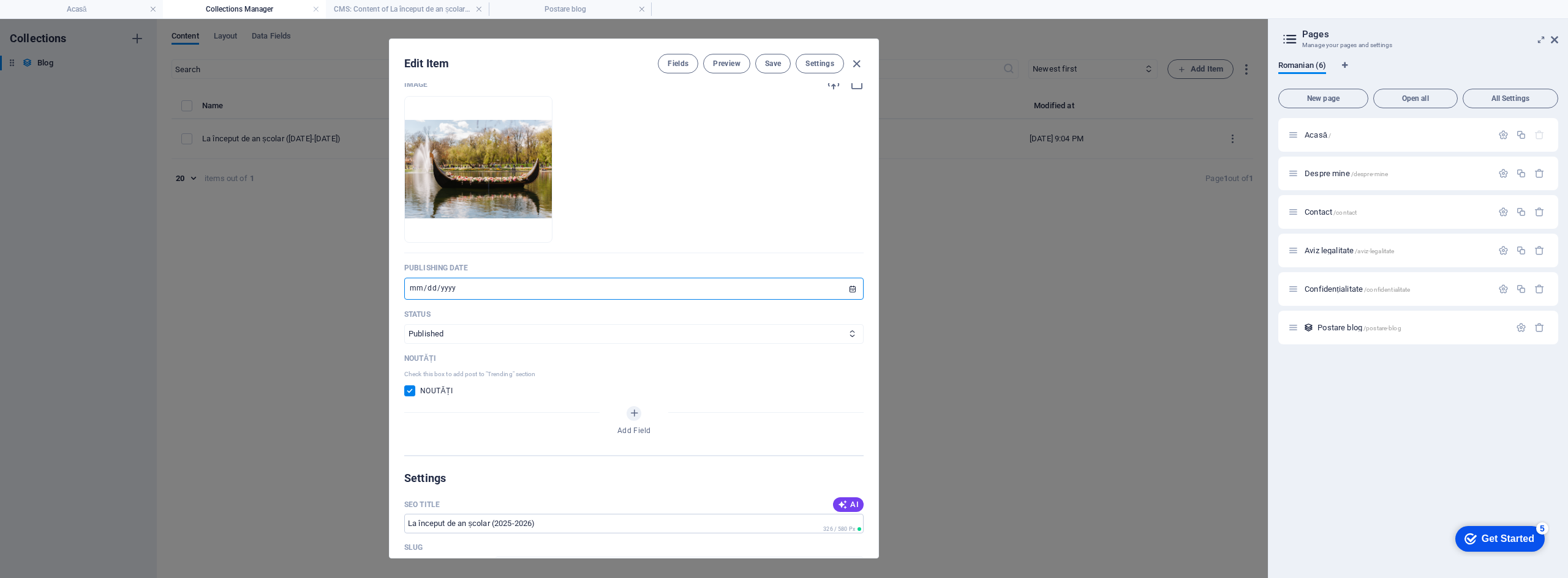
click at [850, 299] on input "2025-09-04" at bounding box center [634, 288] width 460 height 22
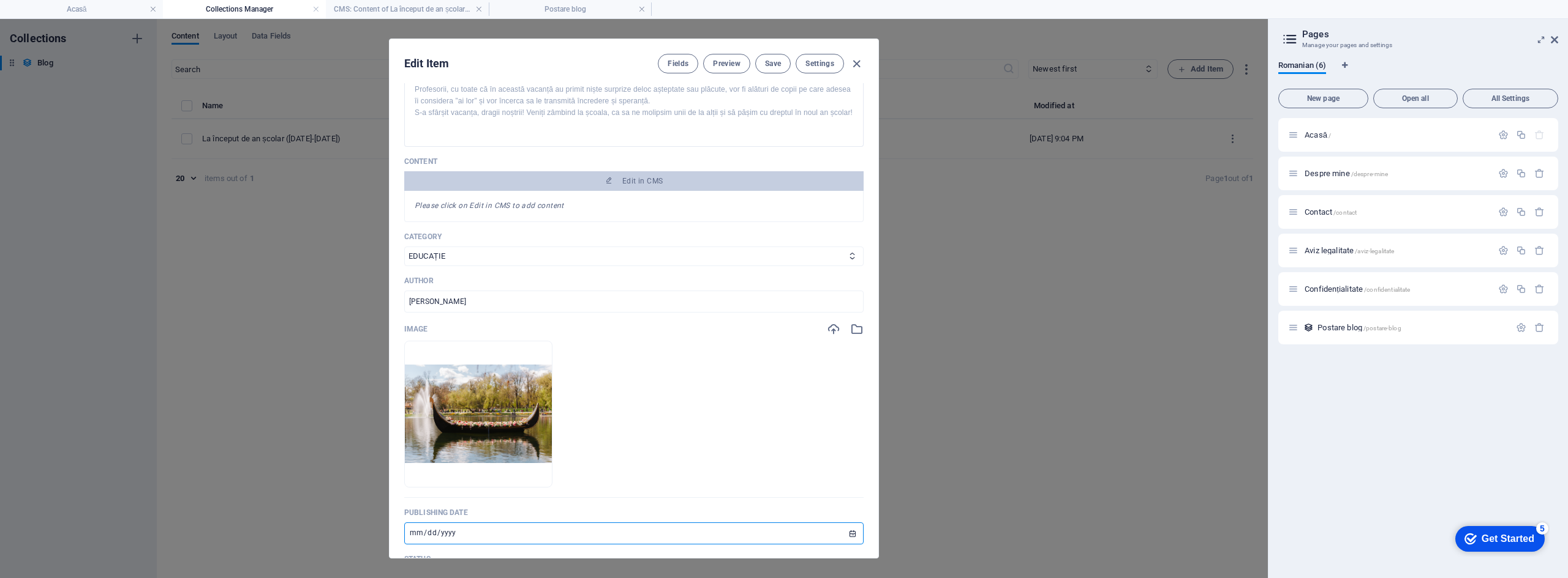
scroll to position [0, 0]
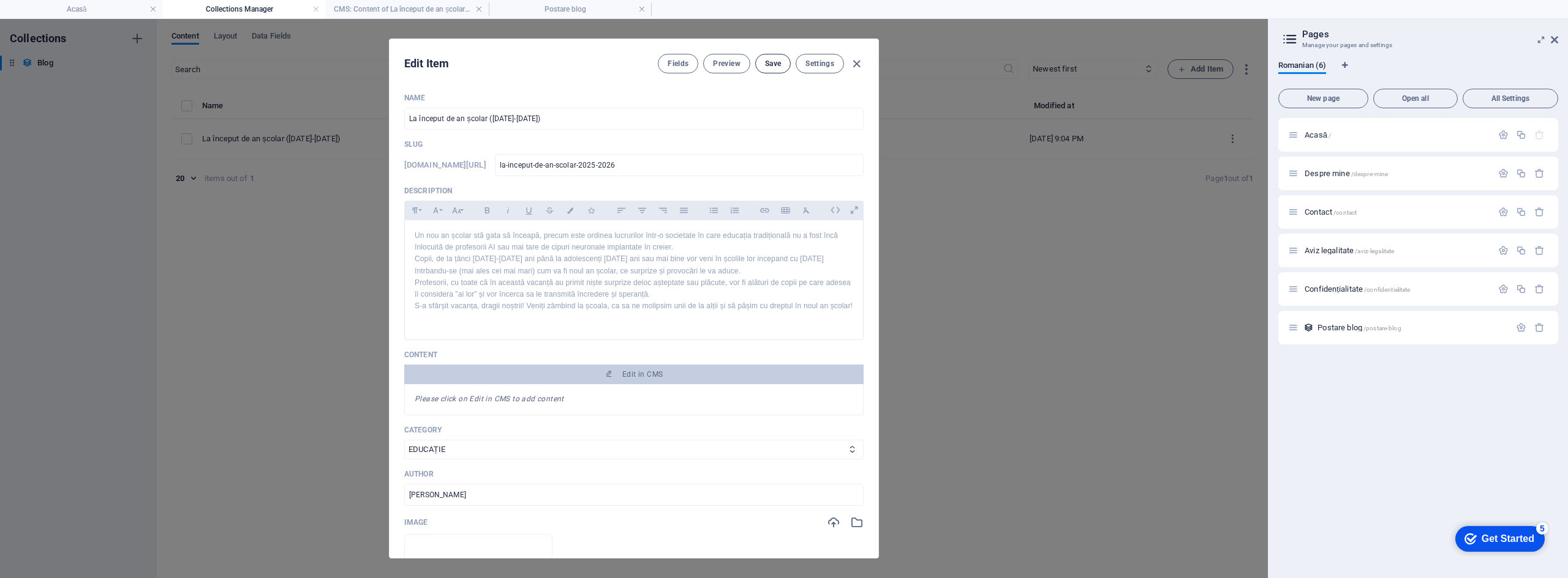
click at [766, 61] on span "Save" at bounding box center [773, 64] width 16 height 10
click at [854, 63] on icon "button" at bounding box center [856, 64] width 14 height 14
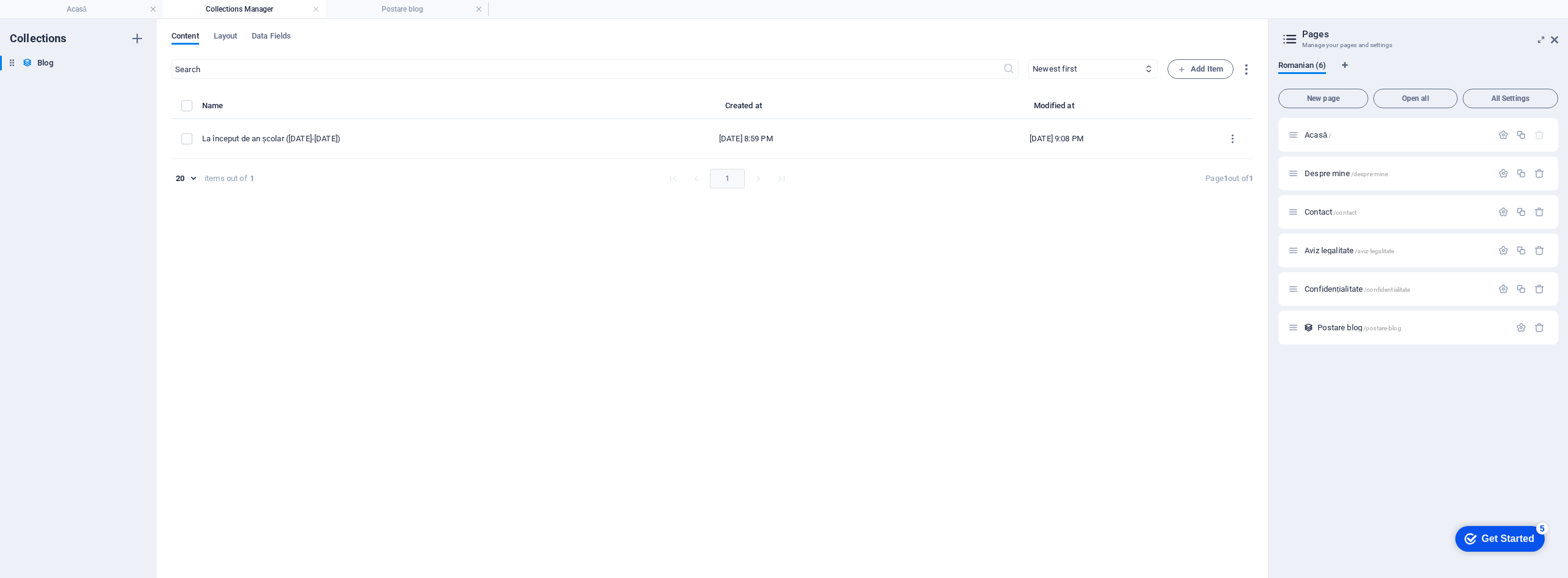
checkbox input "false"
type input "la-inceput-de-an-scolar-2025-2026"
click at [216, 39] on span "Layout" at bounding box center [225, 37] width 24 height 17
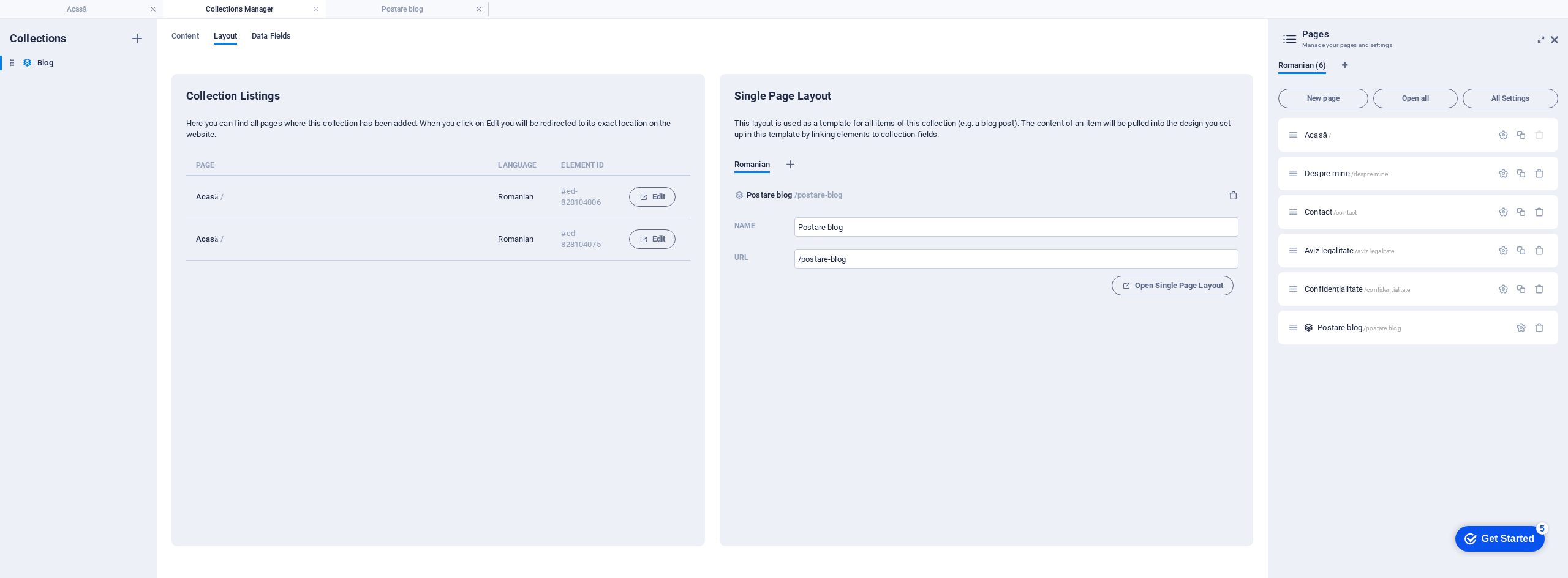
click at [263, 33] on span "Data Fields" at bounding box center [271, 37] width 39 height 17
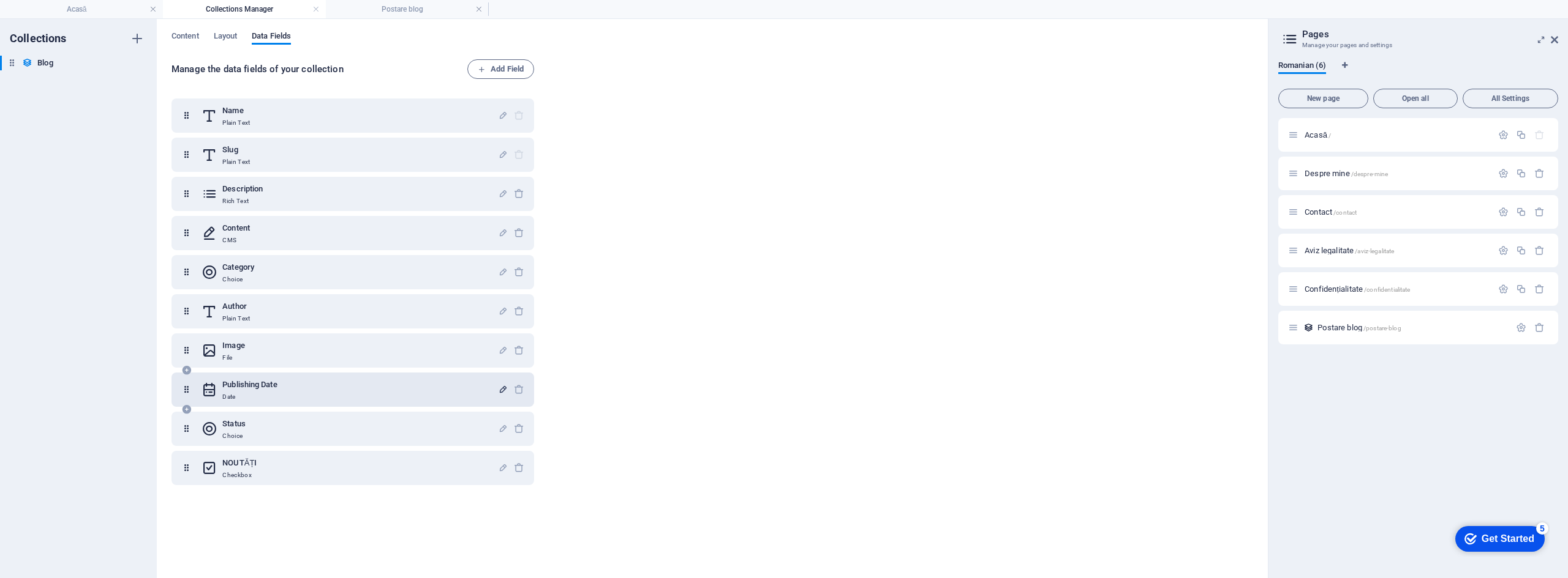
click at [500, 388] on icon "button" at bounding box center [502, 389] width 10 height 10
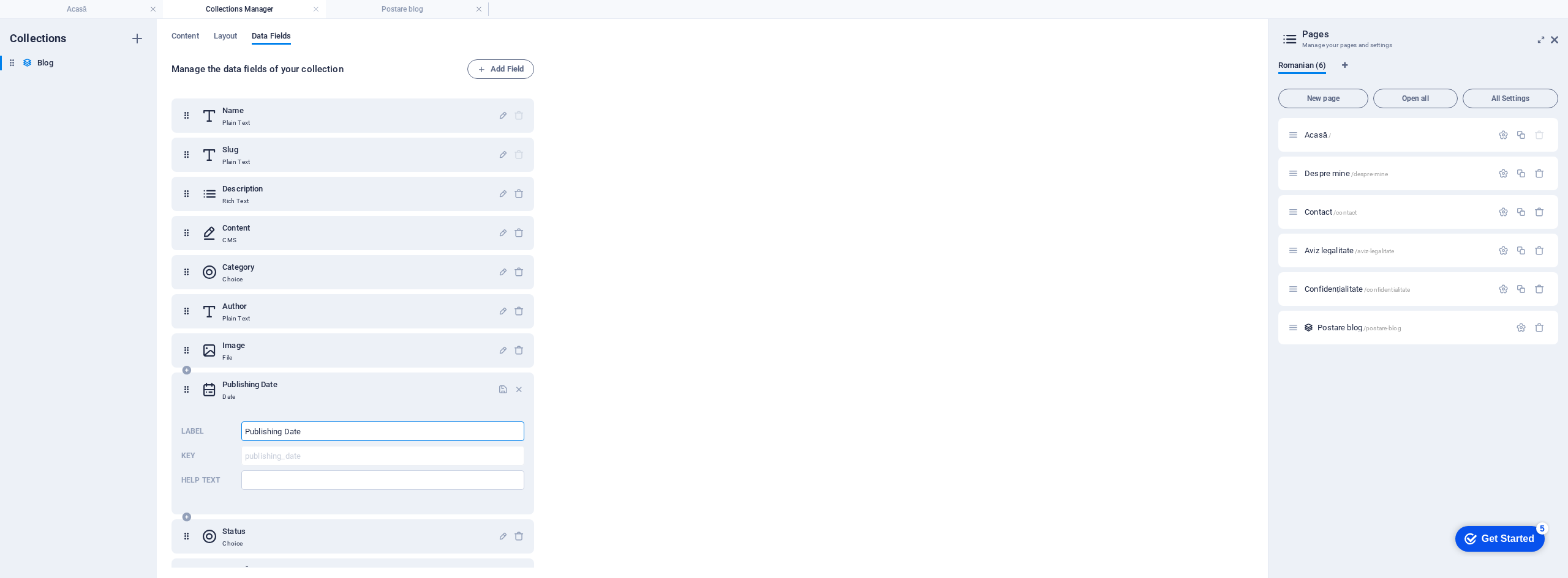
click at [382, 434] on input "Publishing Date" at bounding box center [382, 432] width 283 height 20
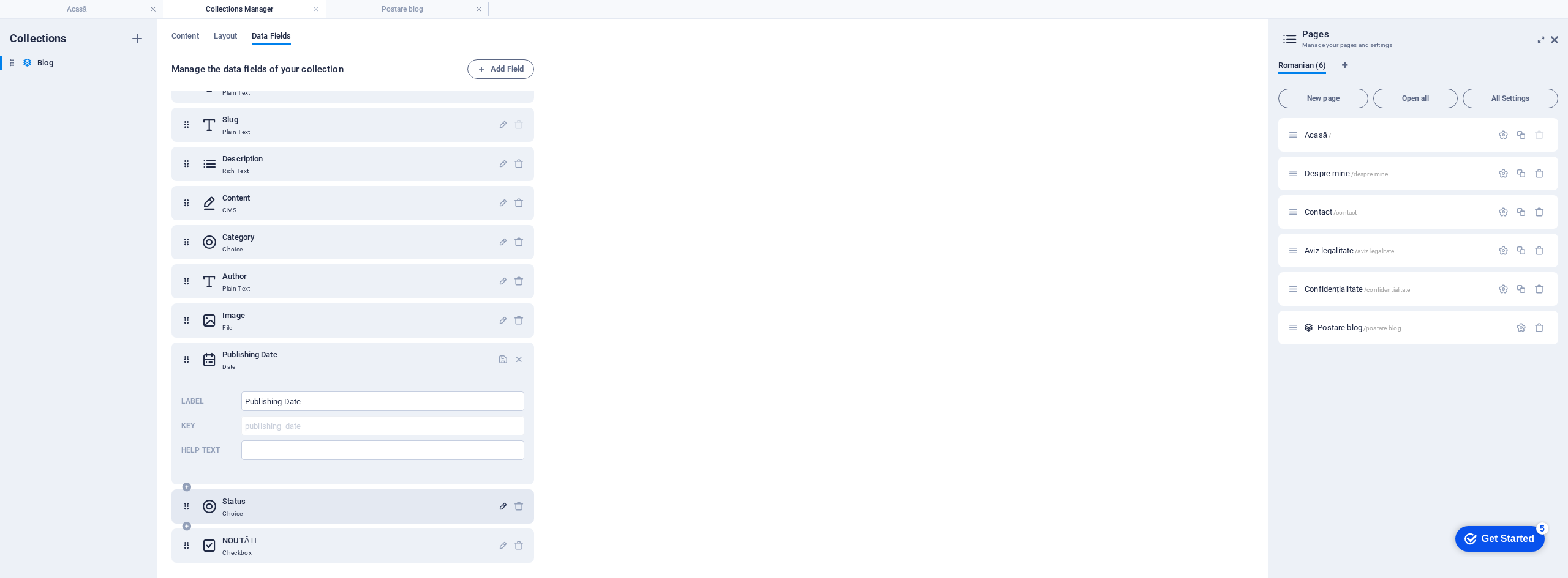
click at [498, 503] on icon "button" at bounding box center [502, 506] width 10 height 10
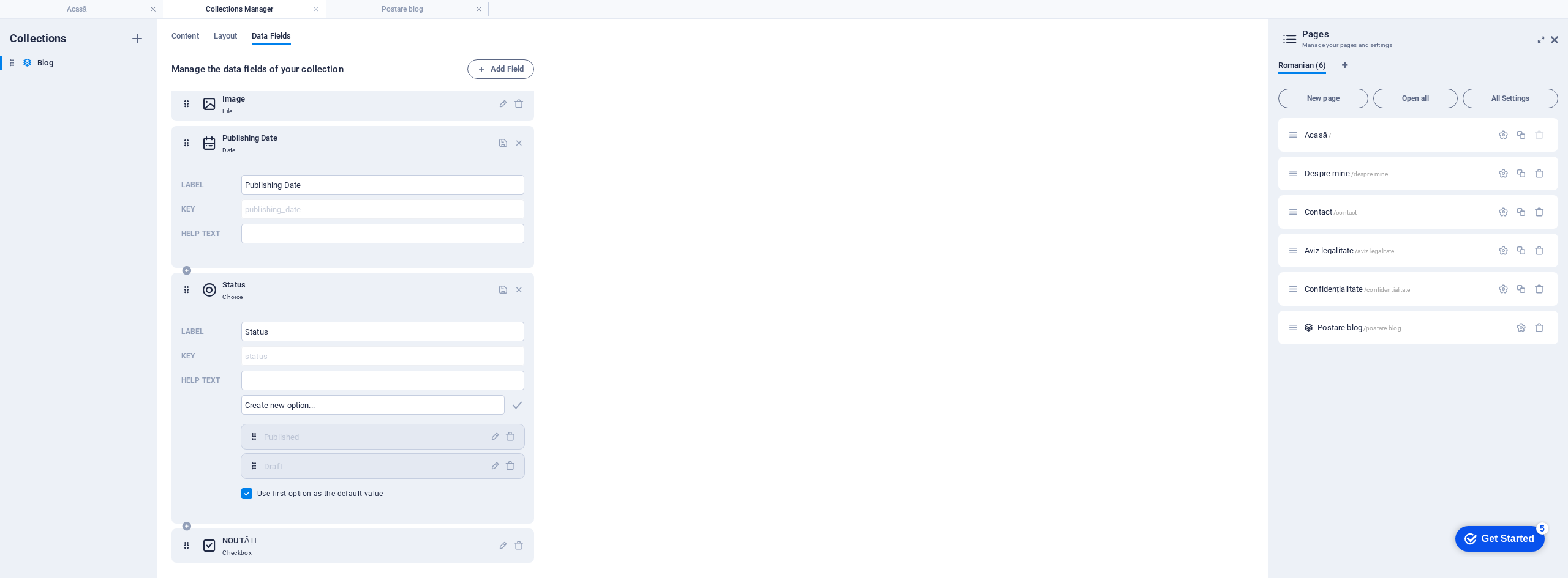
scroll to position [0, 0]
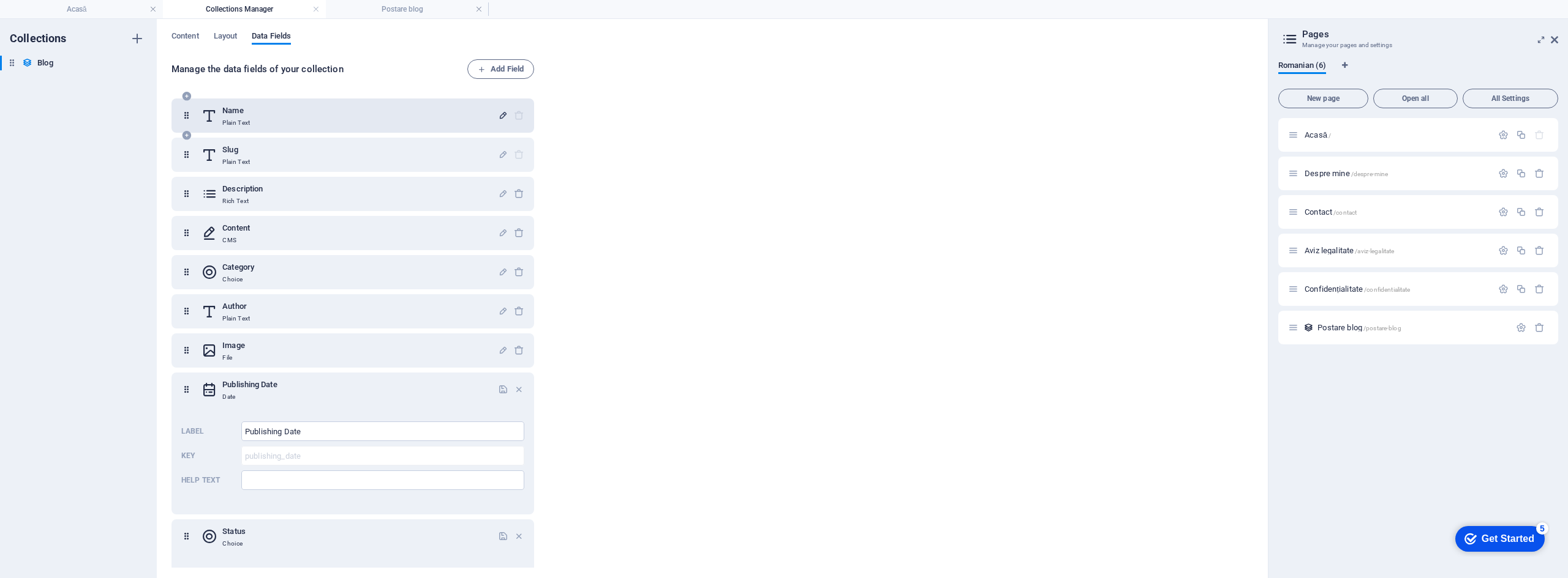
click at [501, 115] on icon "button" at bounding box center [502, 115] width 10 height 10
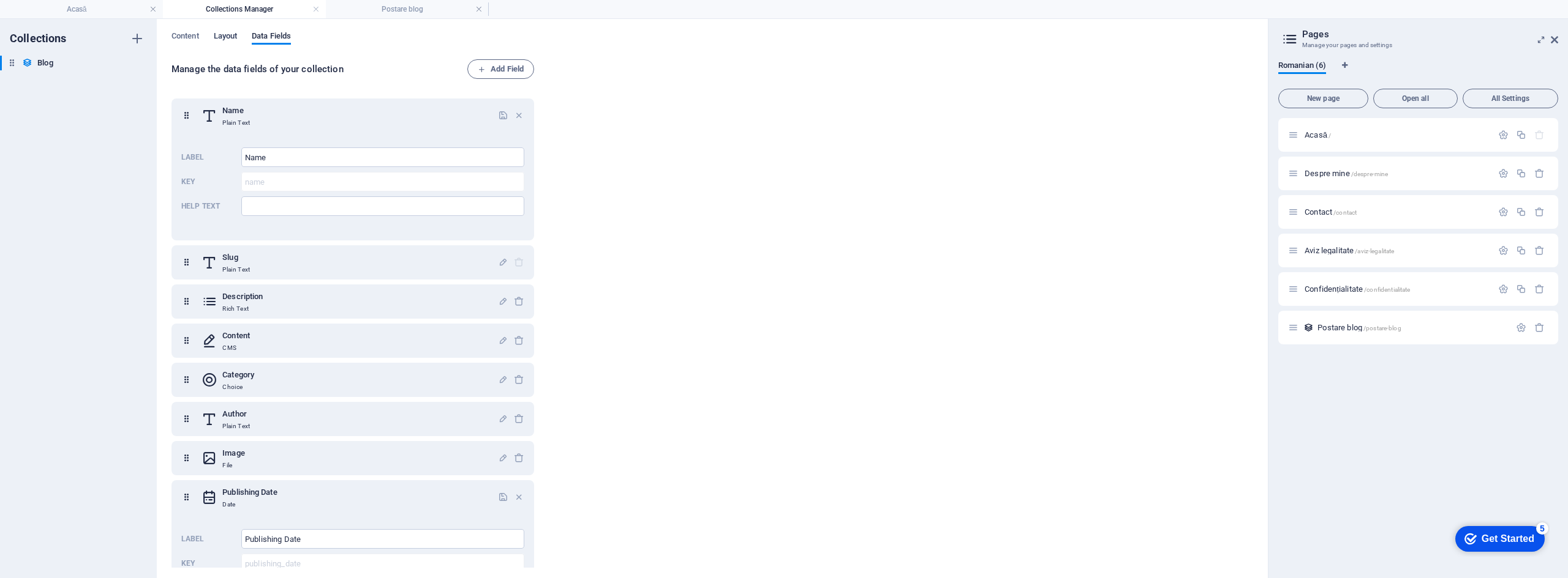
click at [225, 36] on span "Layout" at bounding box center [225, 37] width 24 height 17
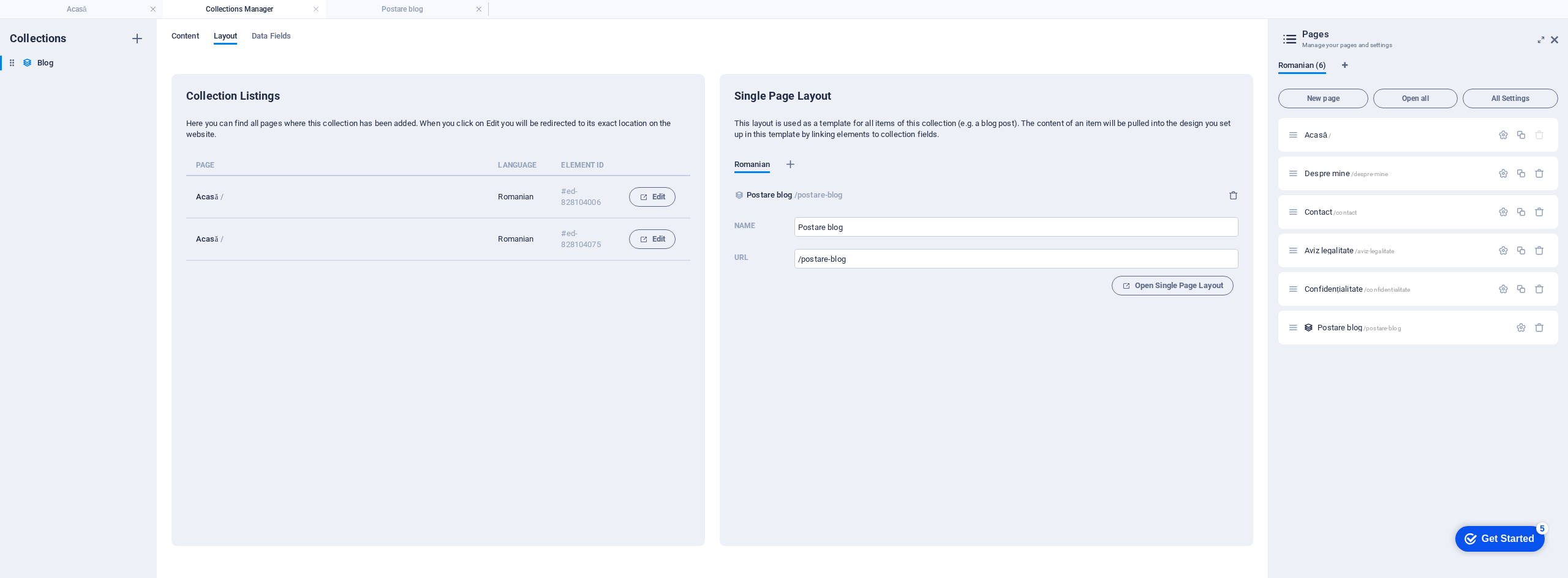
click at [0, 0] on span "Content" at bounding box center [0, 0] width 0 height 0
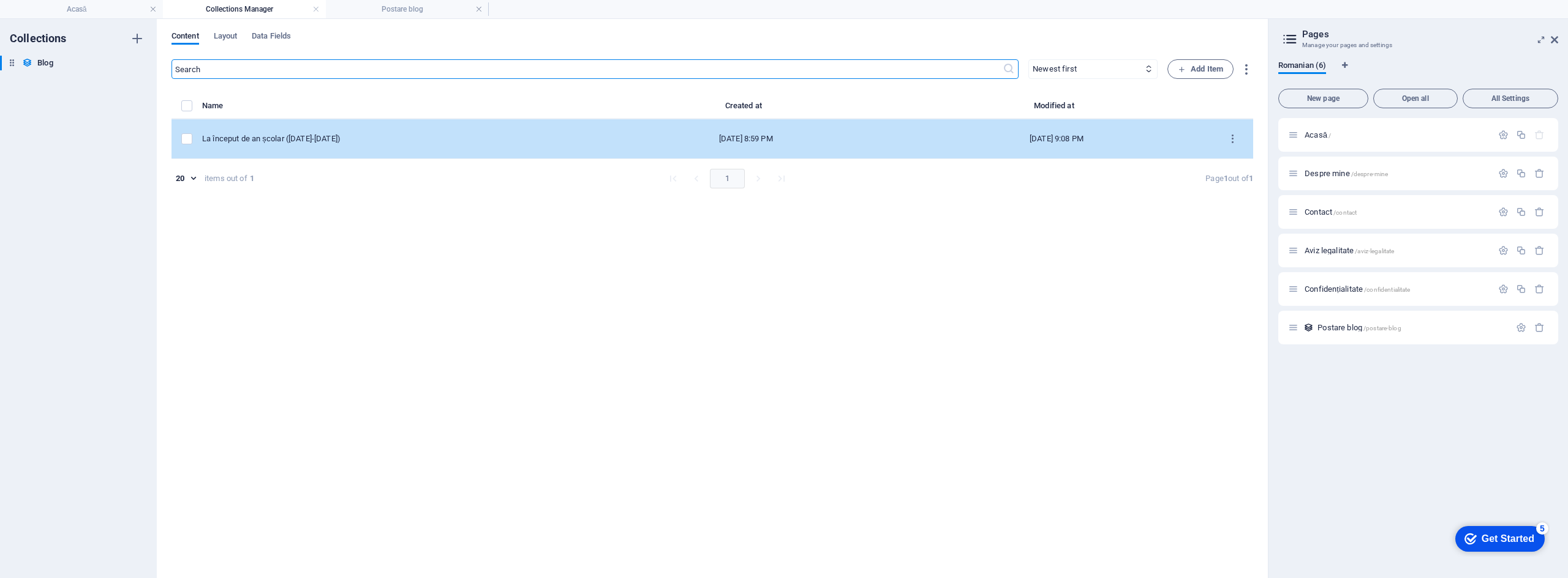
click at [729, 137] on div "Sep 4, 2025 8:59 PM" at bounding box center [746, 139] width 291 height 11
select select "EDUCAȚIE"
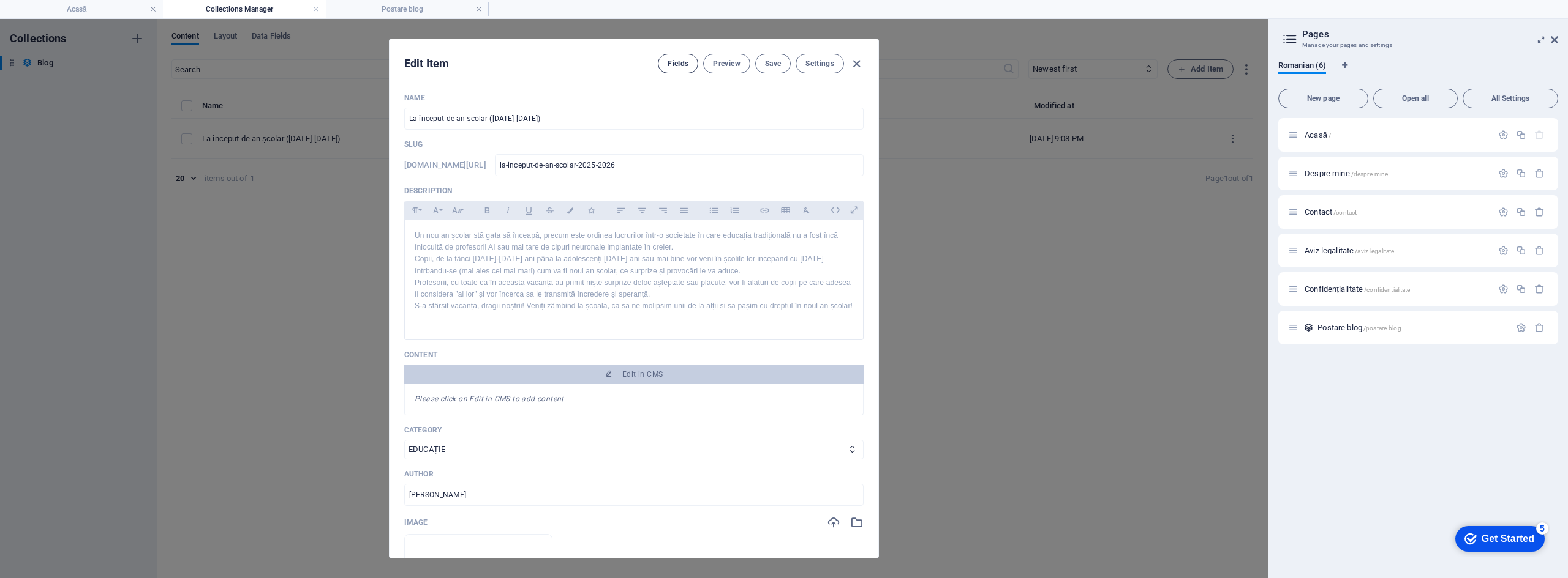
click at [668, 64] on span "Fields" at bounding box center [678, 64] width 21 height 10
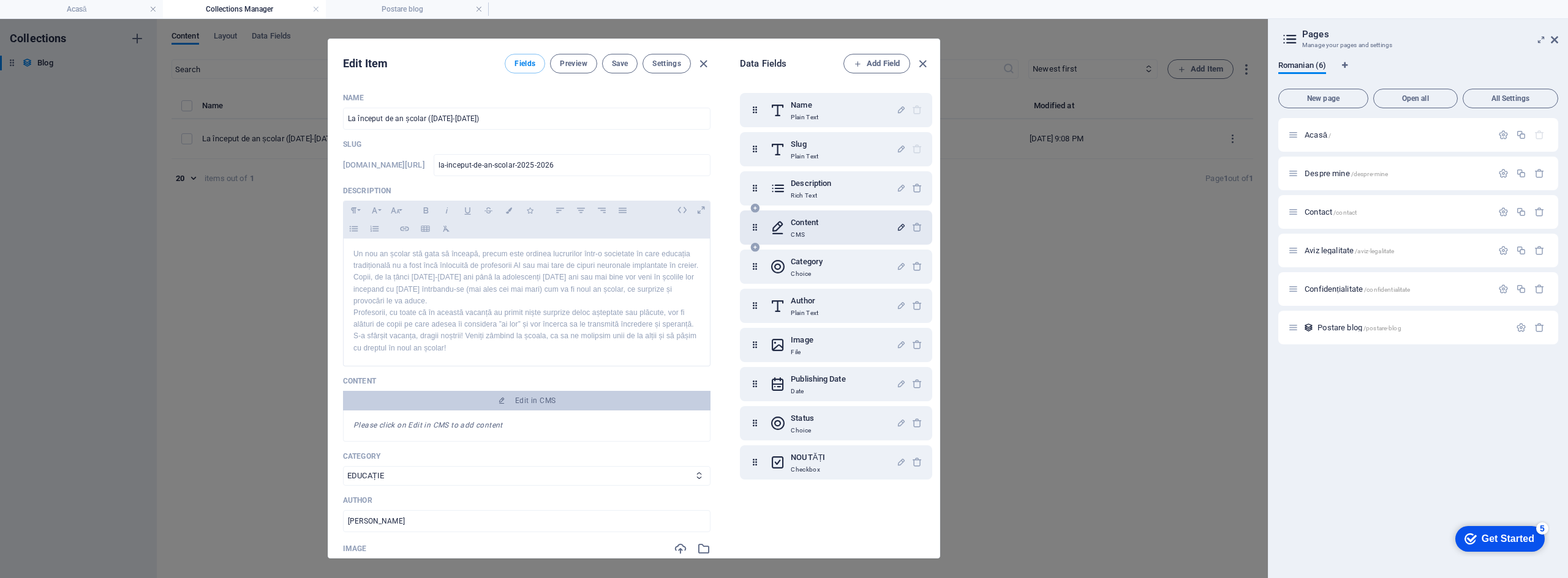
click at [898, 226] on icon "button" at bounding box center [901, 227] width 10 height 10
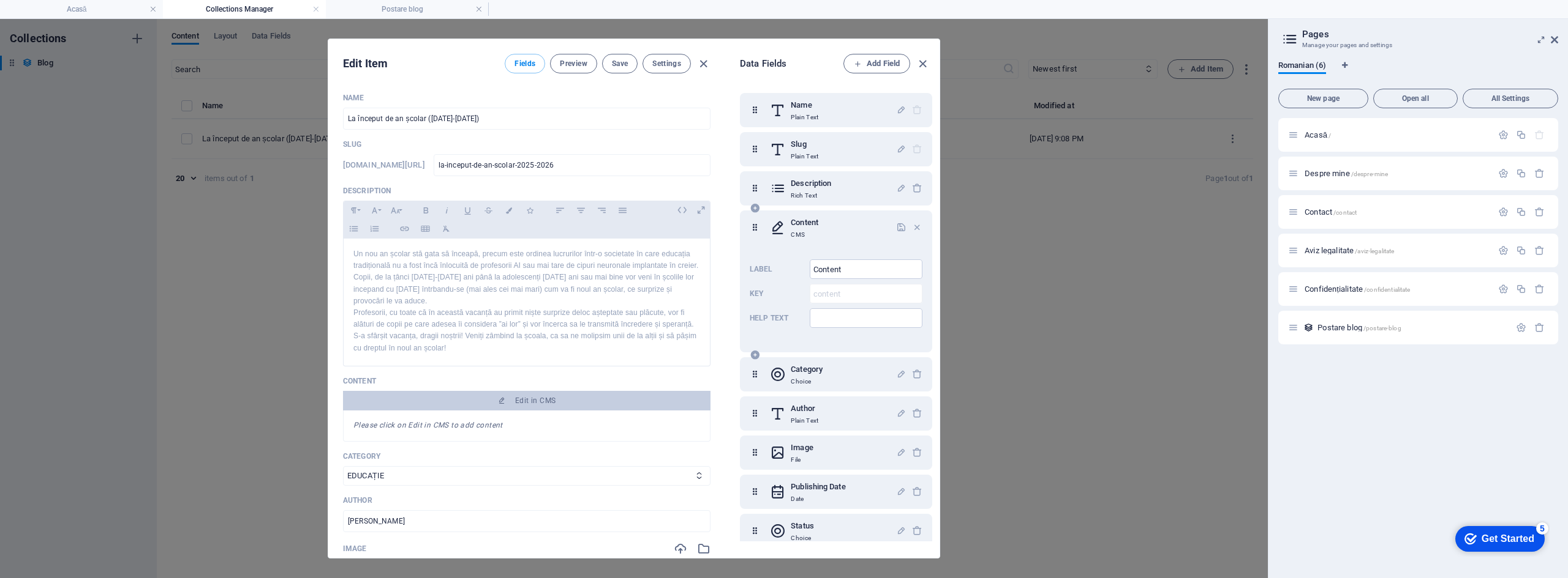
scroll to position [50, 0]
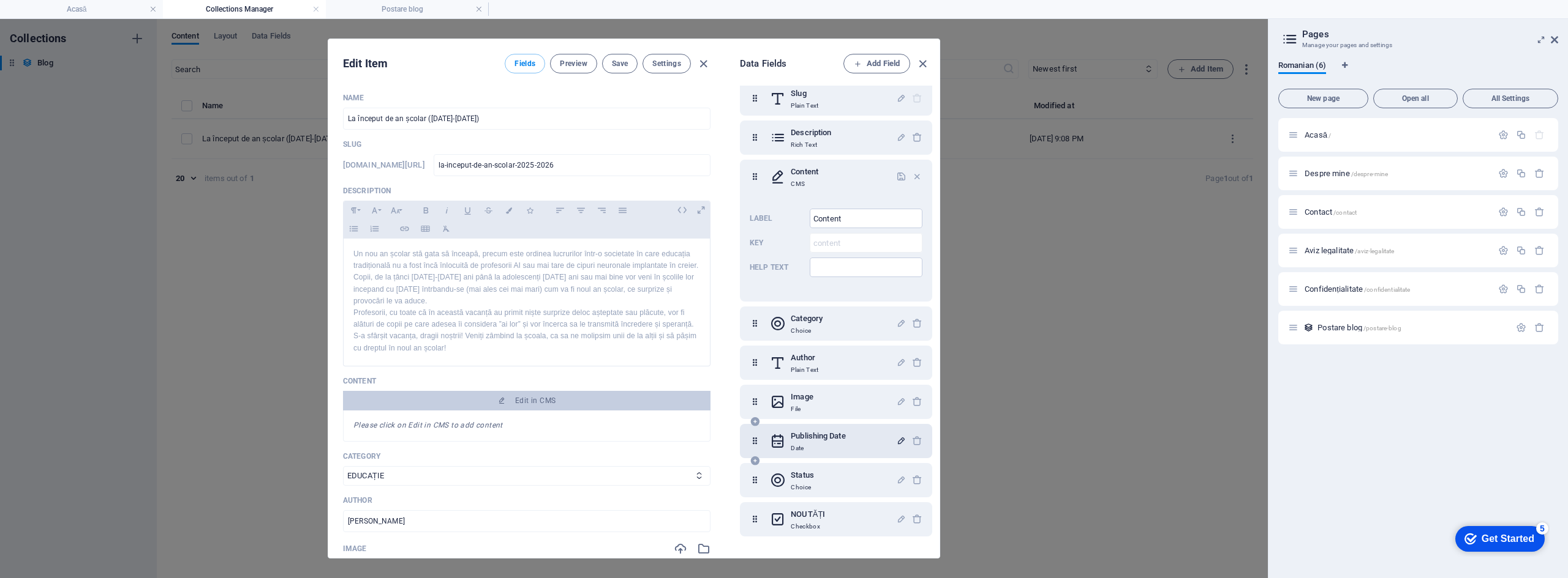
click at [898, 437] on icon "button" at bounding box center [901, 440] width 10 height 10
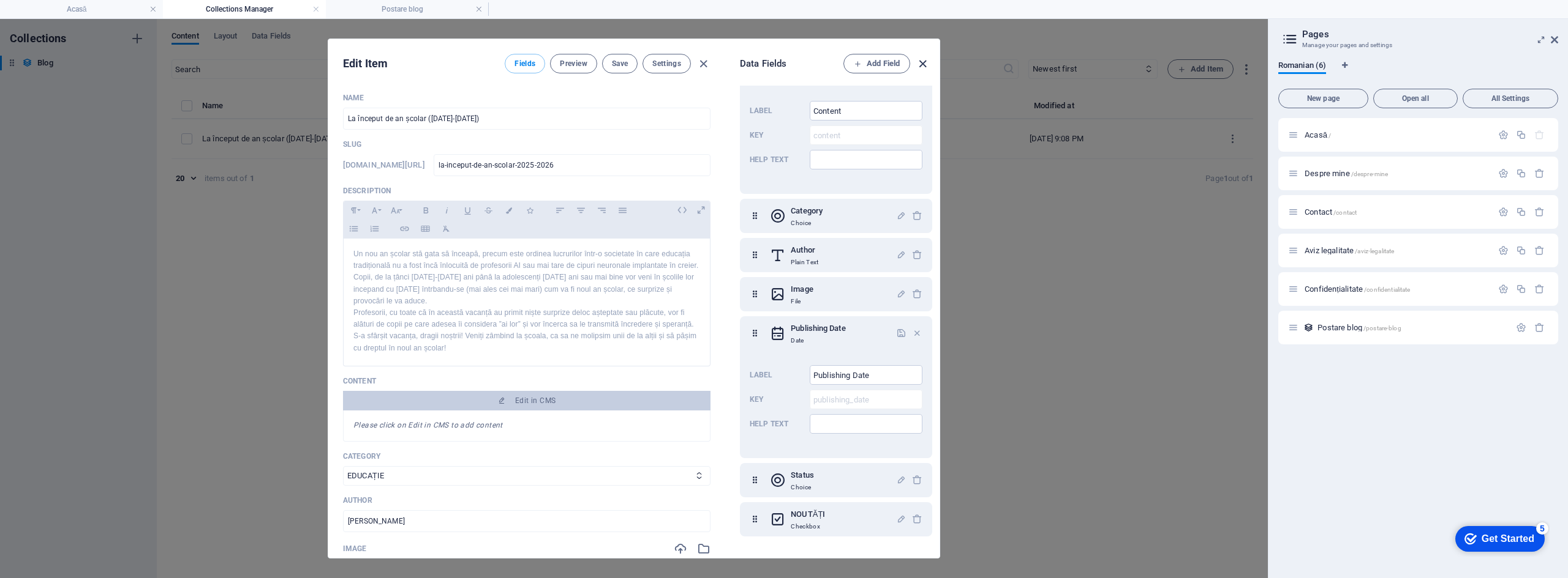
click at [921, 61] on icon "button" at bounding box center [922, 64] width 14 height 14
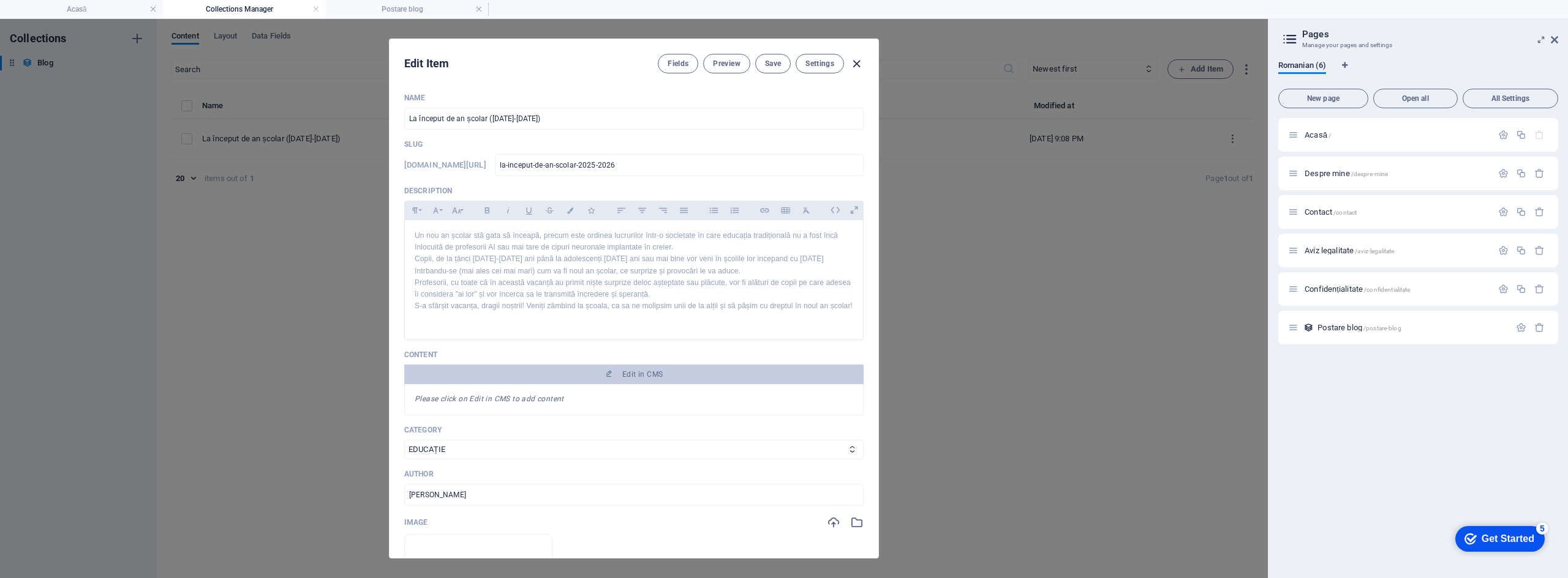
click at [857, 67] on icon "button" at bounding box center [856, 64] width 14 height 14
checkbox input "false"
type input "la-inceput-de-an-scolar-2025-2026"
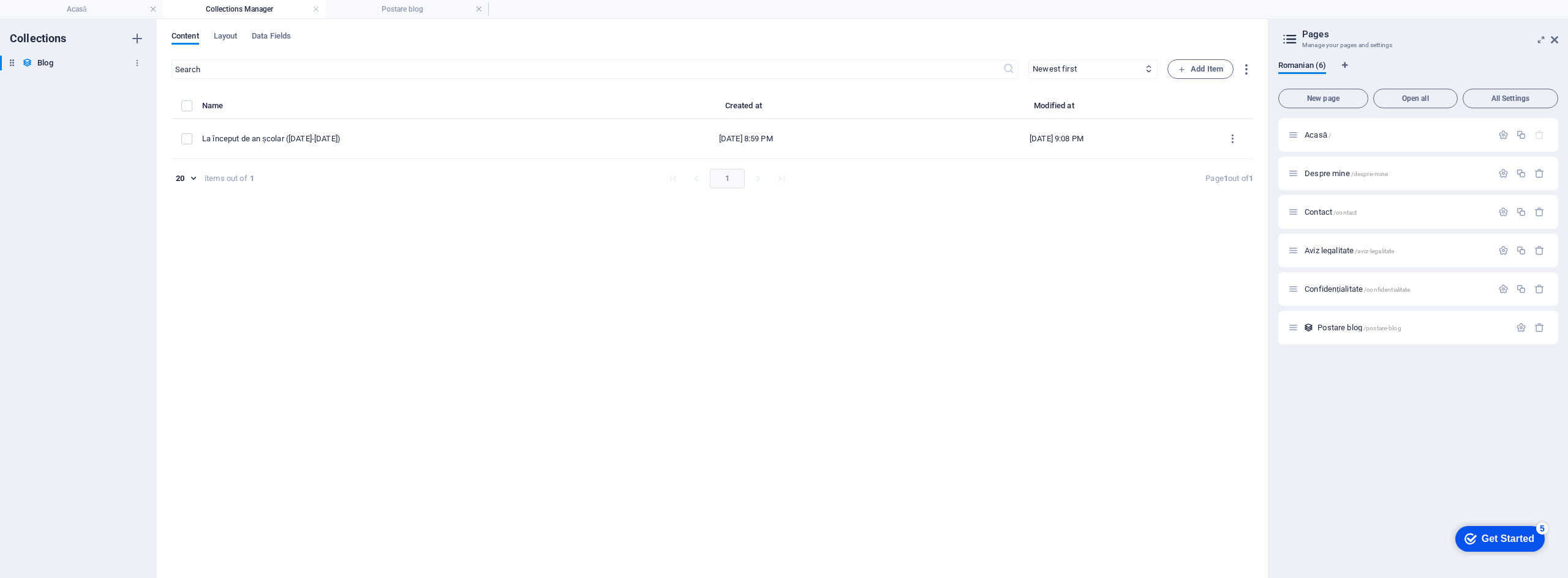
click at [32, 62] on icon at bounding box center [27, 63] width 10 height 10
click at [225, 34] on span "Layout" at bounding box center [225, 37] width 24 height 17
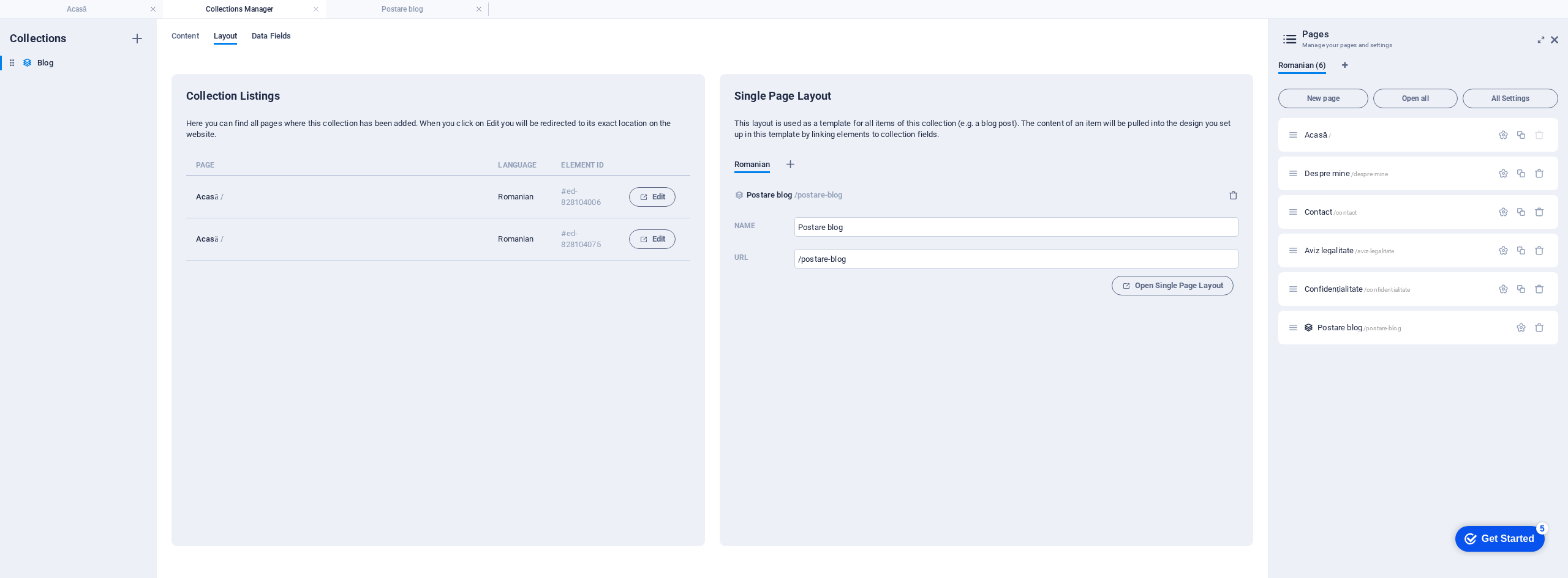
click at [261, 31] on span "Data Fields" at bounding box center [271, 37] width 39 height 17
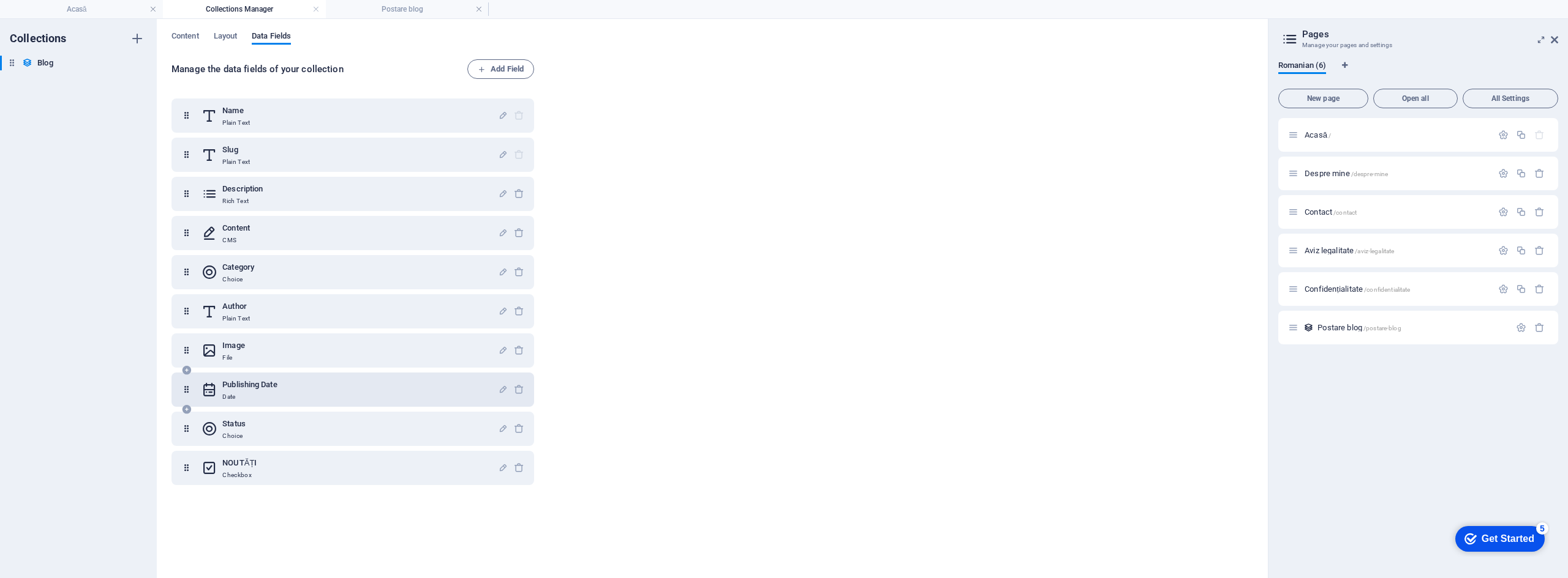
click at [276, 387] on h6 "Publishing Date" at bounding box center [249, 384] width 54 height 14
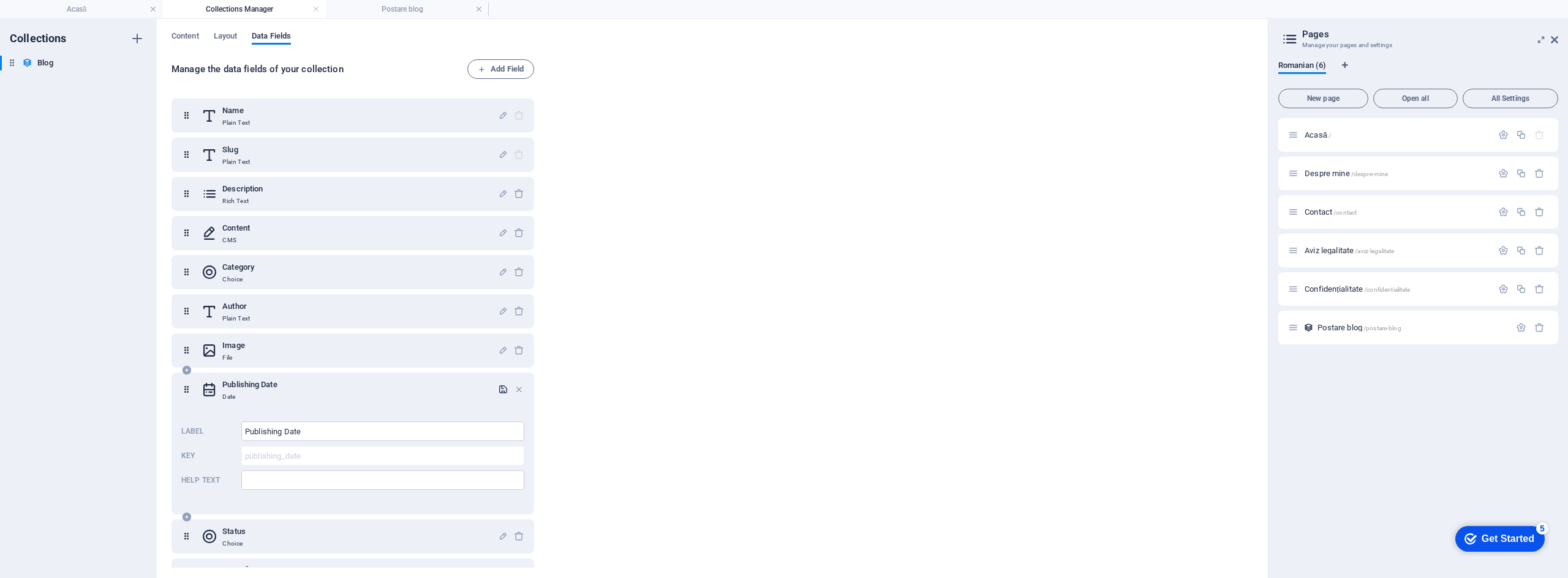
click at [502, 389] on icon "button" at bounding box center [502, 389] width 10 height 10
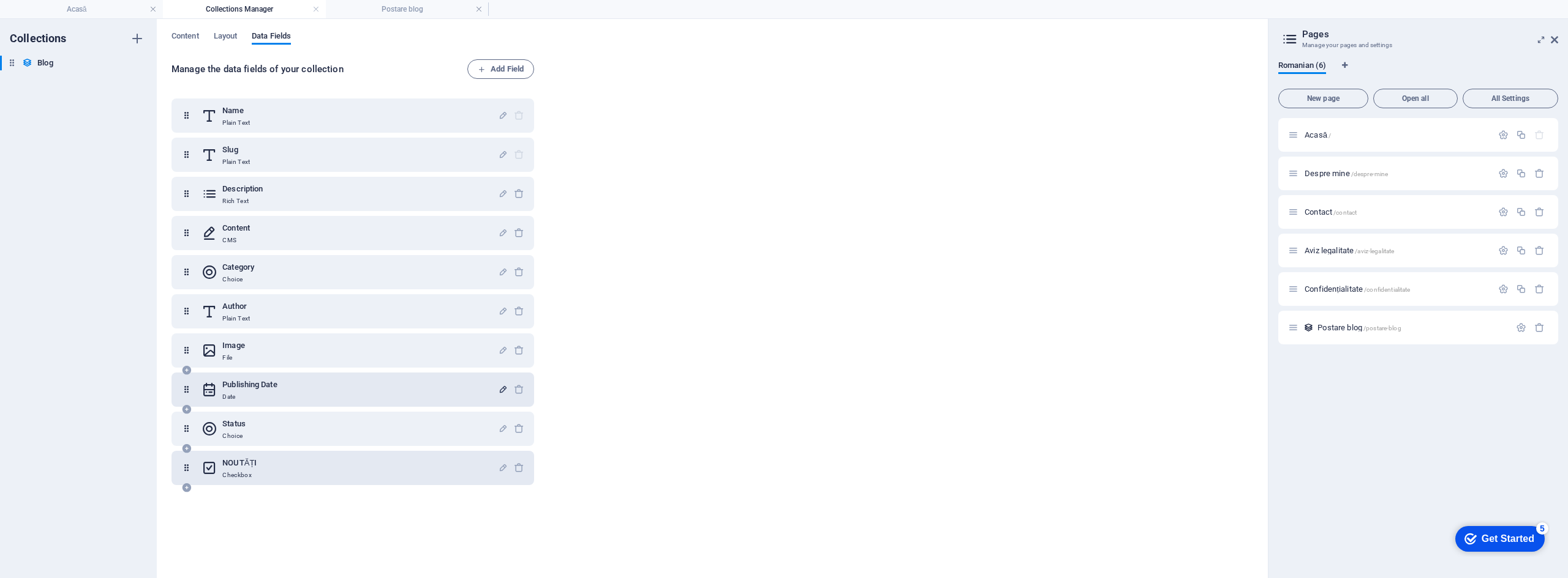
click at [301, 468] on div "NOUTĂȚI Checkbox" at bounding box center [350, 469] width 297 height 25
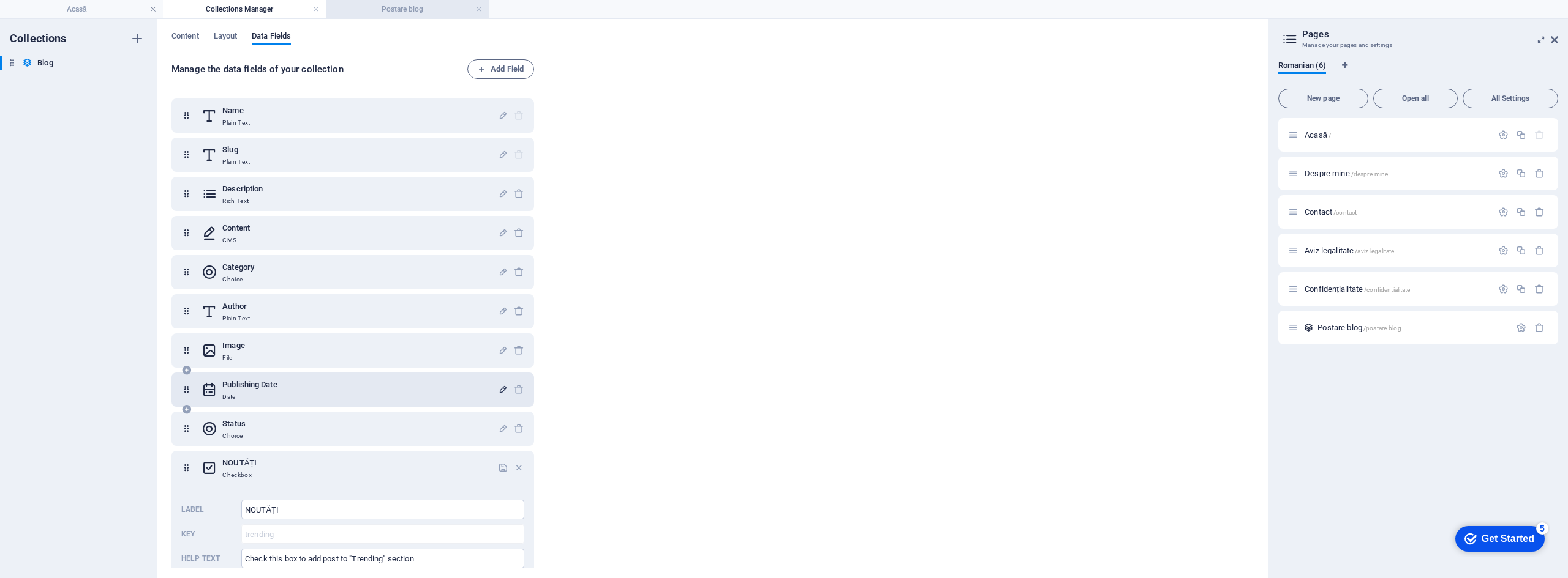
click at [379, 8] on h4 "Postare blog" at bounding box center [406, 10] width 163 height 13
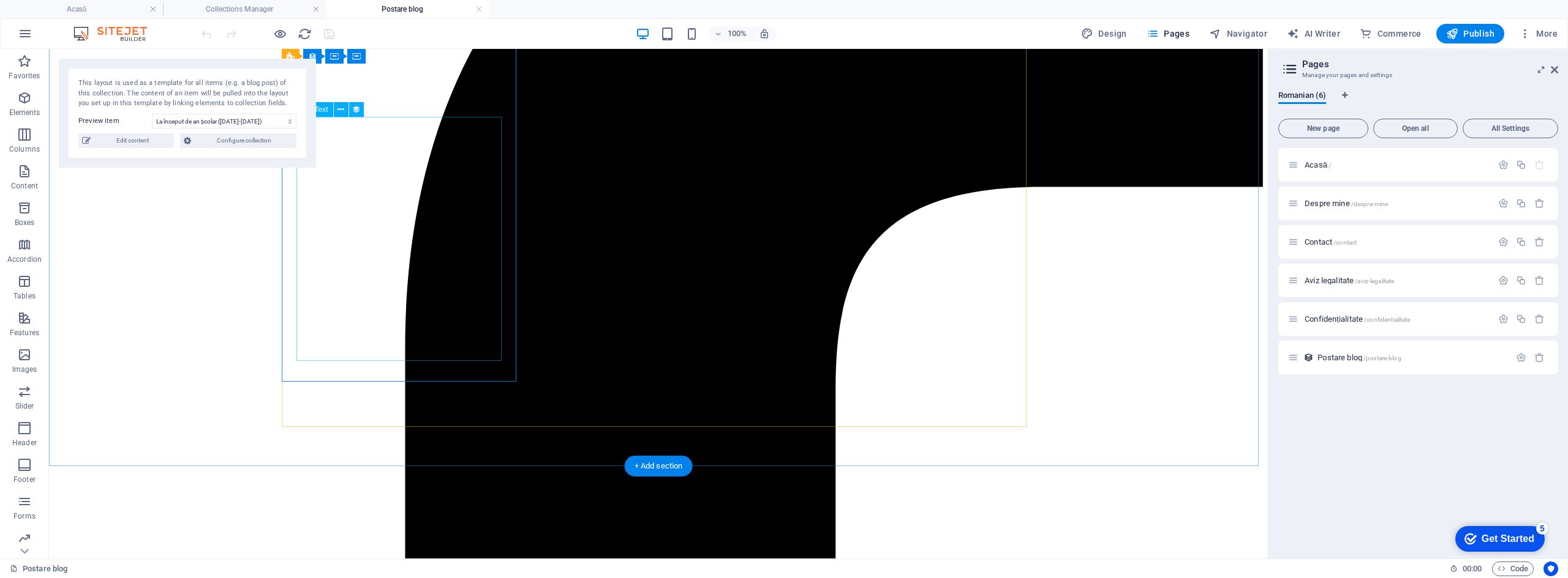
scroll to position [406, 0]
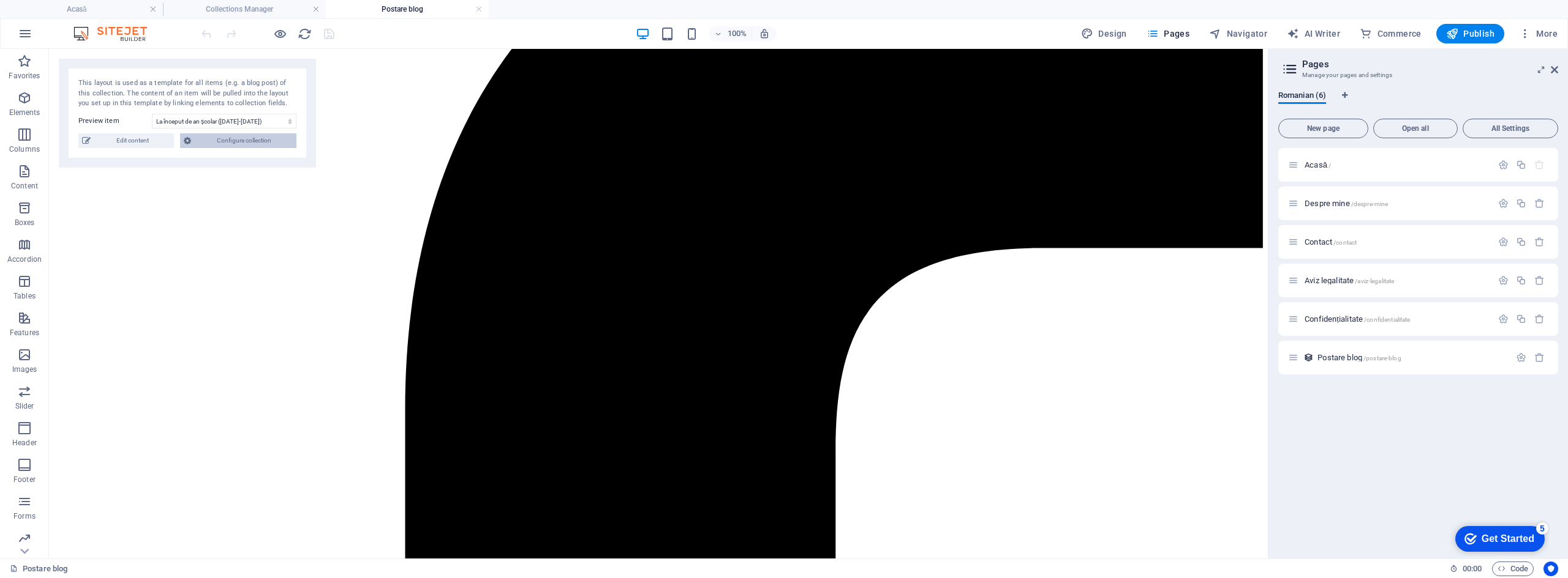
click at [220, 138] on span "Configure collection" at bounding box center [244, 140] width 98 height 14
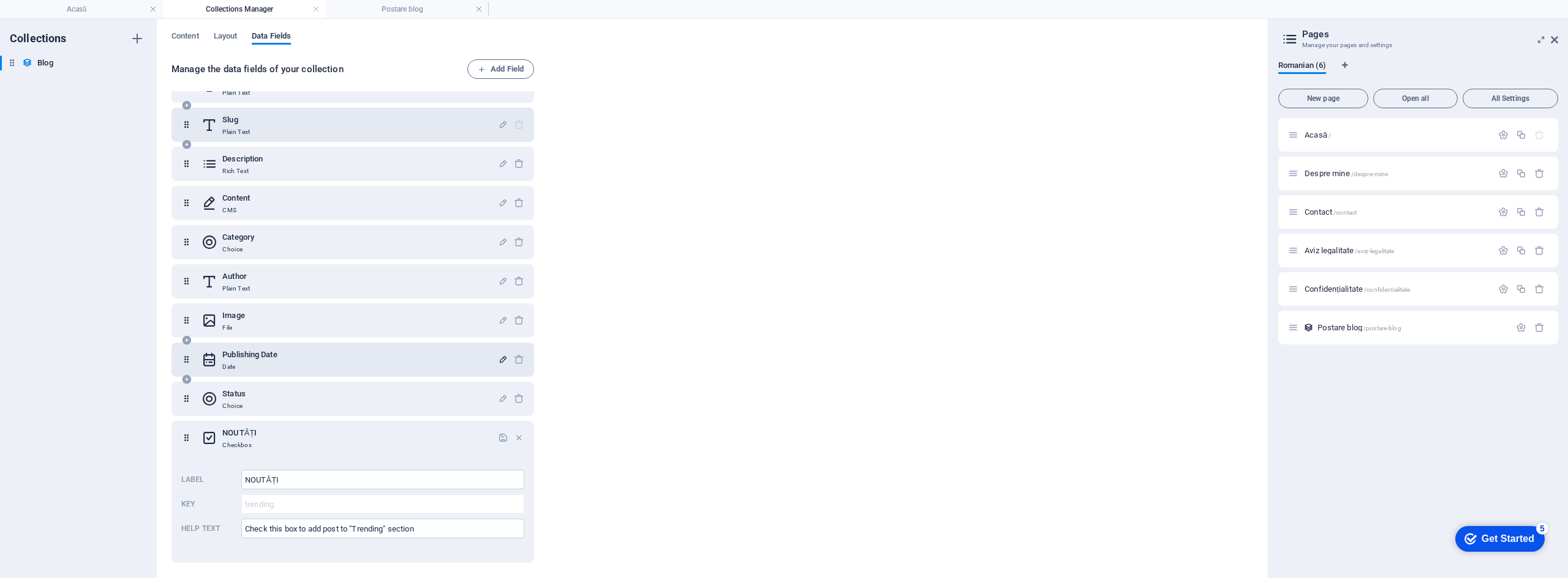
scroll to position [0, 0]
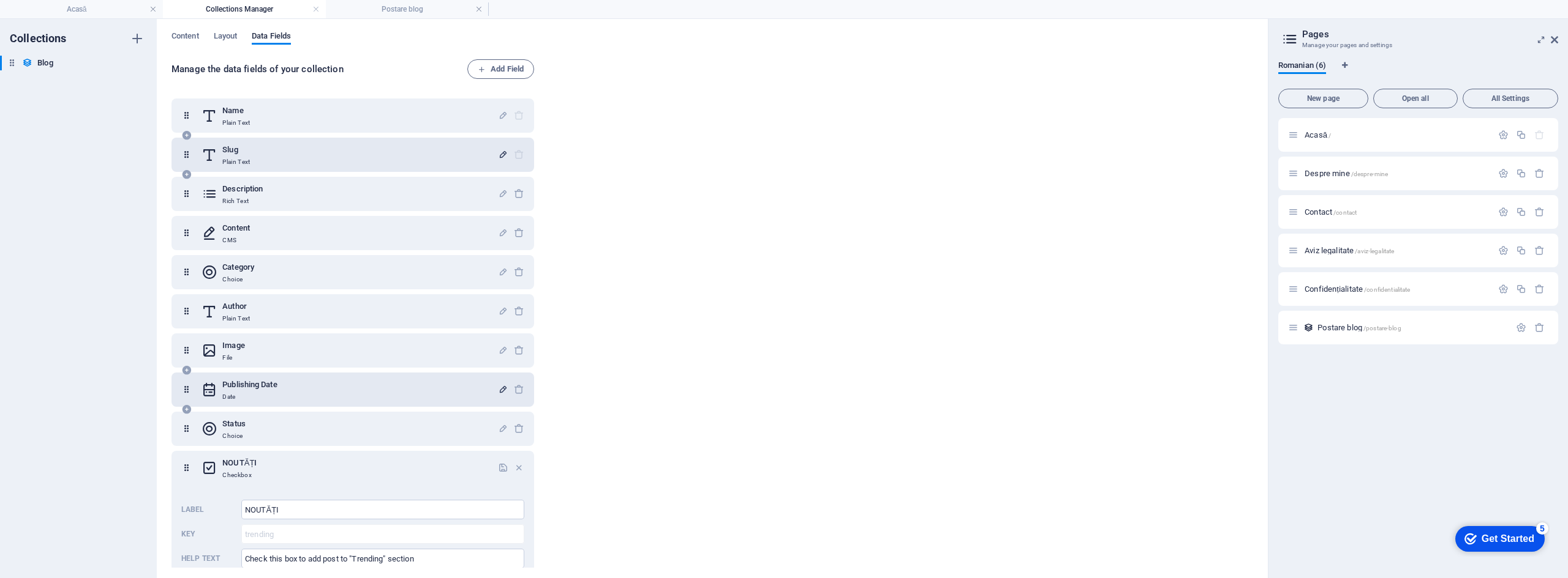
click at [499, 155] on icon "button" at bounding box center [502, 154] width 10 height 10
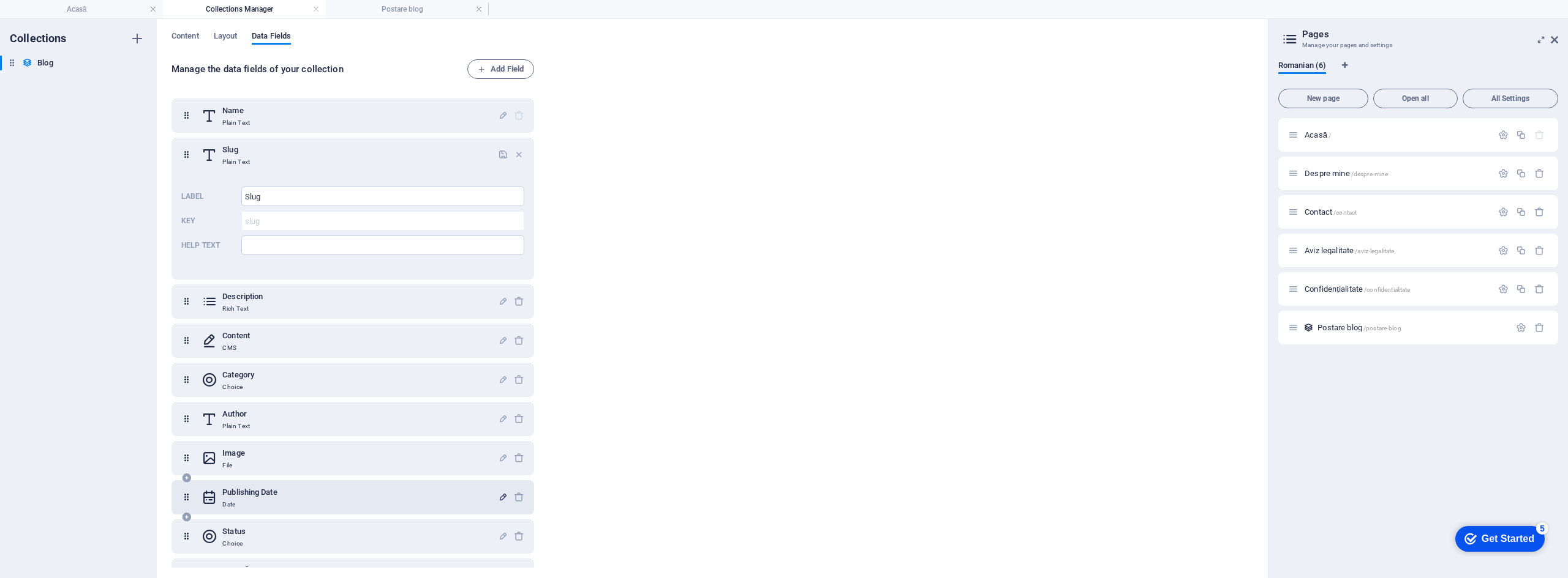
scroll to position [123, 0]
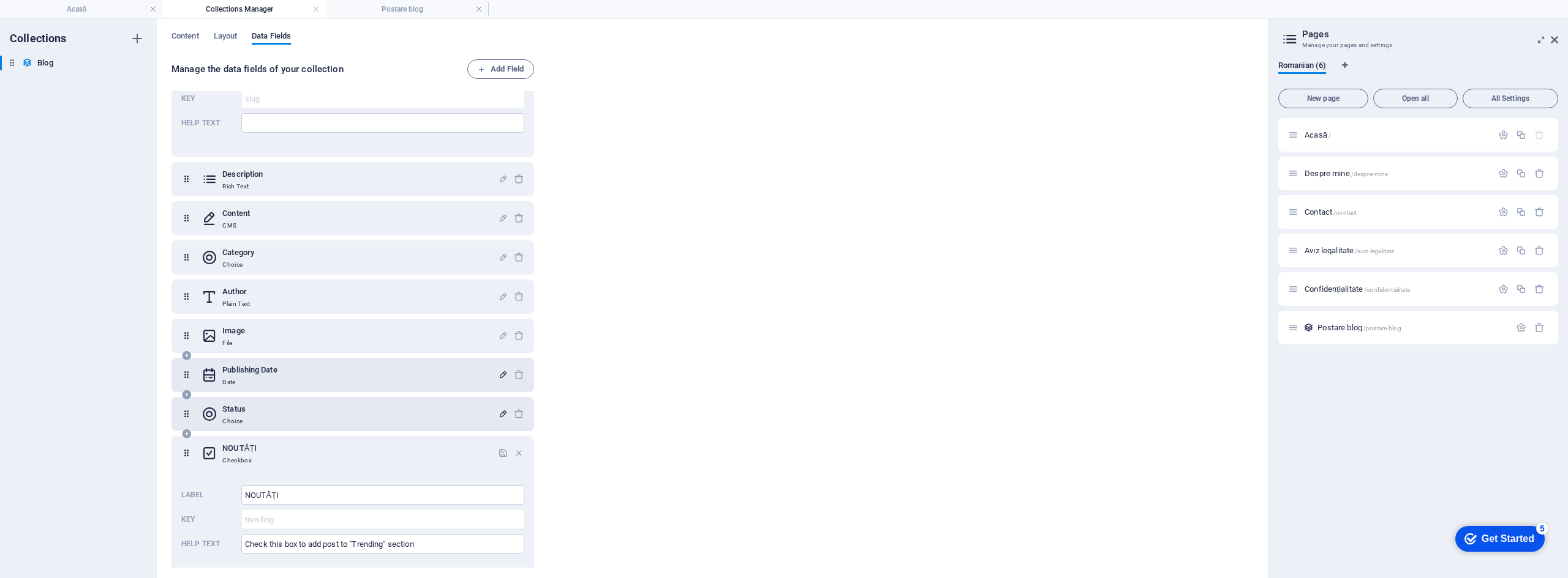
click at [500, 414] on icon "button" at bounding box center [502, 414] width 10 height 10
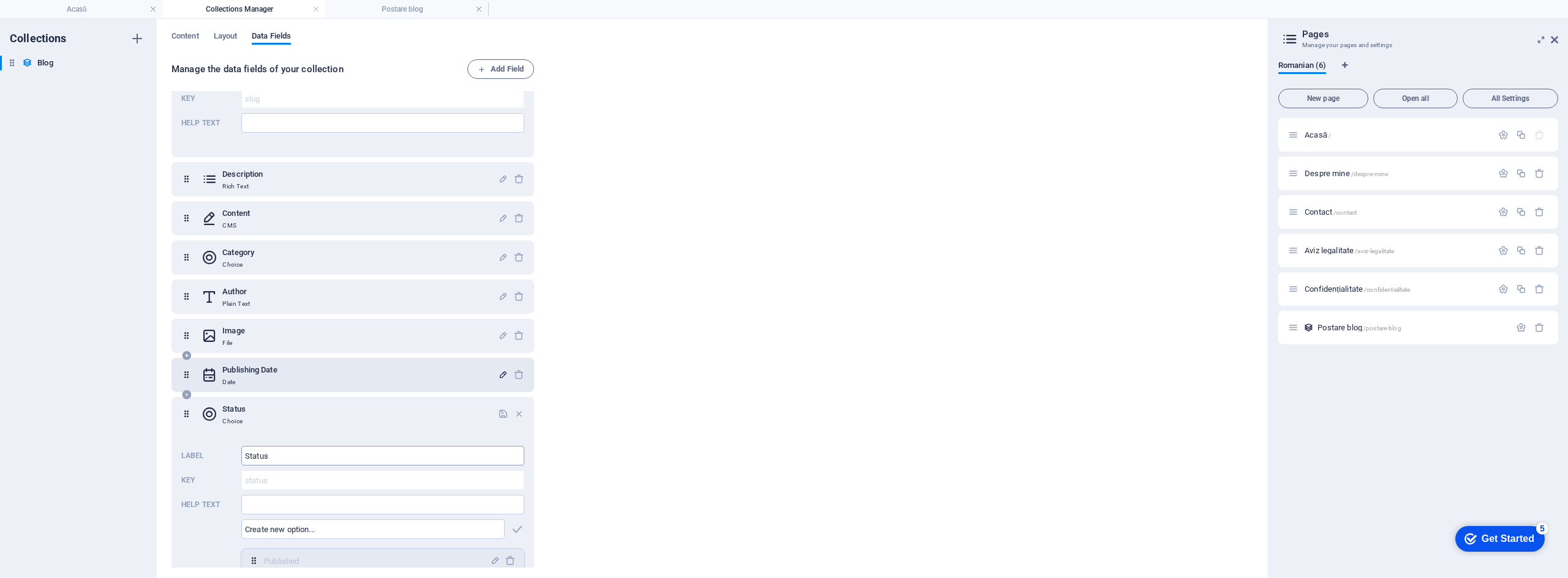
click at [418, 452] on input "Status" at bounding box center [382, 455] width 283 height 20
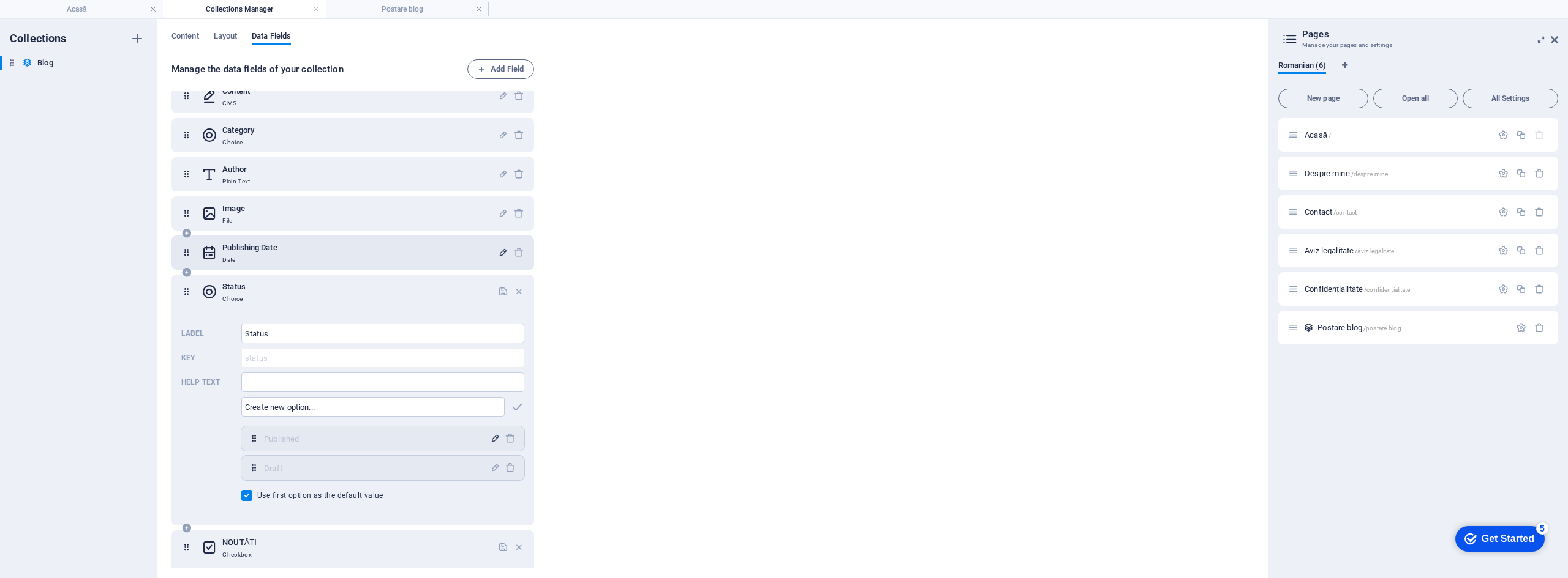
click at [491, 439] on icon "button" at bounding box center [495, 438] width 10 height 10
click at [491, 437] on icon "button" at bounding box center [495, 438] width 10 height 10
click at [245, 495] on input "Use first option as the default value" at bounding box center [249, 496] width 16 height 11
checkbox input "false"
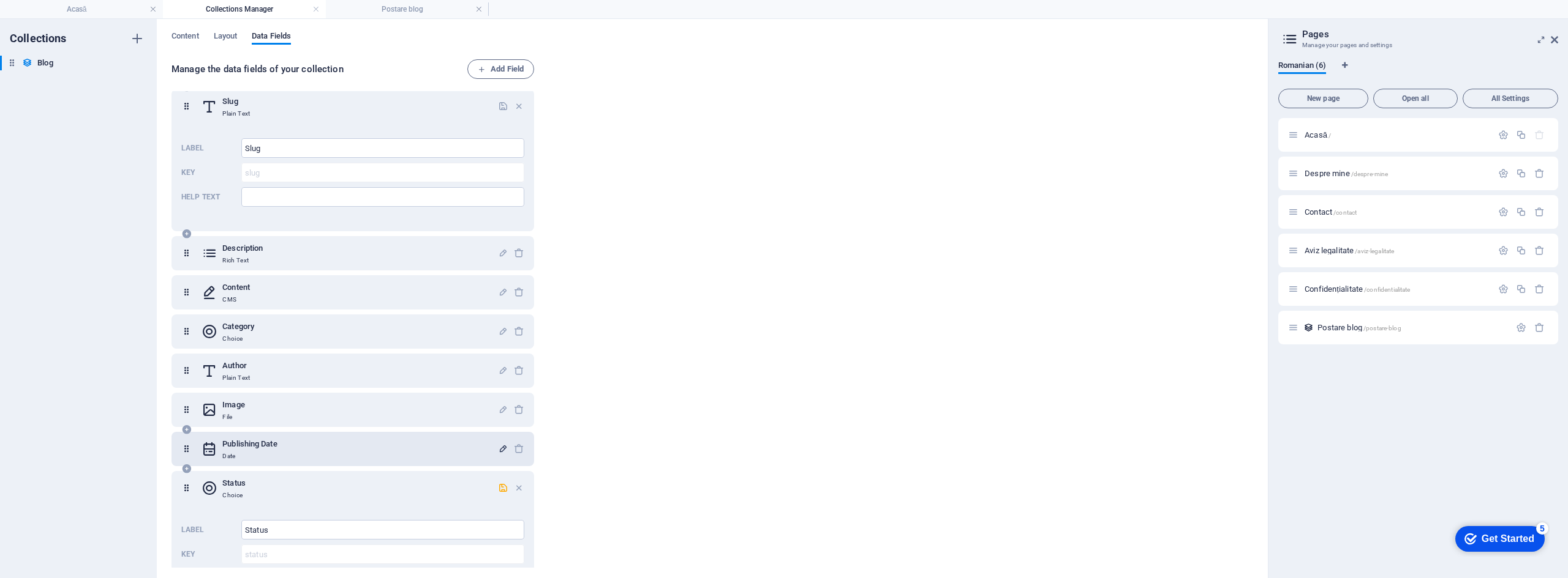
scroll to position [0, 0]
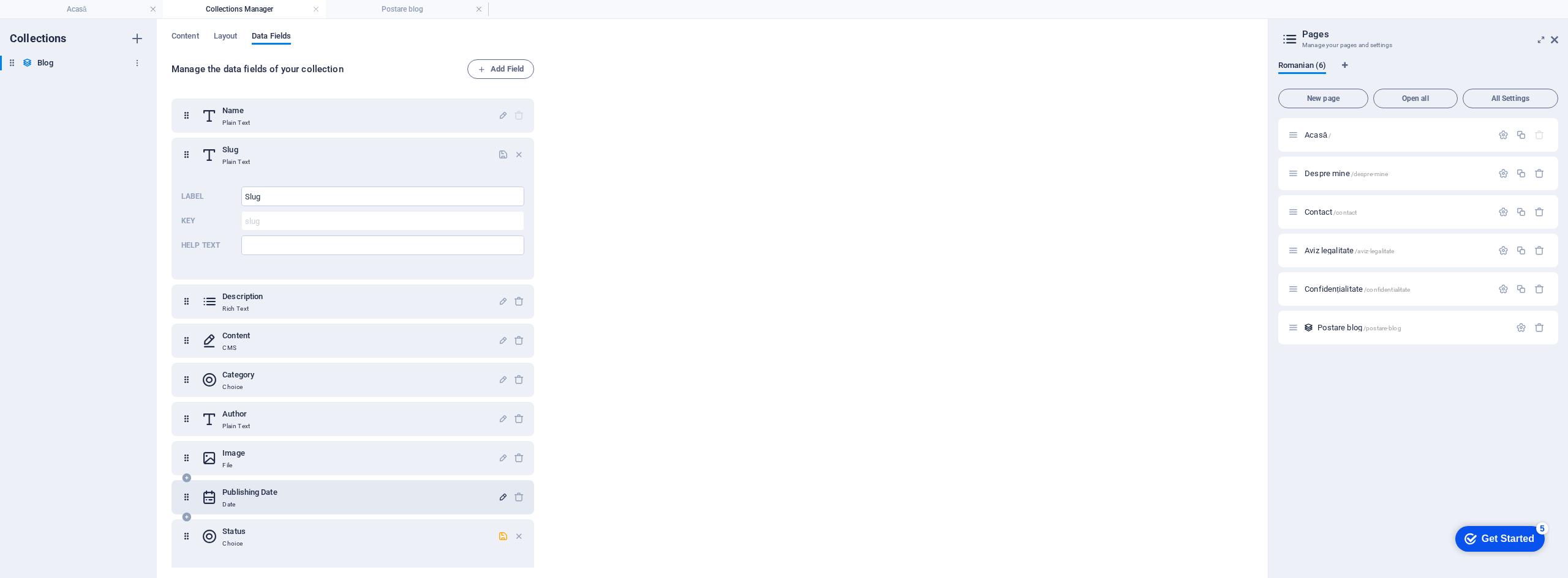
click at [42, 61] on h6 "Blog" at bounding box center [45, 63] width 15 height 14
click at [137, 63] on icon "button" at bounding box center [137, 63] width 9 height 9
click at [69, 186] on div at bounding box center [784, 289] width 1568 height 578
click at [200, 7] on h4 "Collections Manager" at bounding box center [244, 10] width 163 height 13
click at [364, 5] on h4 "Postare blog" at bounding box center [406, 10] width 163 height 13
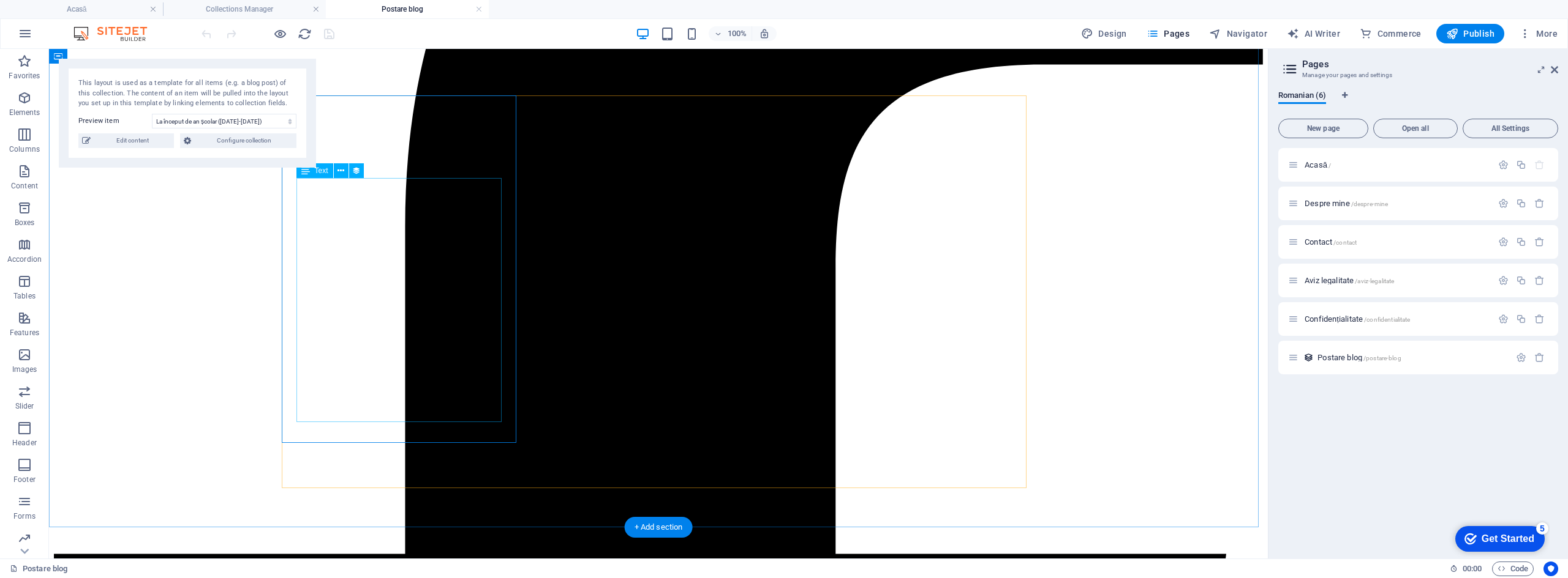
scroll to position [406, 0]
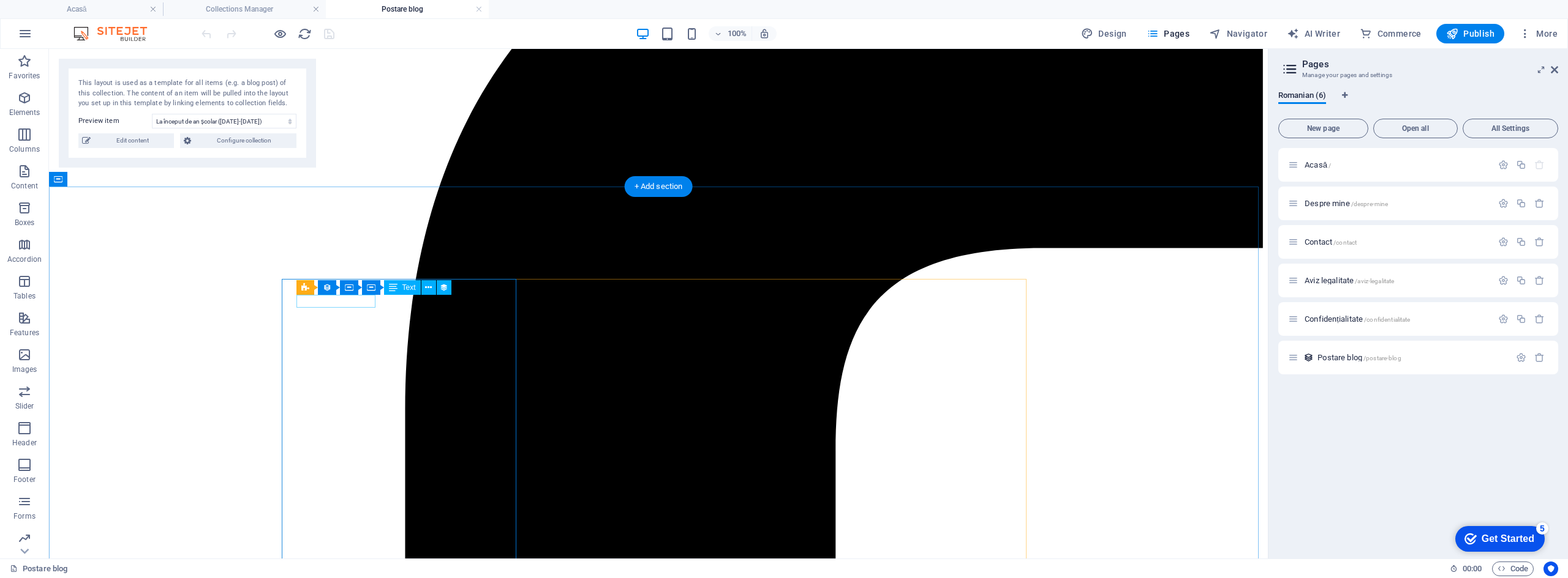
select select "publishing_date"
select select "3"
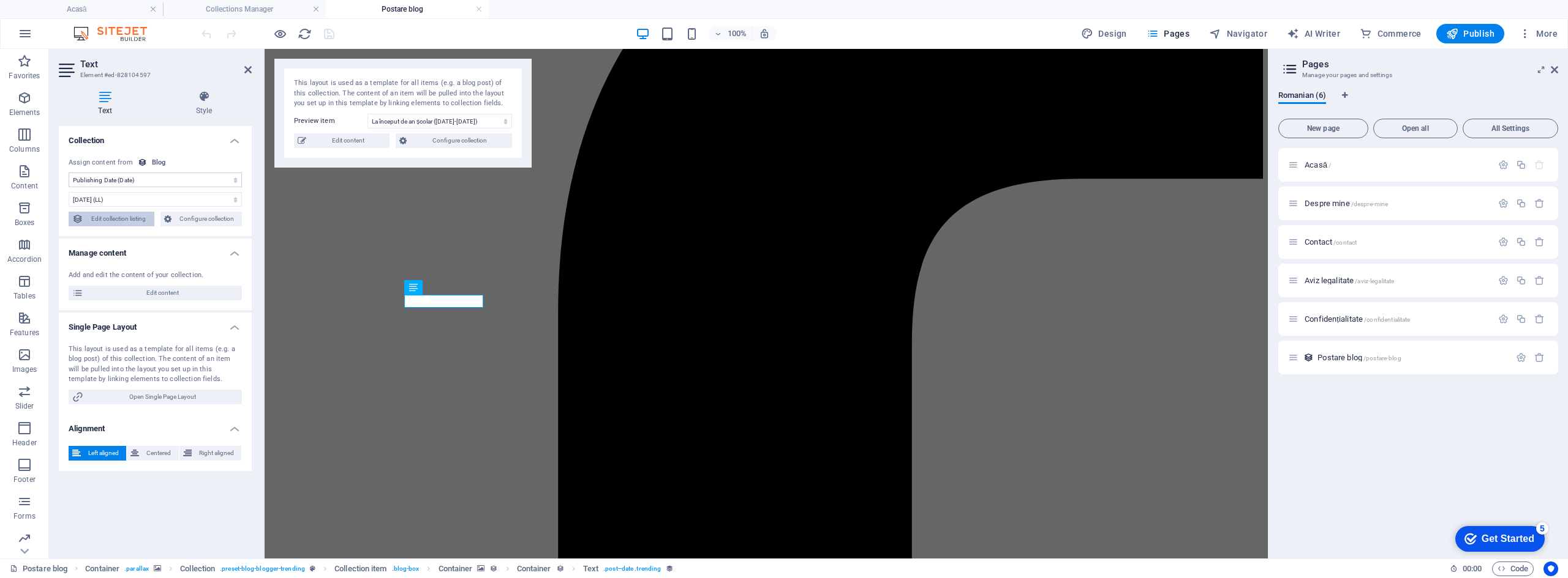
click at [125, 220] on span "Edit collection listing" at bounding box center [118, 219] width 64 height 14
select select "columns.publishing_date_DESC"
select select "columns.status"
select select "columns.publishing_date"
select select "past"
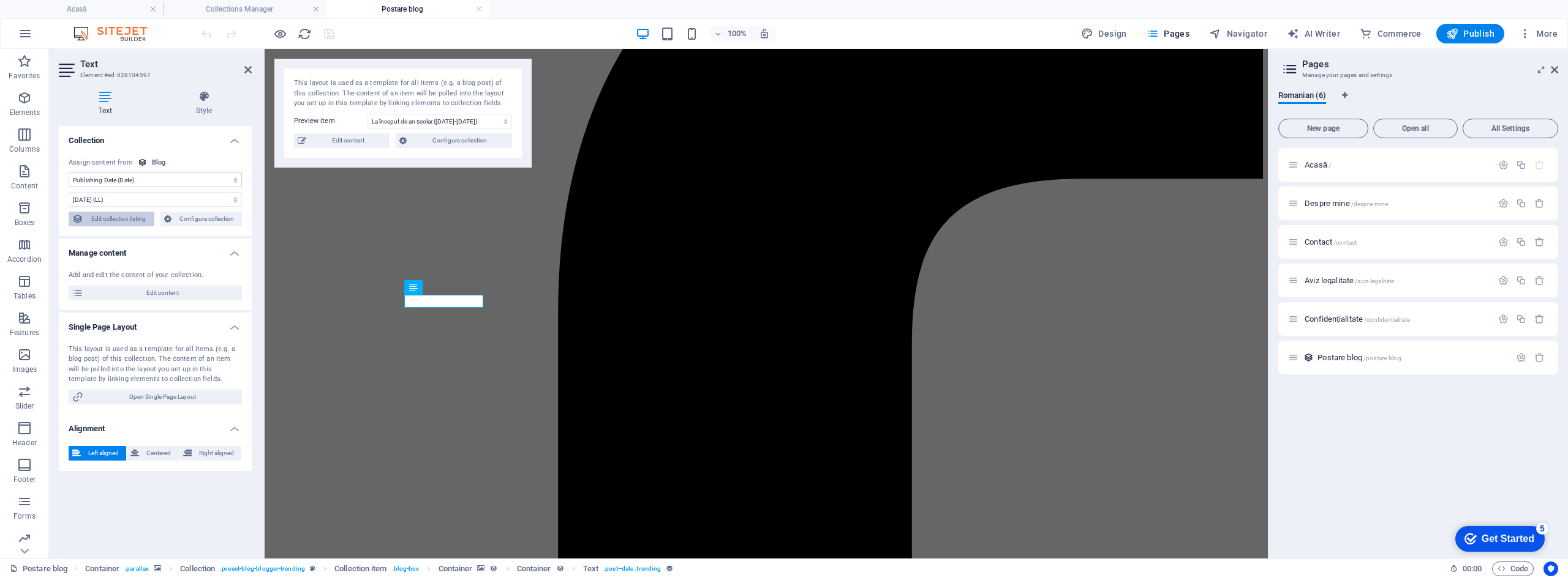
select select "columns.trending"
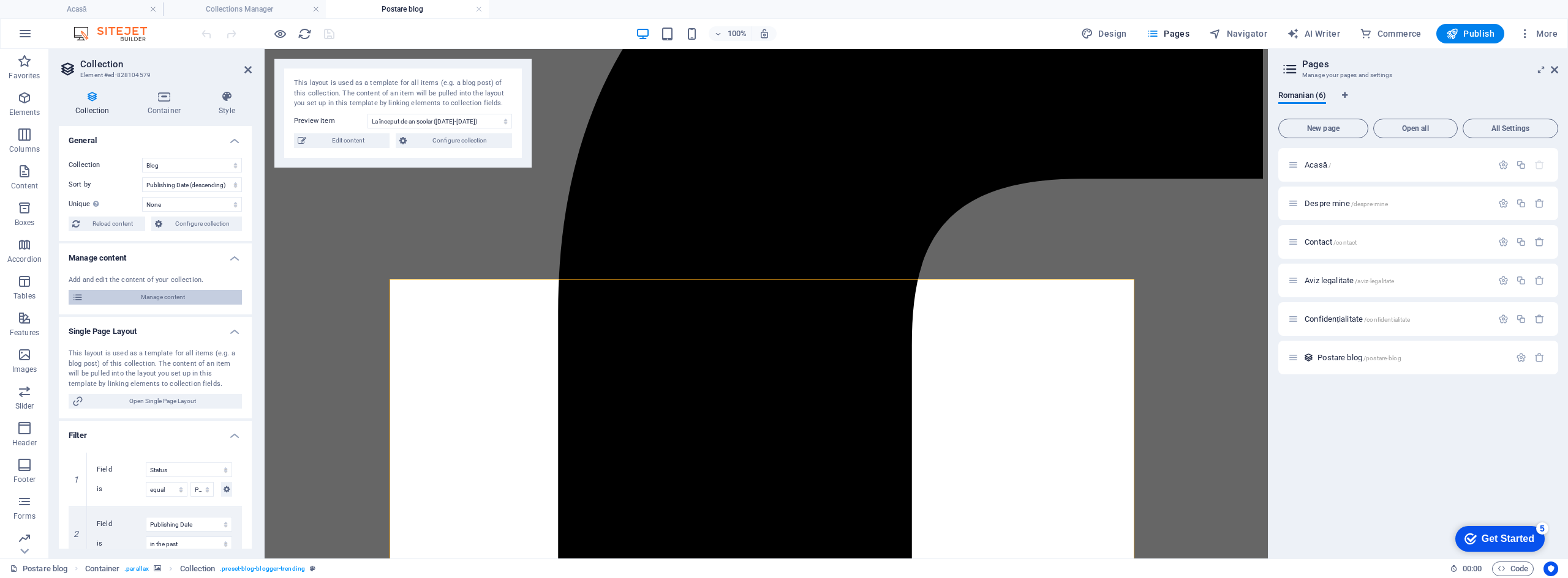
scroll to position [183, 0]
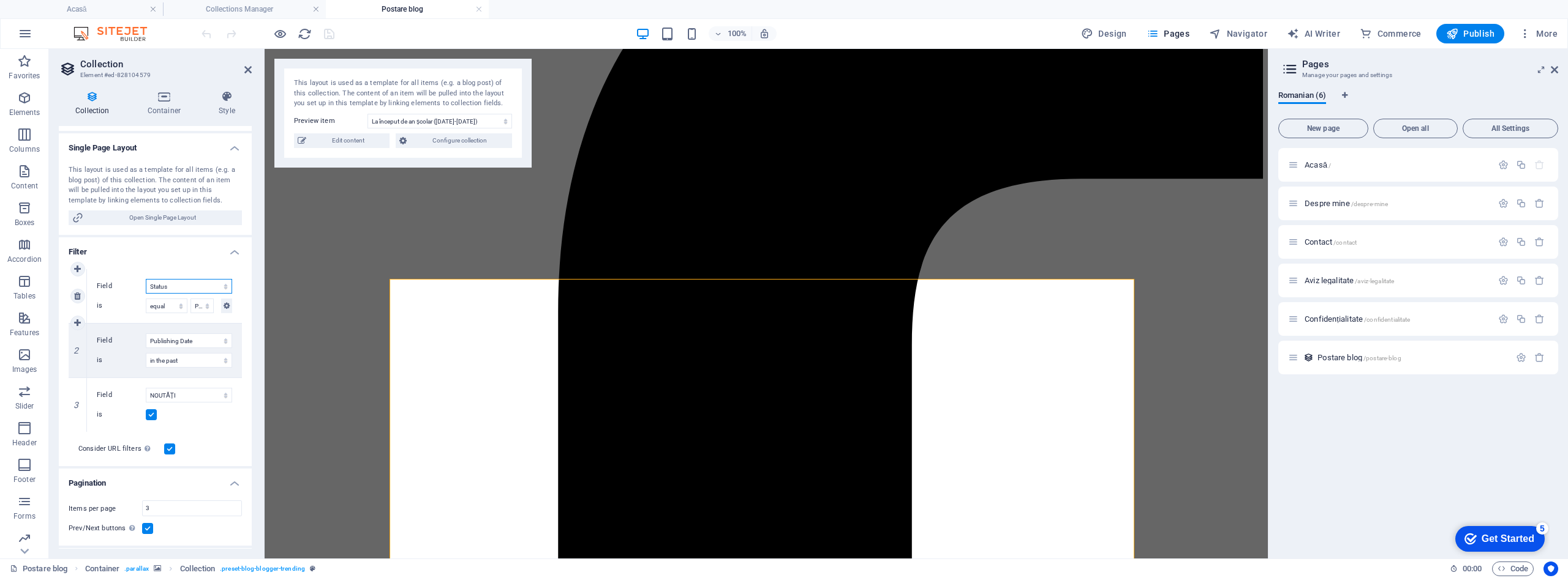
click at [199, 289] on select "Created at Updated at Name Slug Category Author Publishing Date Status NOUTĂȚI" at bounding box center [188, 286] width 87 height 14
select select "createdAt"
click at [146, 279] on select "Created at Updated at Name Slug Category Author Publishing Date Status NOUTĂȚI" at bounding box center [188, 286] width 87 height 14
select select "past"
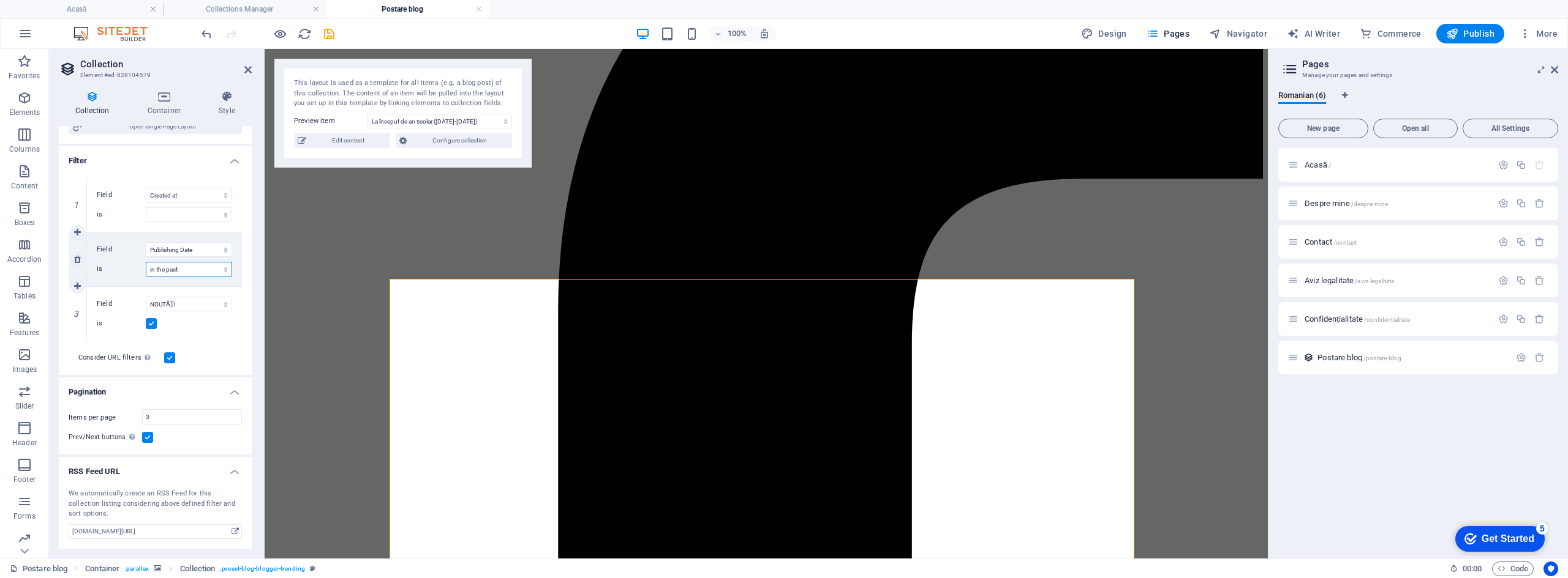
click at [197, 269] on select "in the past in the future before before or at after after or at" at bounding box center [188, 268] width 87 height 14
click at [1456, 30] on icon "button" at bounding box center [1452, 33] width 12 height 12
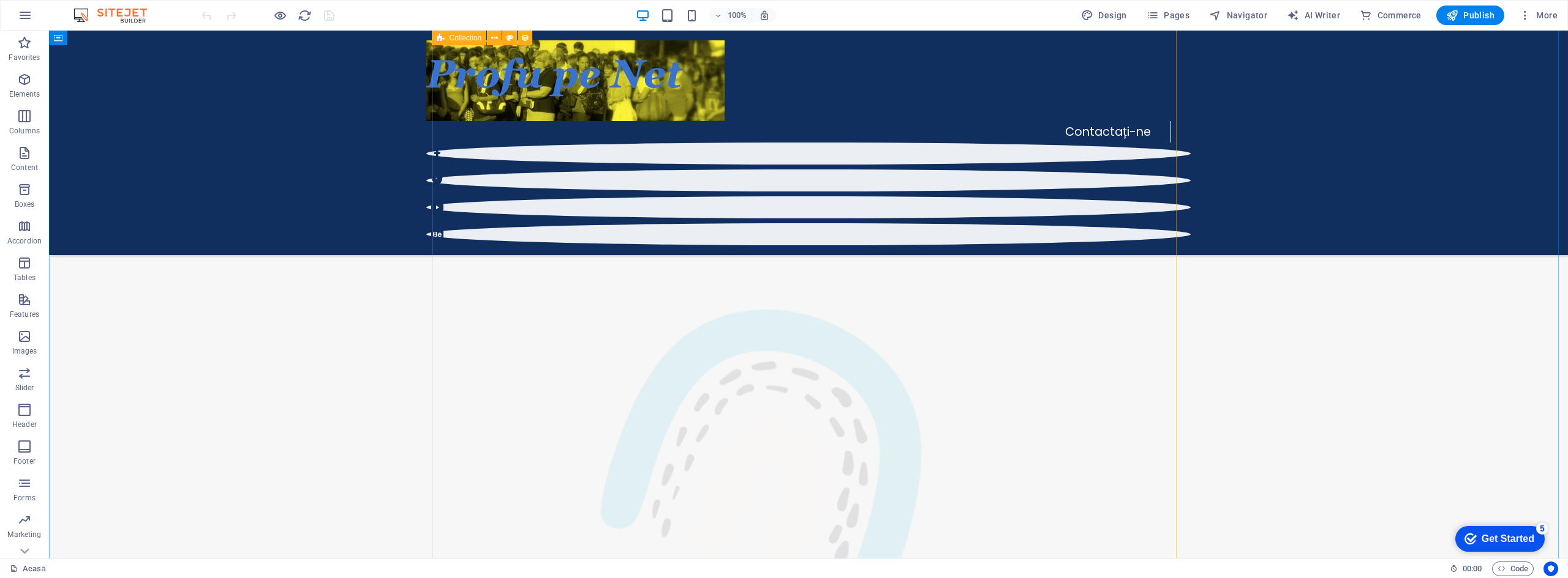
scroll to position [490, 0]
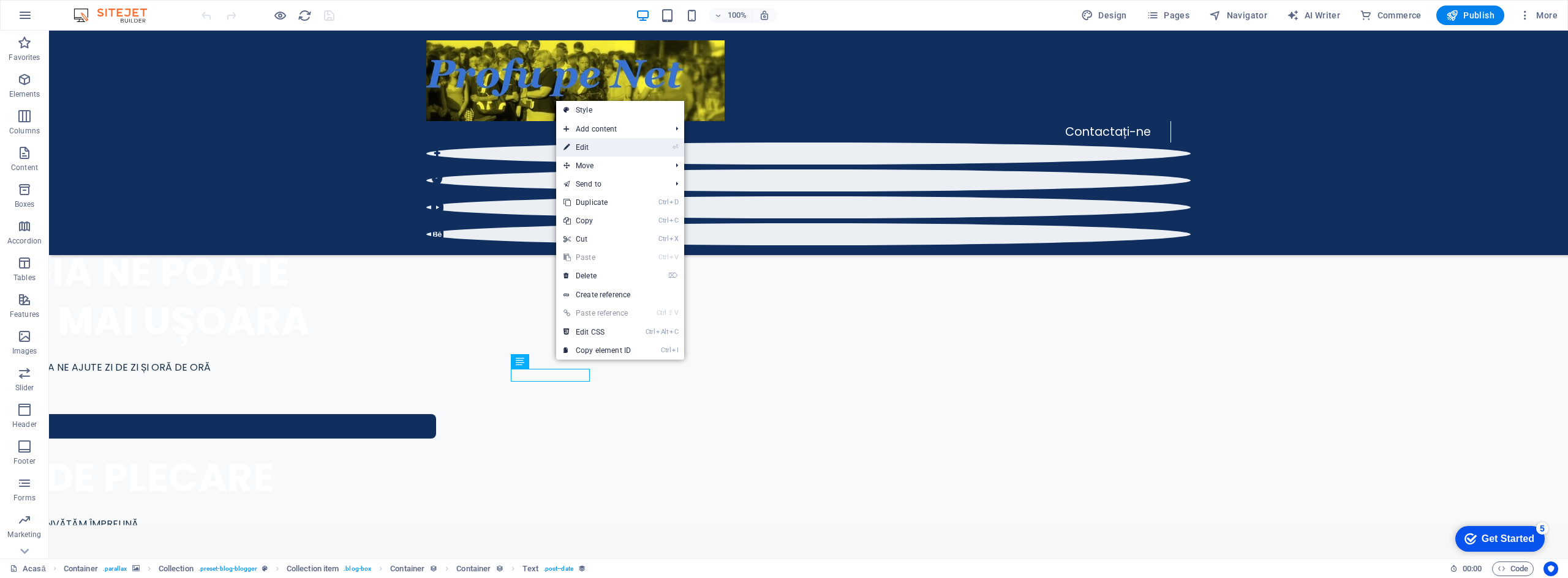
click at [594, 147] on link "⏎ Edit" at bounding box center [597, 146] width 82 height 18
select select "3"
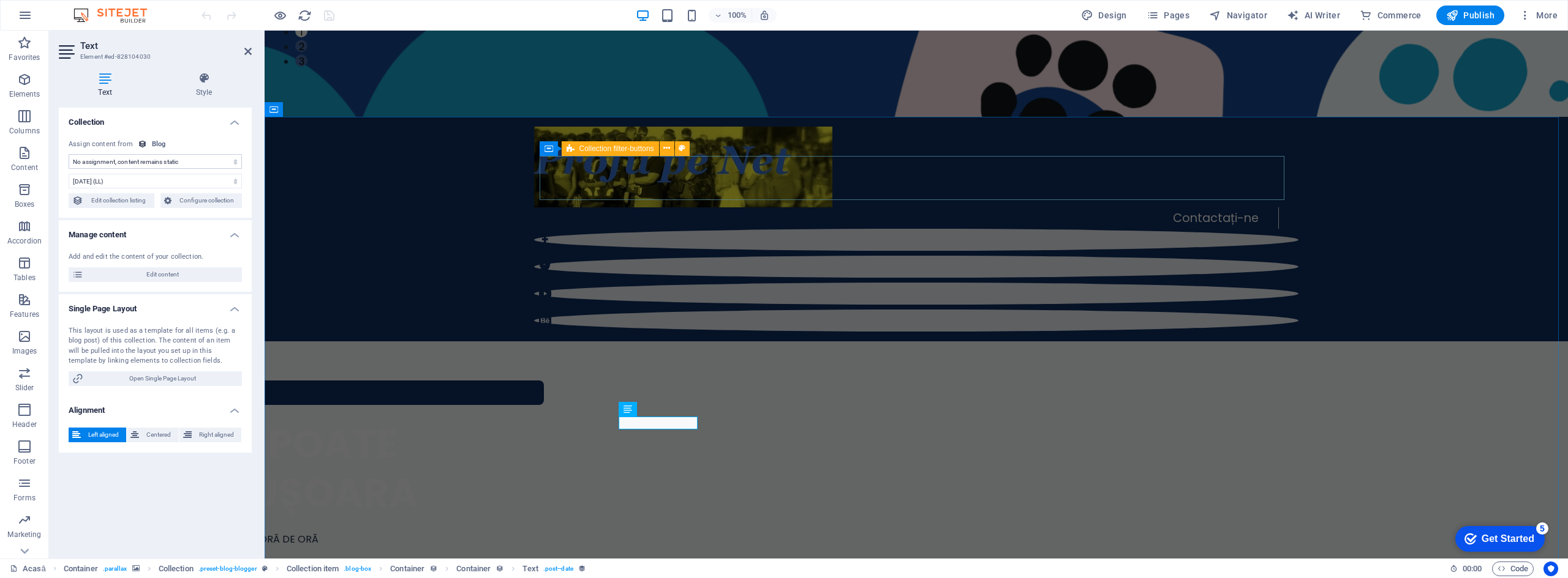
select select "publishing_date"
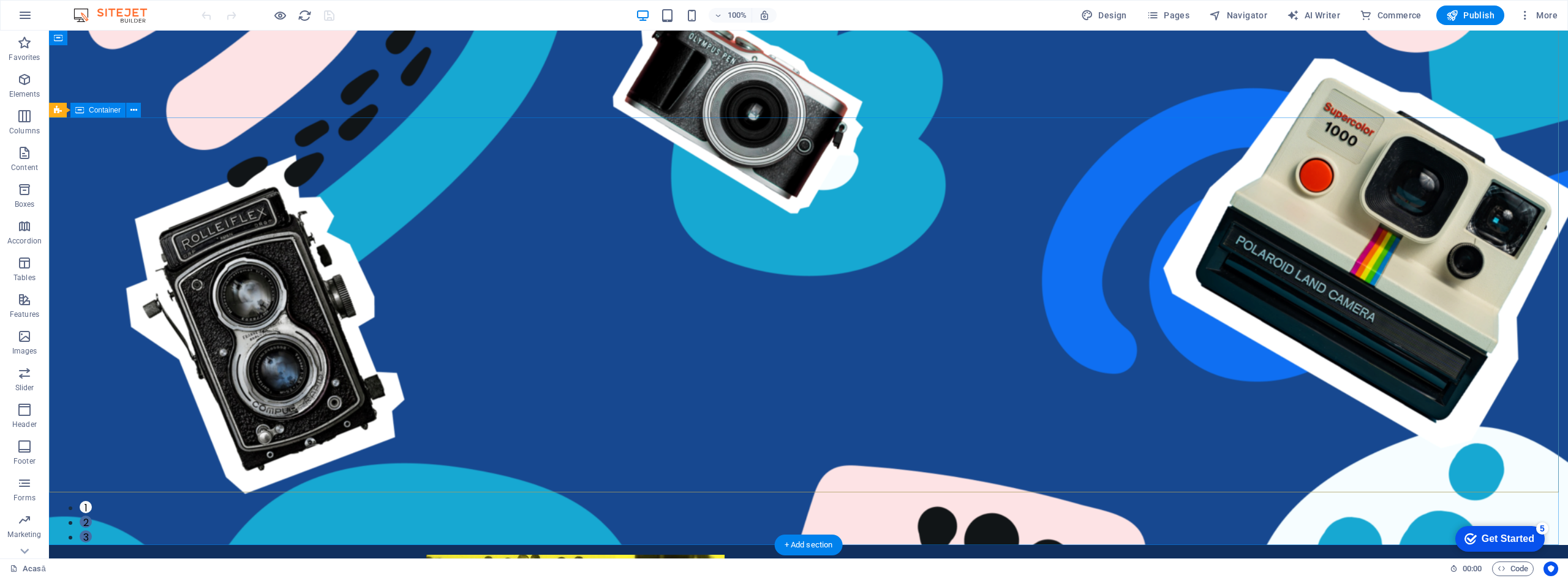
scroll to position [0, 0]
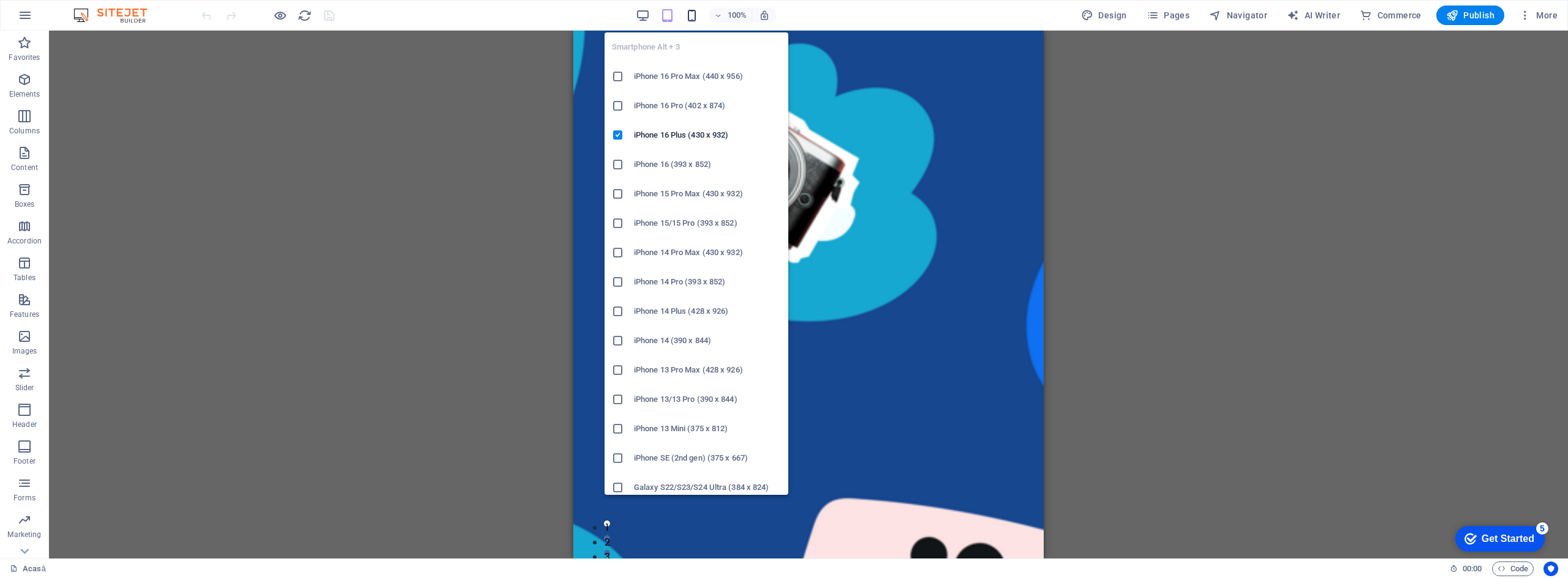
click at [695, 17] on icon "button" at bounding box center [692, 15] width 14 height 14
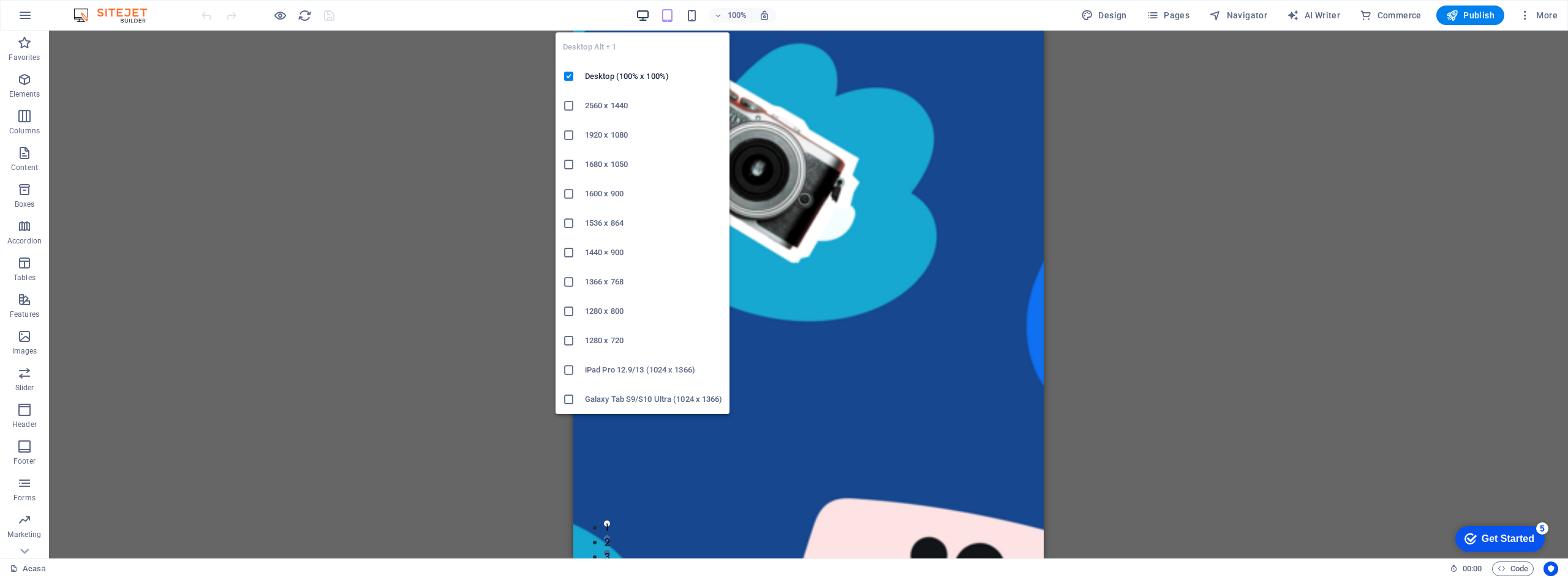
click at [645, 13] on icon "button" at bounding box center [642, 15] width 14 height 14
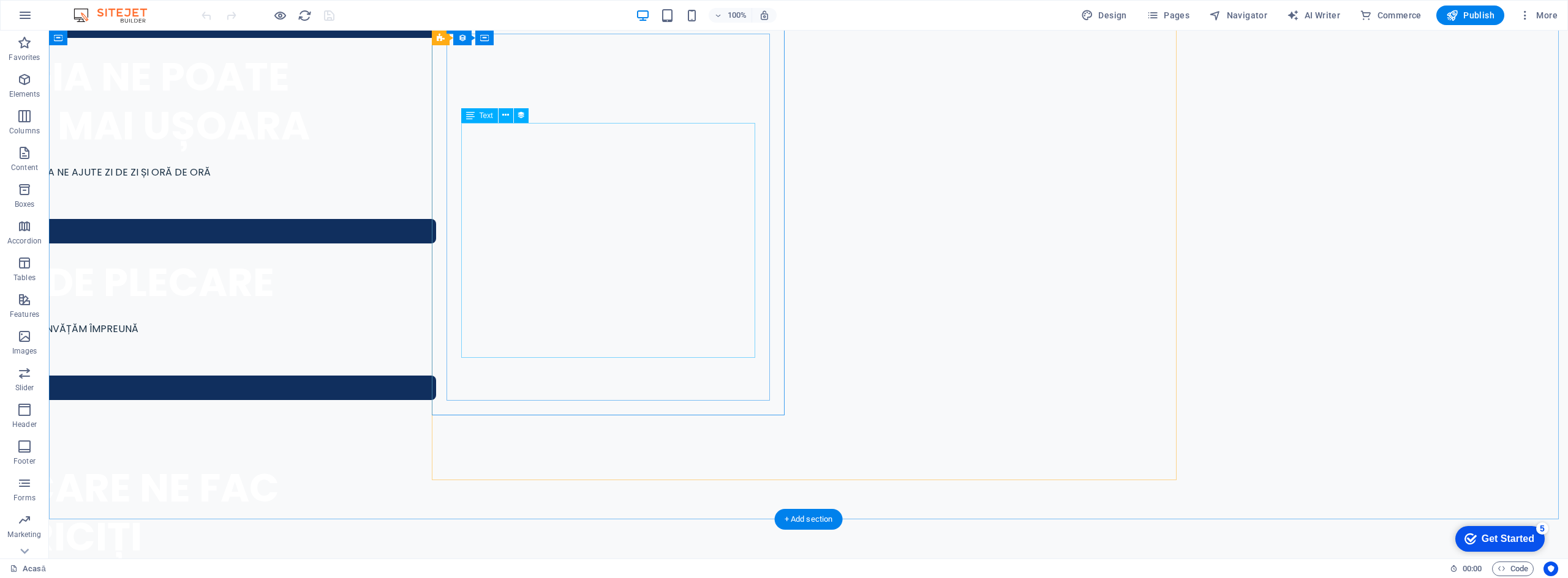
scroll to position [686, 0]
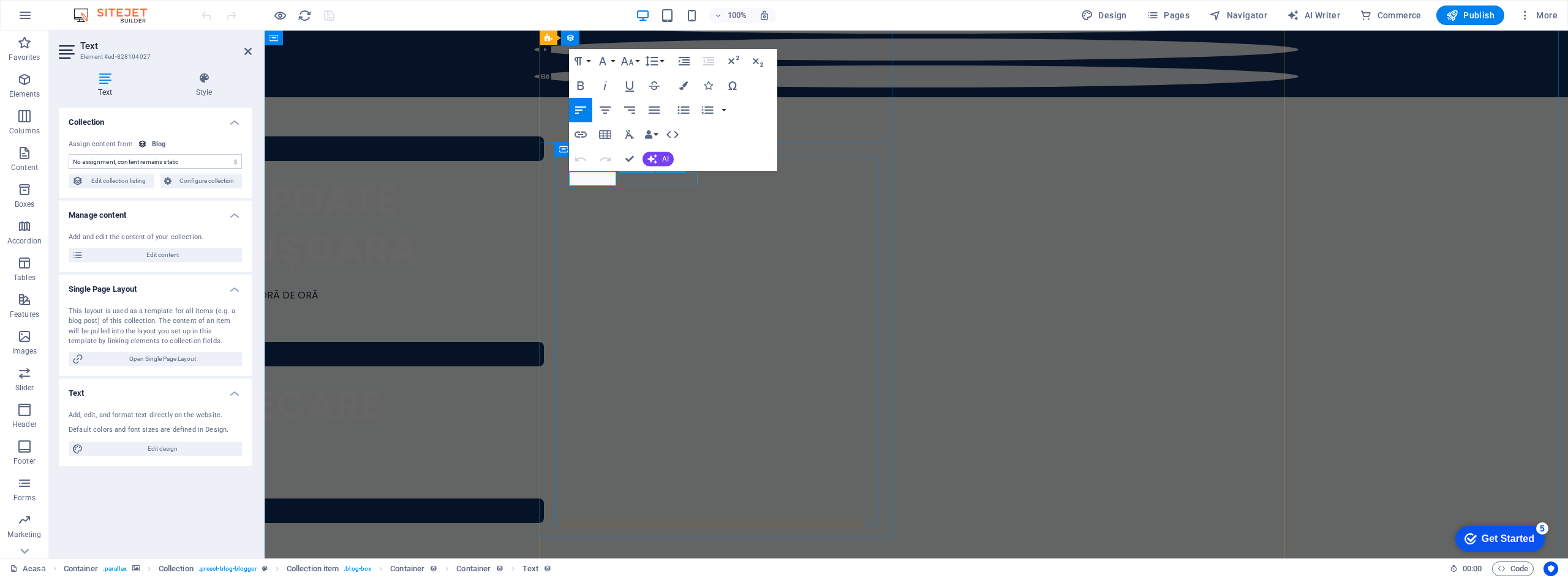
select select "publishing_date"
select select "3"
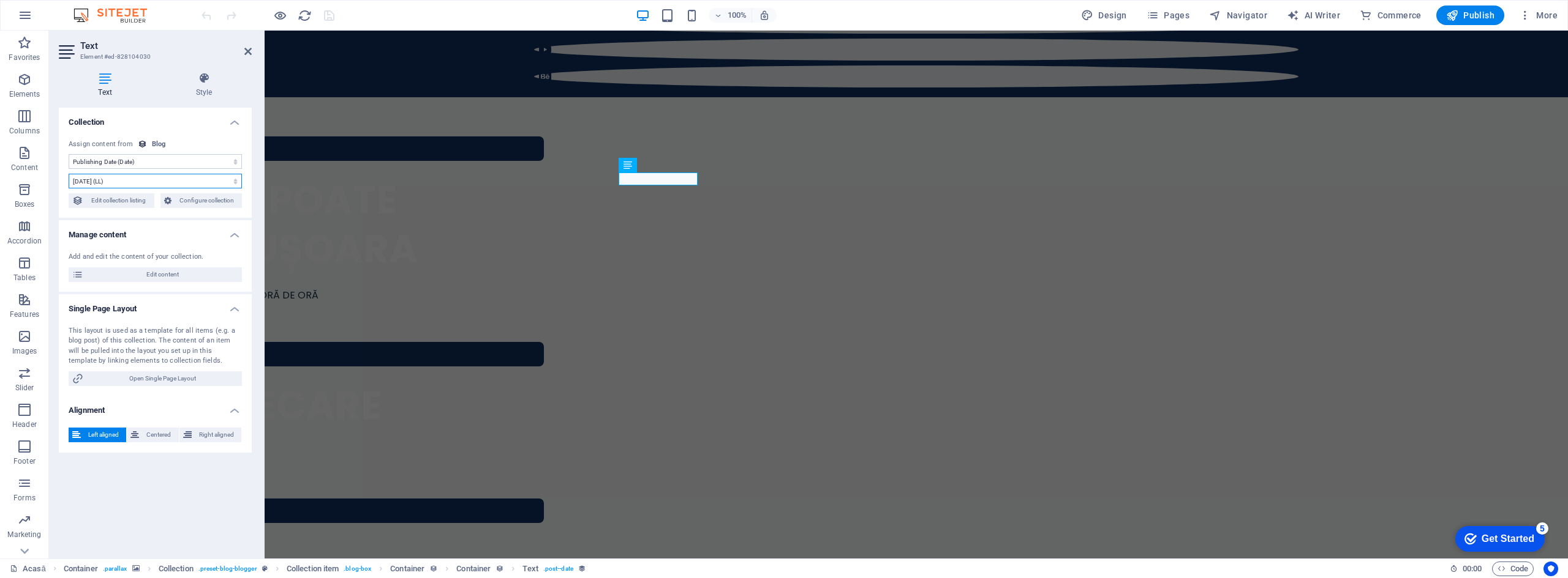
click at [216, 182] on select "4.9.2025 (l) 04.09.2025 (L) 4 sept. 2025 (ll) 4 septembrie 2025 (LL) 4 sept. 20…" at bounding box center [155, 181] width 173 height 14
click at [69, 174] on select "4.9.2025 (l) 04.09.2025 (L) 4 sept. 2025 (ll) 4 septembrie 2025 (LL) 4 sept. 20…" at bounding box center [155, 181] width 173 height 14
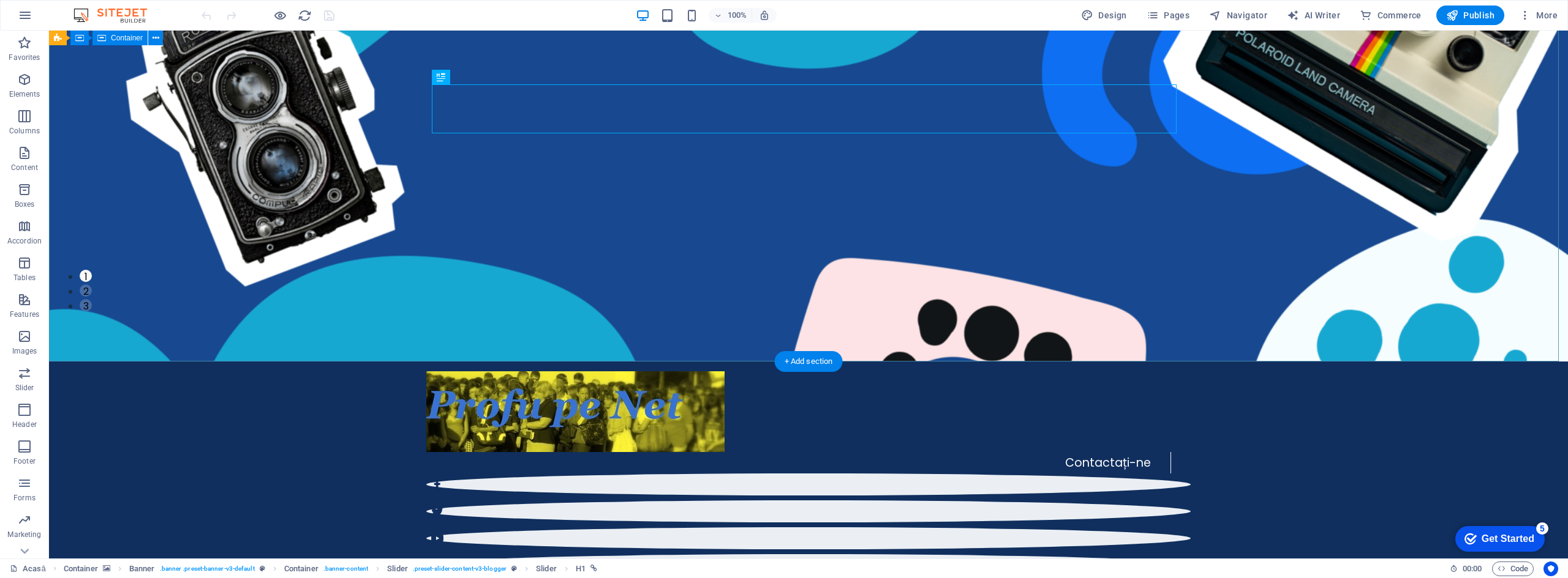
scroll to position [490, 0]
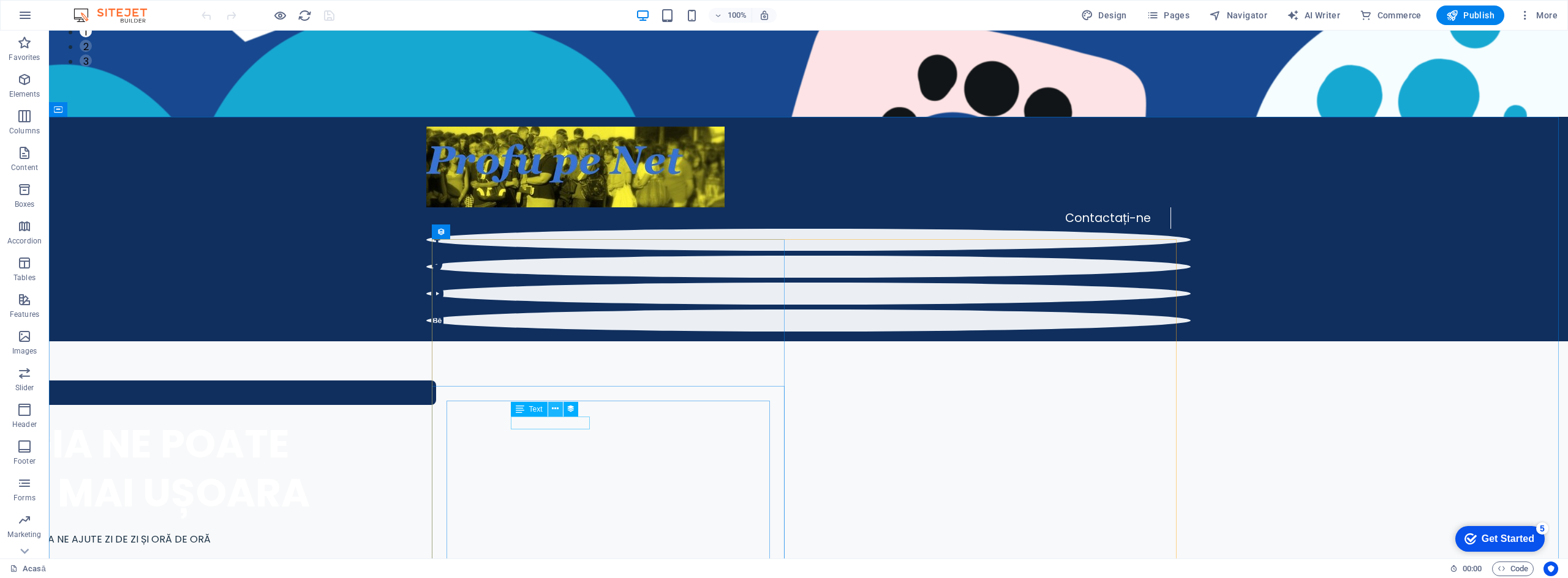
click at [555, 410] on icon at bounding box center [555, 410] width 7 height 13
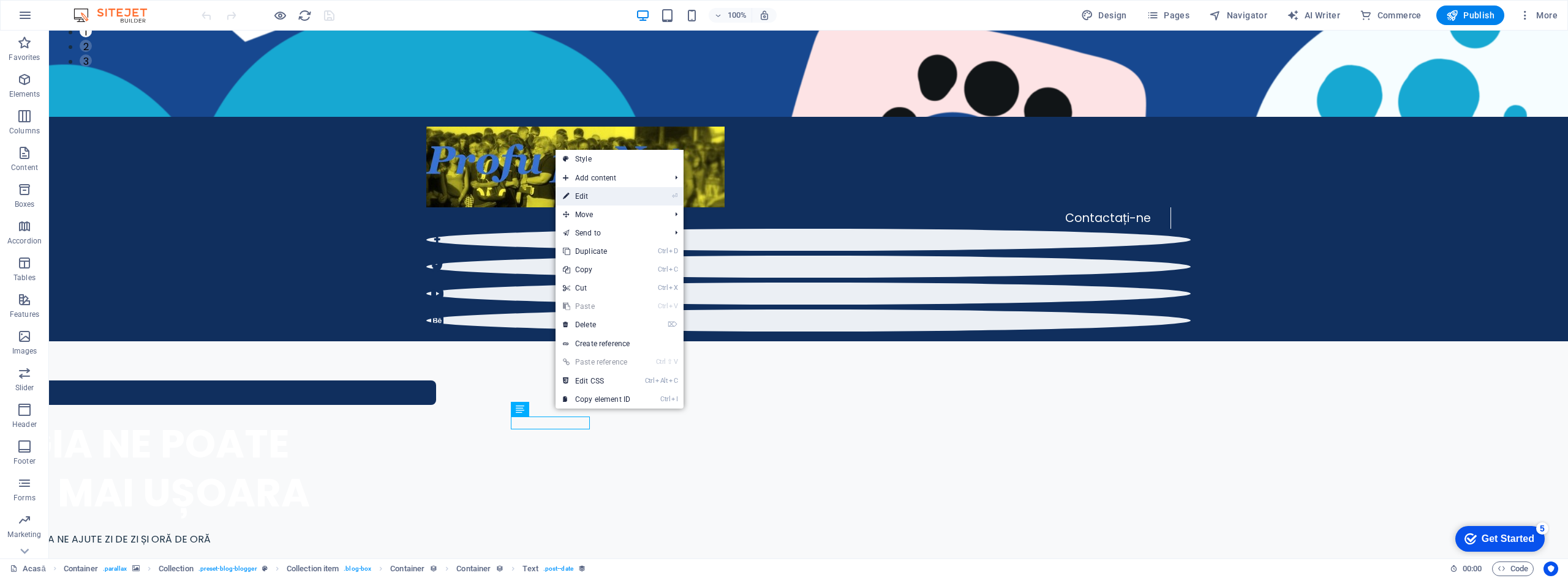
click at [619, 197] on link "⏎ Edit" at bounding box center [597, 196] width 82 height 18
select select "3"
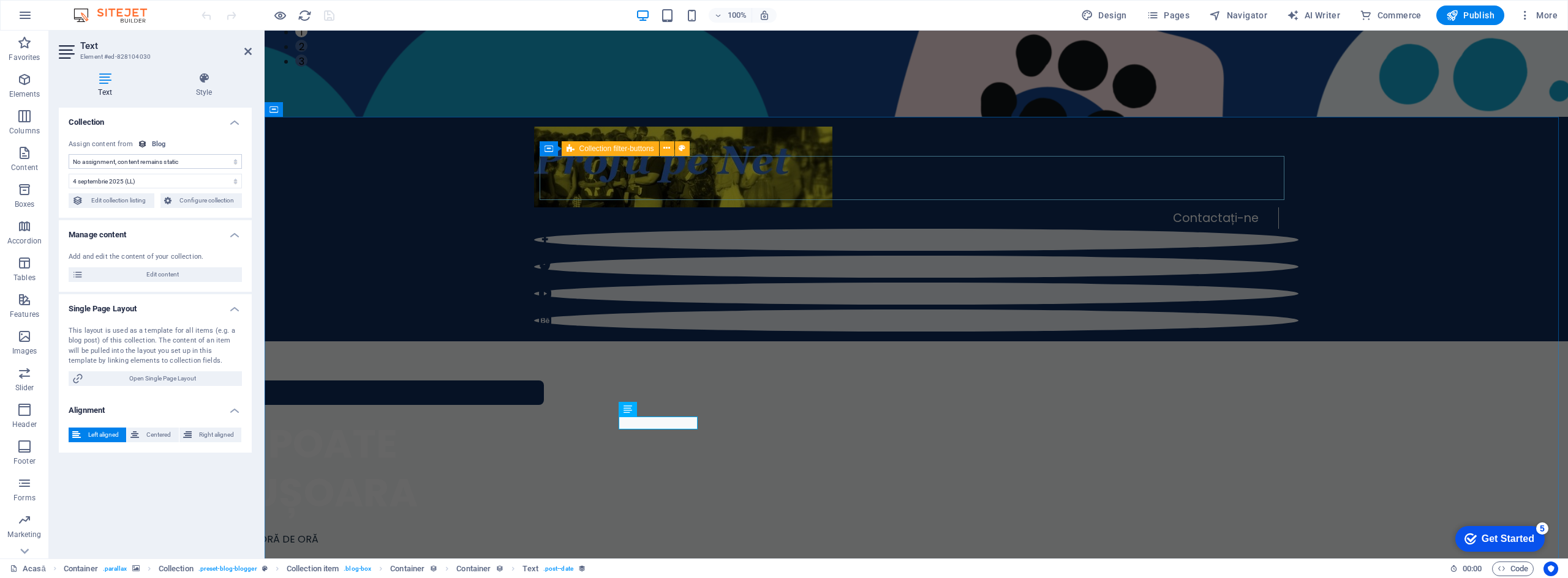
select select "publishing_date"
click at [1457, 16] on icon "button" at bounding box center [1452, 15] width 12 height 12
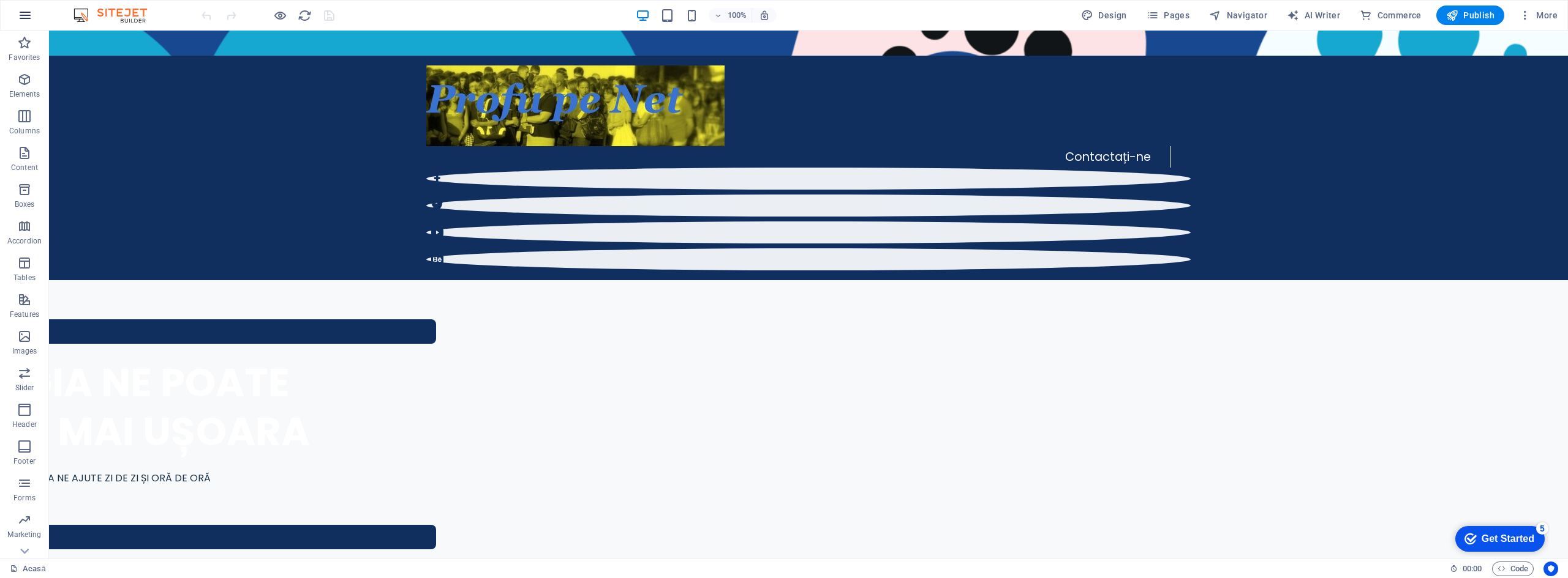
click at [27, 13] on icon "button" at bounding box center [25, 14] width 14 height 14
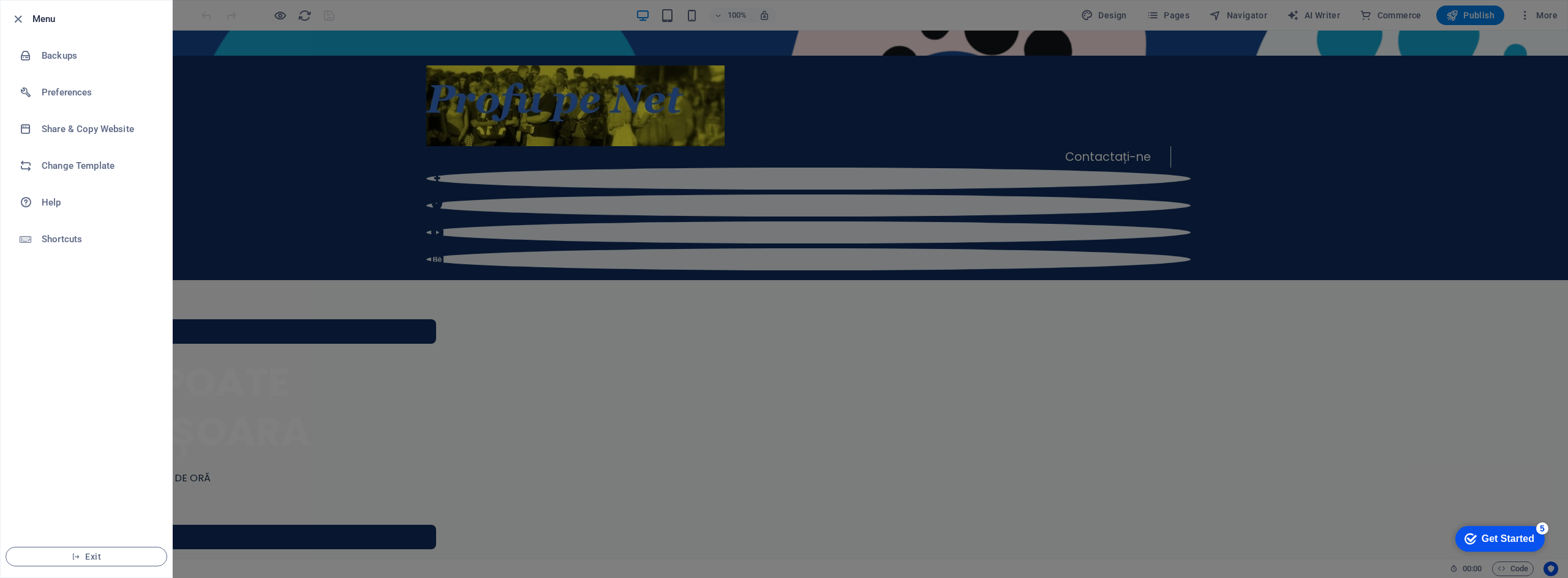
click at [295, 163] on div at bounding box center [784, 289] width 1568 height 578
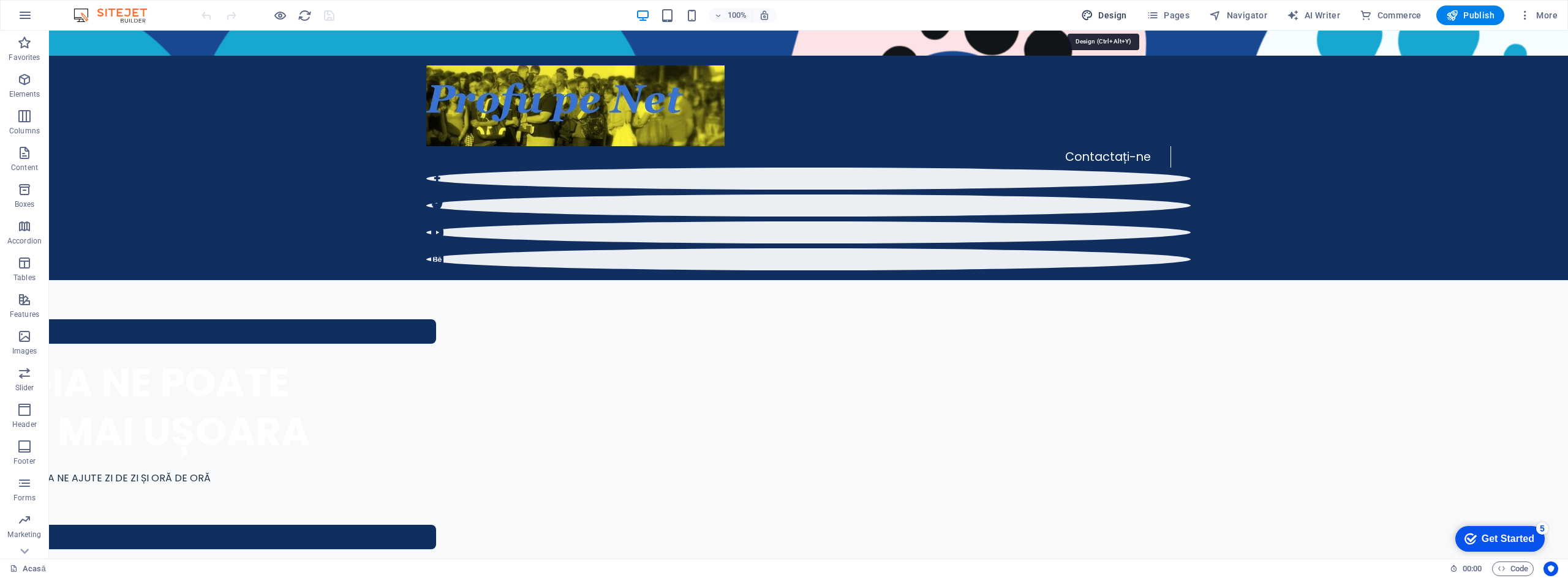
select select "px"
select select "400"
select select "px"
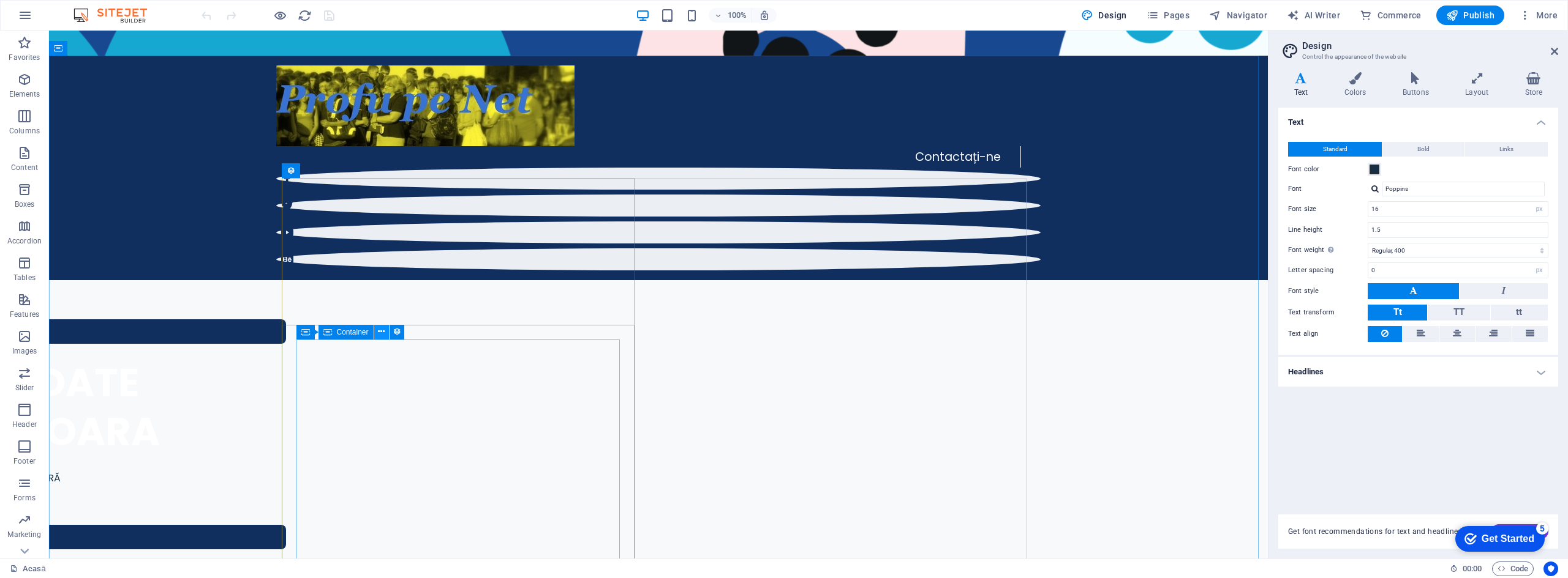
click at [382, 334] on icon at bounding box center [381, 332] width 7 height 13
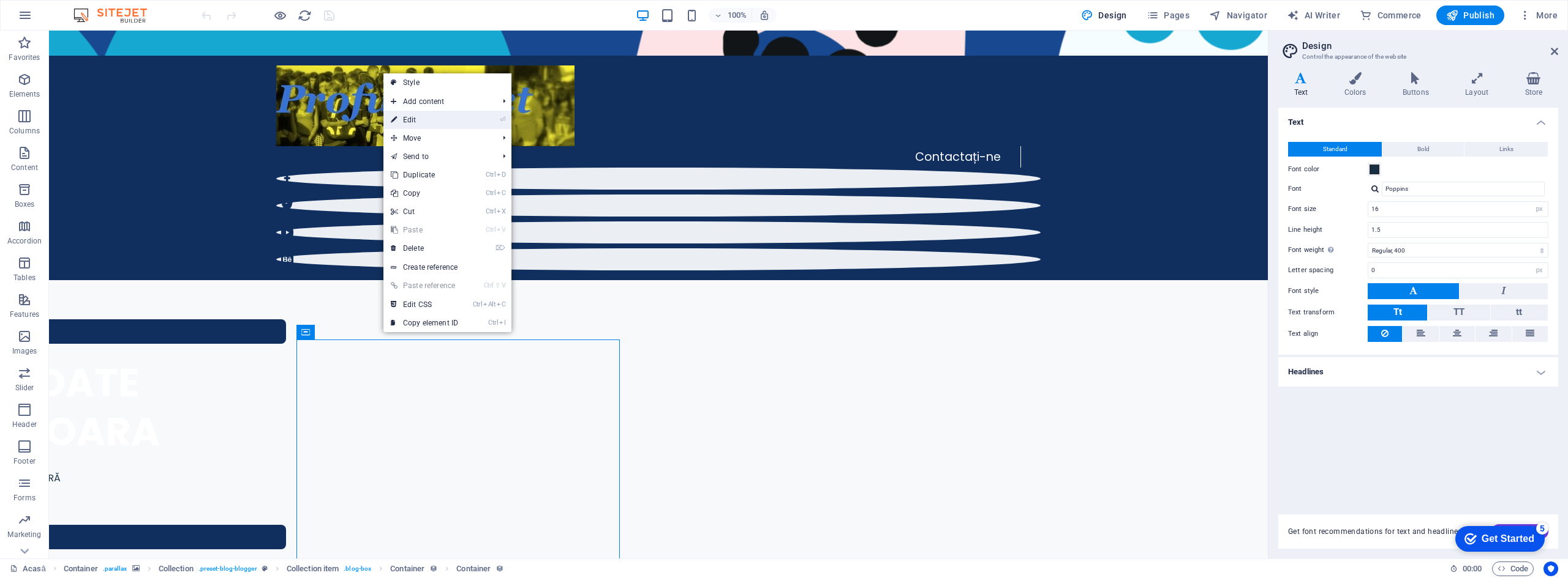
click at [444, 119] on link "⏎ Edit" at bounding box center [424, 120] width 82 height 18
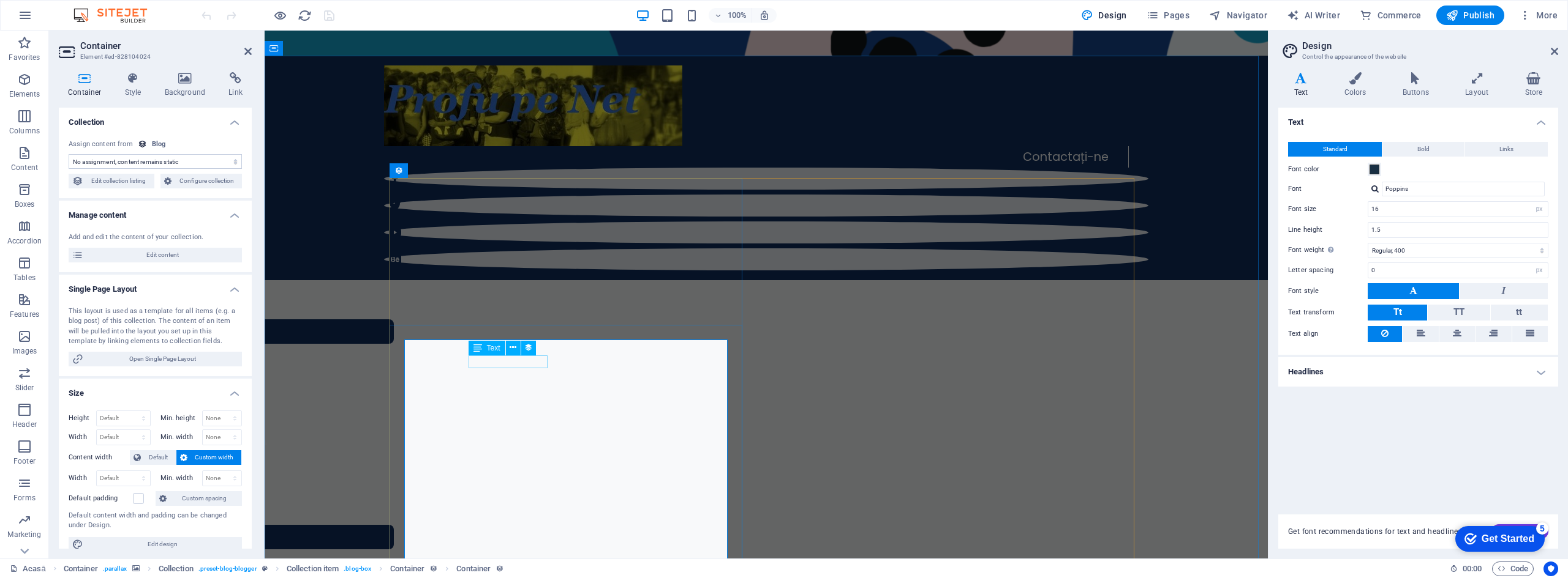
select select "publishing_date"
select select "3"
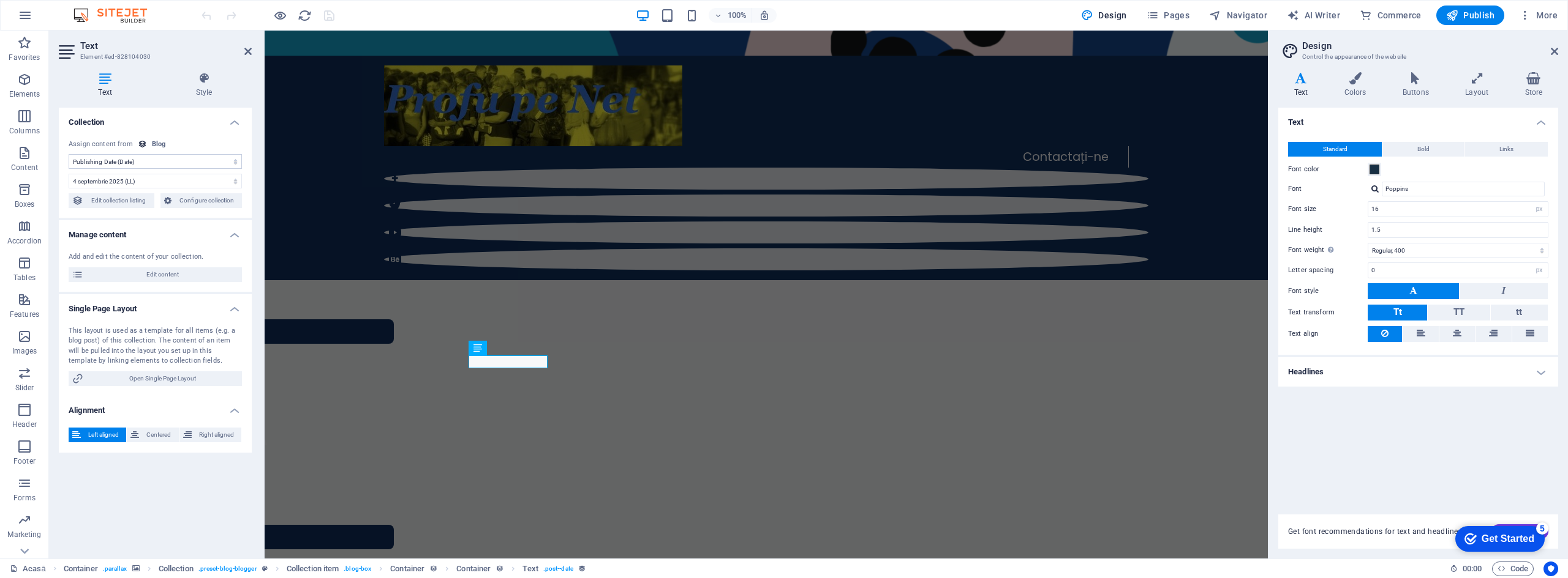
click at [167, 162] on select "No assignment, content remains static Created at (Date) Updated at (Date) Name …" at bounding box center [155, 161] width 173 height 14
select select "createdAt"
click at [69, 154] on select "No assignment, content remains static Created at (Date) Updated at (Date) Name …" at bounding box center [155, 161] width 173 height 14
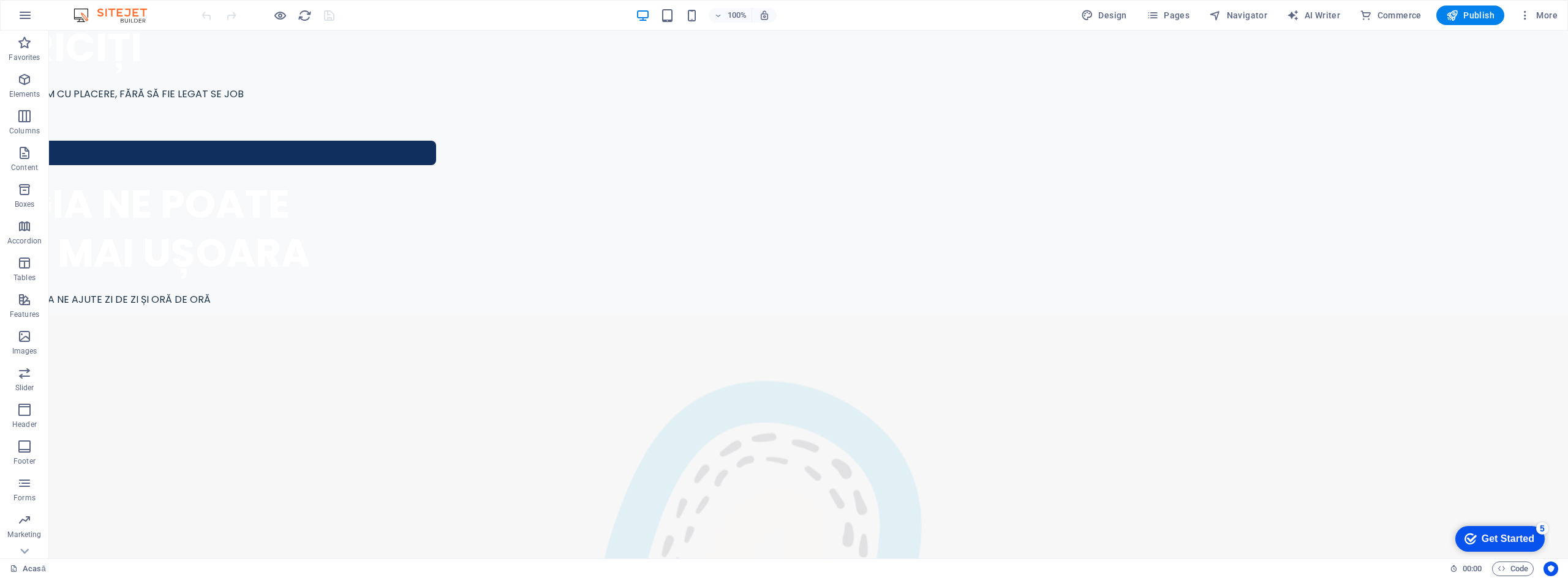
scroll to position [1591, 0]
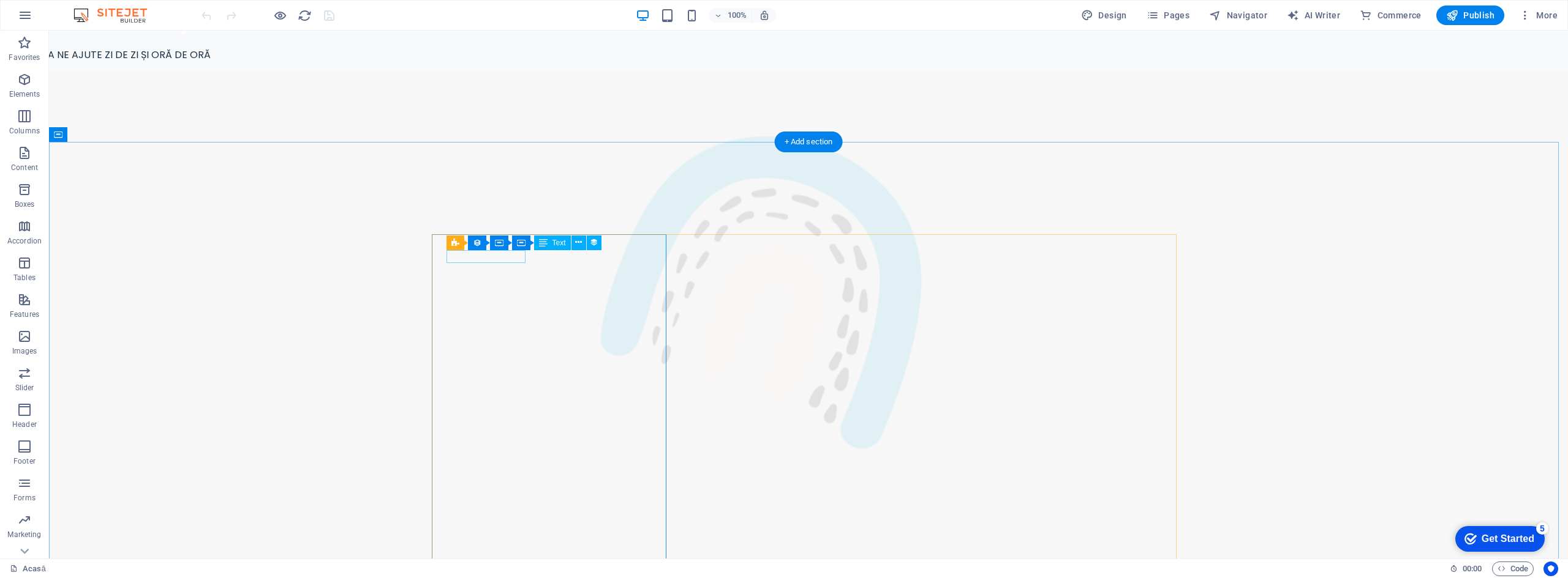
select select "3"
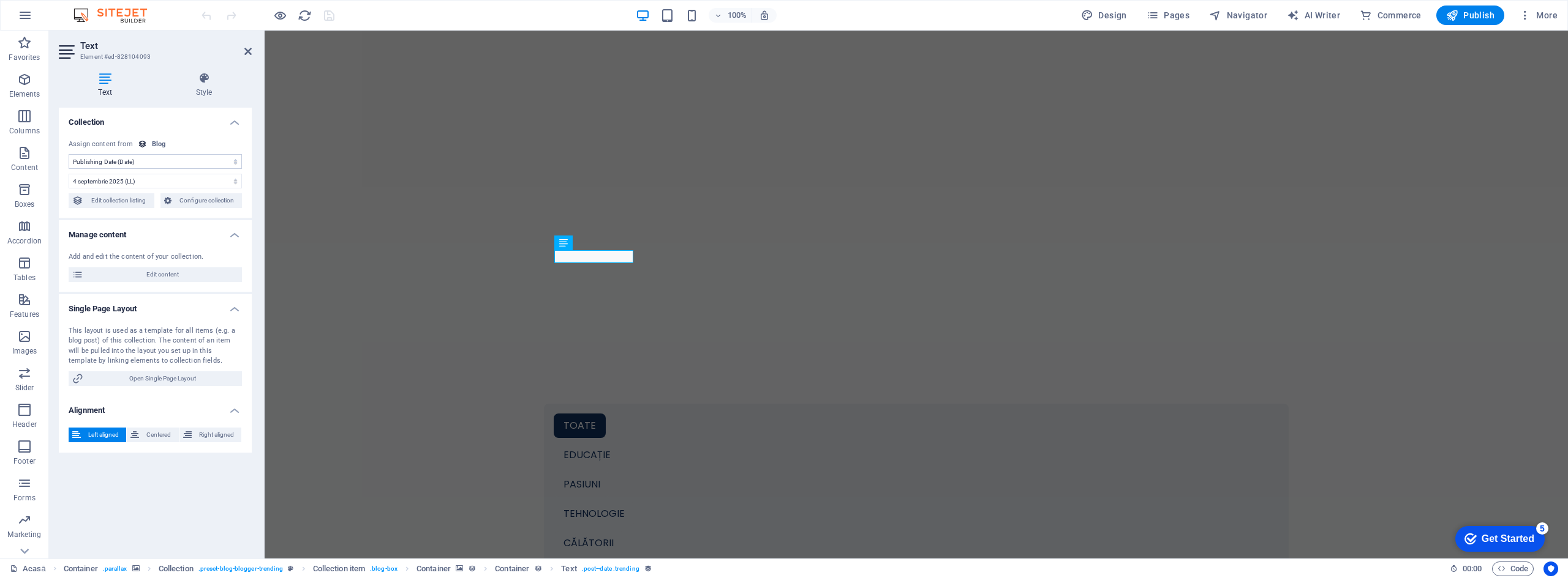
click at [170, 159] on select "No assignment, content remains static Created at (Date) Updated at (Date) Name …" at bounding box center [155, 161] width 173 height 14
select select "createdAt"
click at [69, 154] on select "No assignment, content remains static Created at (Date) Updated at (Date) Name …" at bounding box center [155, 161] width 173 height 14
click at [1460, 9] on button "Publish" at bounding box center [1469, 15] width 68 height 20
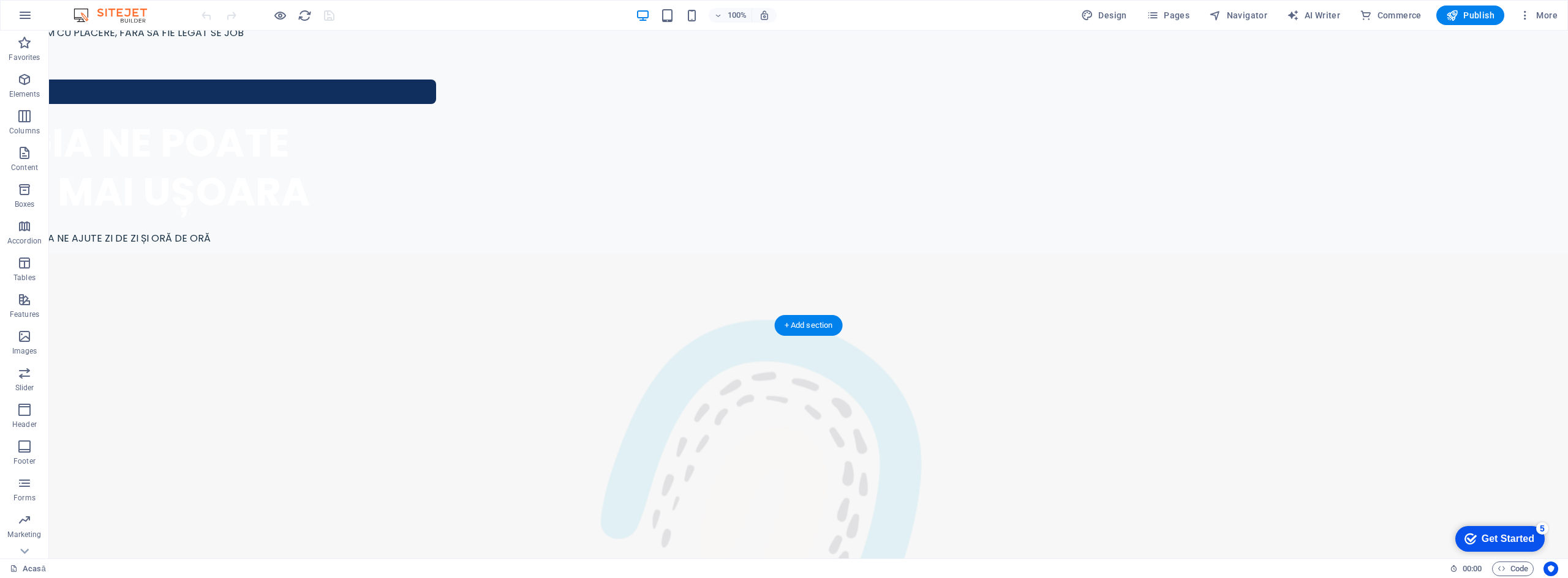
scroll to position [1652, 0]
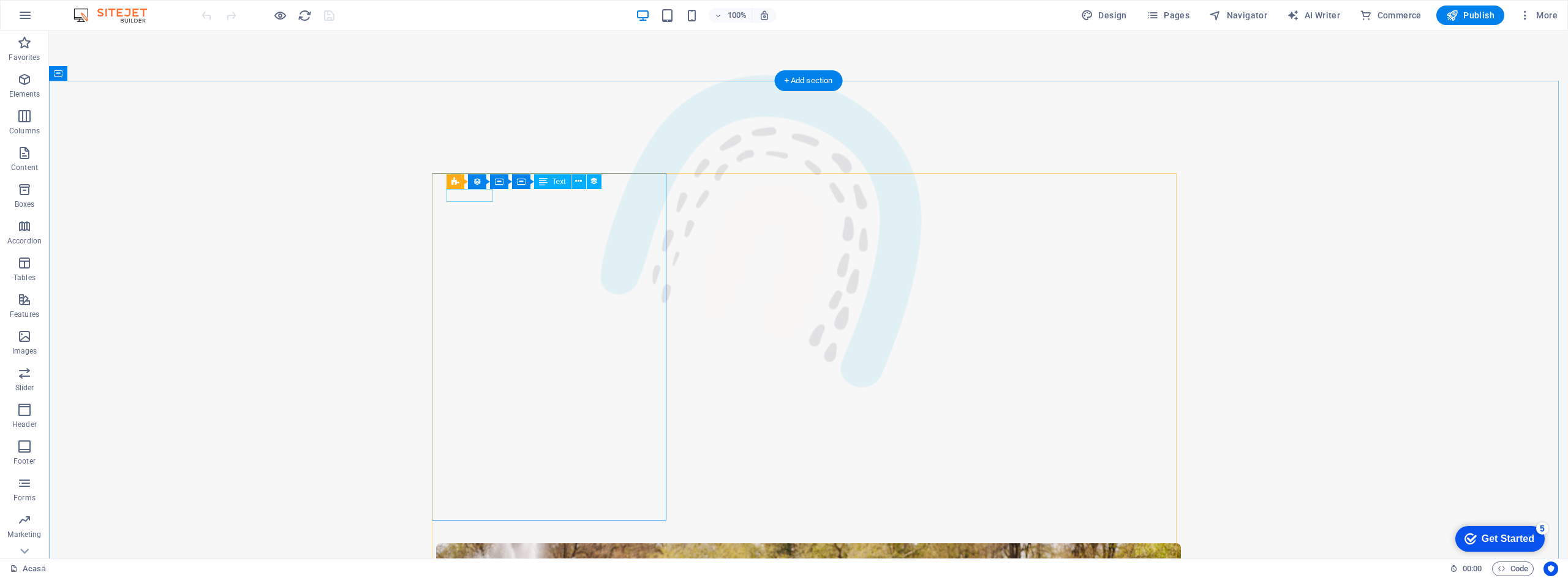
select select "1"
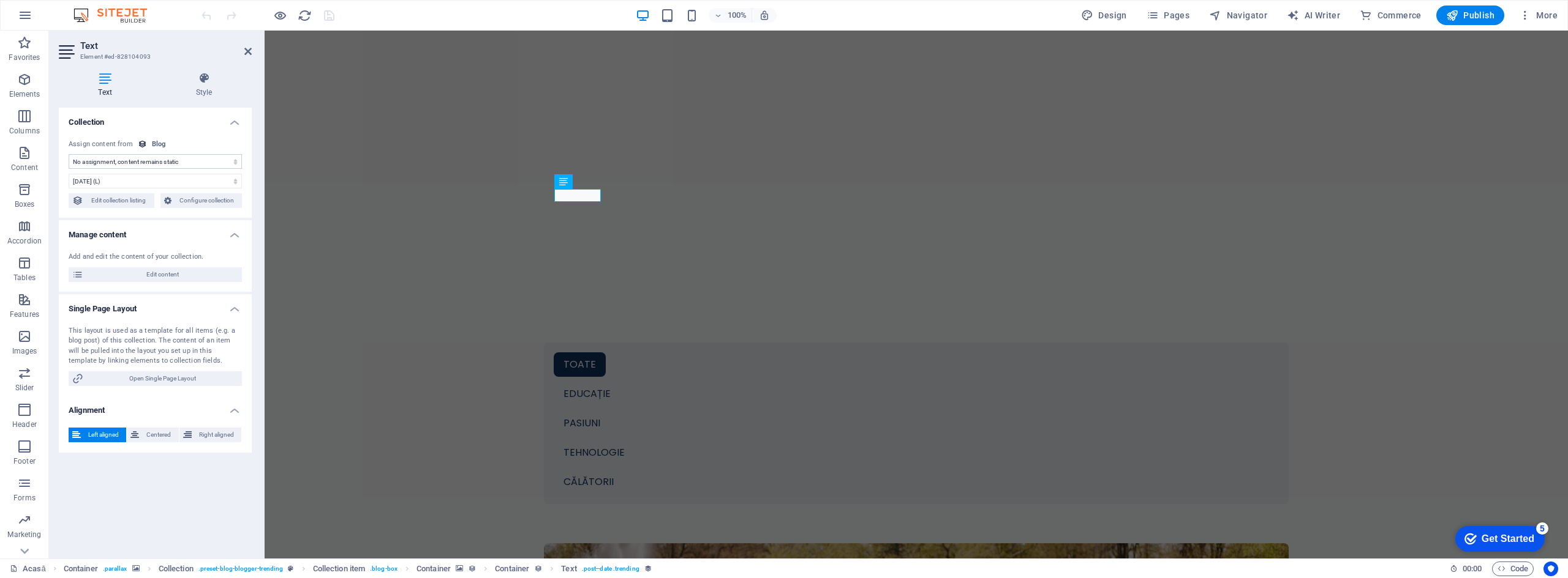
select select "createdAt"
click at [170, 180] on select "[DATE] (l) [DATE] (L) [DATE] (ll) [DATE] (LL) [DATE] 21:19 (lll) [DATE] 21:19 (…" at bounding box center [155, 181] width 173 height 14
select select "10"
click at [69, 174] on select "[DATE] (l) [DATE] (L) [DATE] (ll) [DATE] (LL) [DATE] 21:19 (lll) [DATE] 21:19 (…" at bounding box center [155, 181] width 173 height 14
click at [153, 164] on select "No assignment, content remains static Created at (Date) Updated at (Date) Name …" at bounding box center [155, 161] width 173 height 14
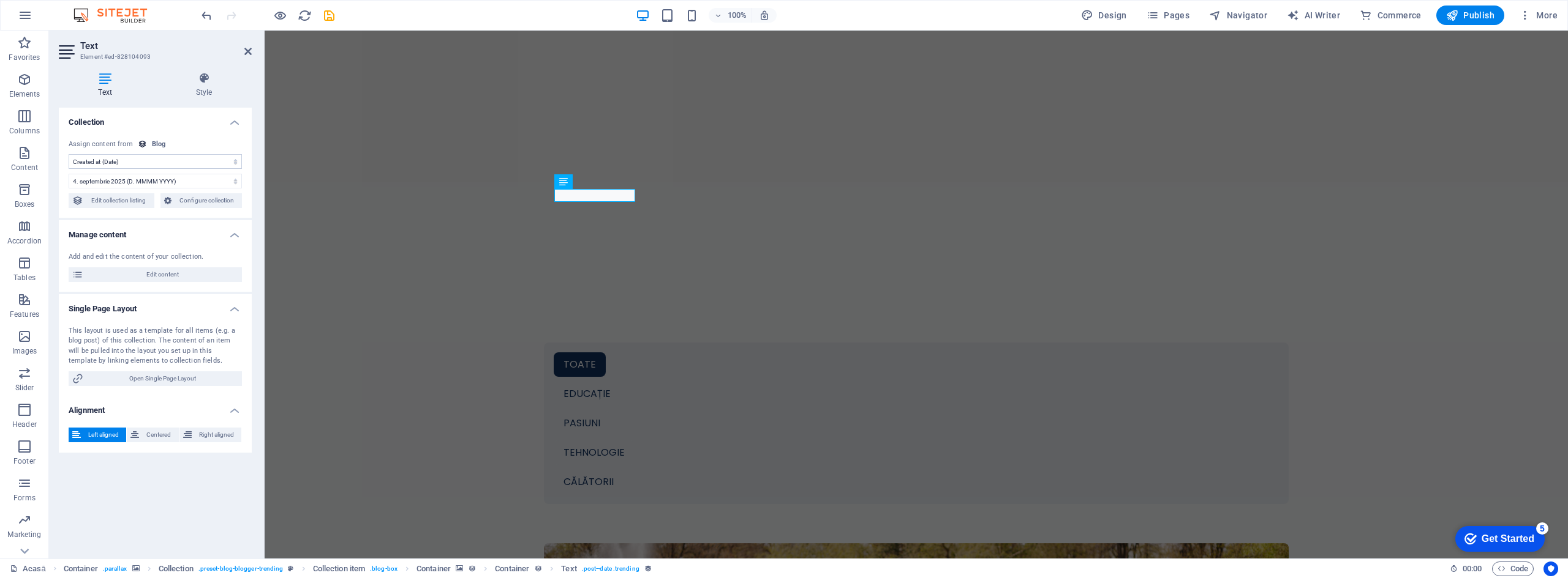
click at [153, 164] on select "No assignment, content remains static Created at (Date) Updated at (Date) Name …" at bounding box center [155, 161] width 173 height 14
click at [1453, 20] on icon "button" at bounding box center [1452, 15] width 12 height 12
